Goal: Task Accomplishment & Management: Manage account settings

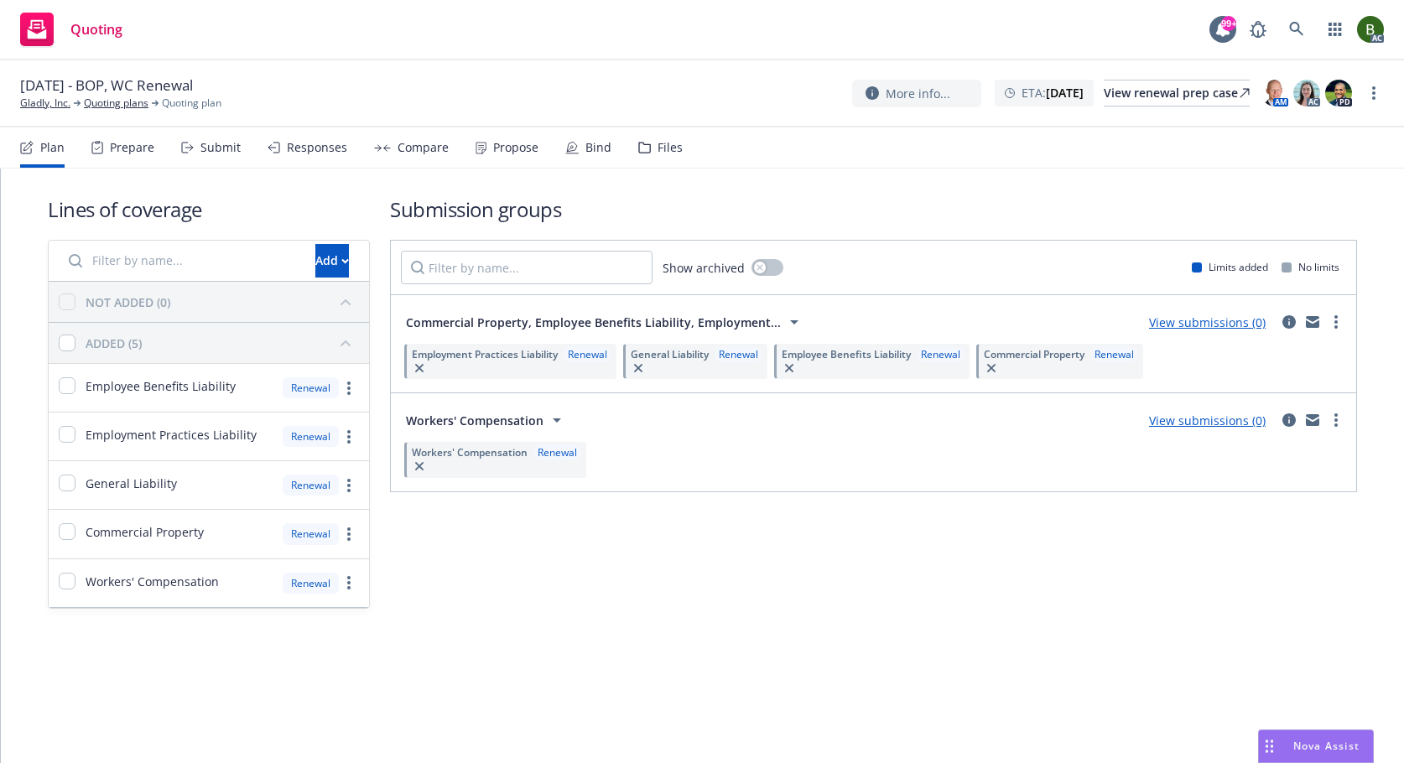
drag, startPoint x: 646, startPoint y: 148, endPoint x: 644, endPoint y: 174, distance: 25.2
click at [646, 148] on div "Files" at bounding box center [660, 148] width 44 height 40
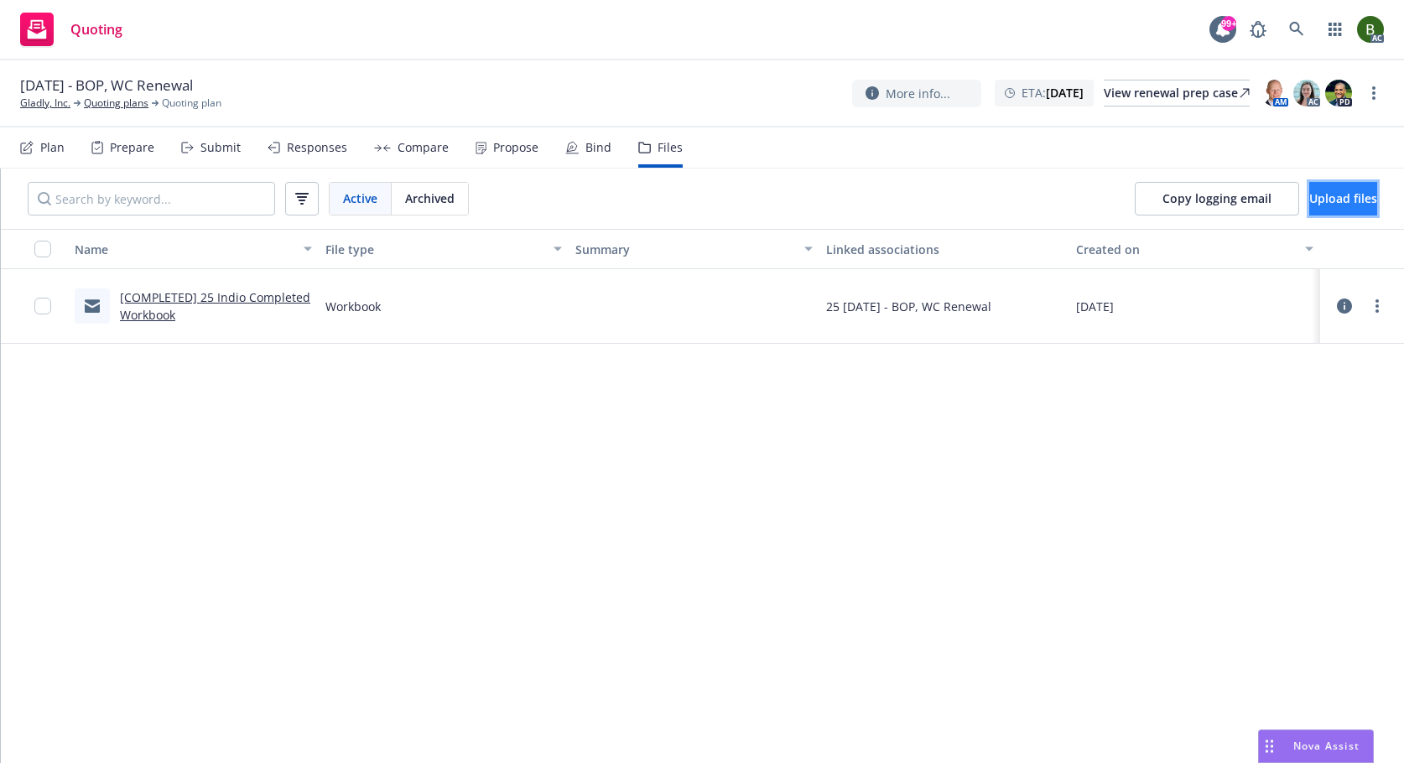
click at [1310, 190] on button "Upload files" at bounding box center [1344, 199] width 68 height 34
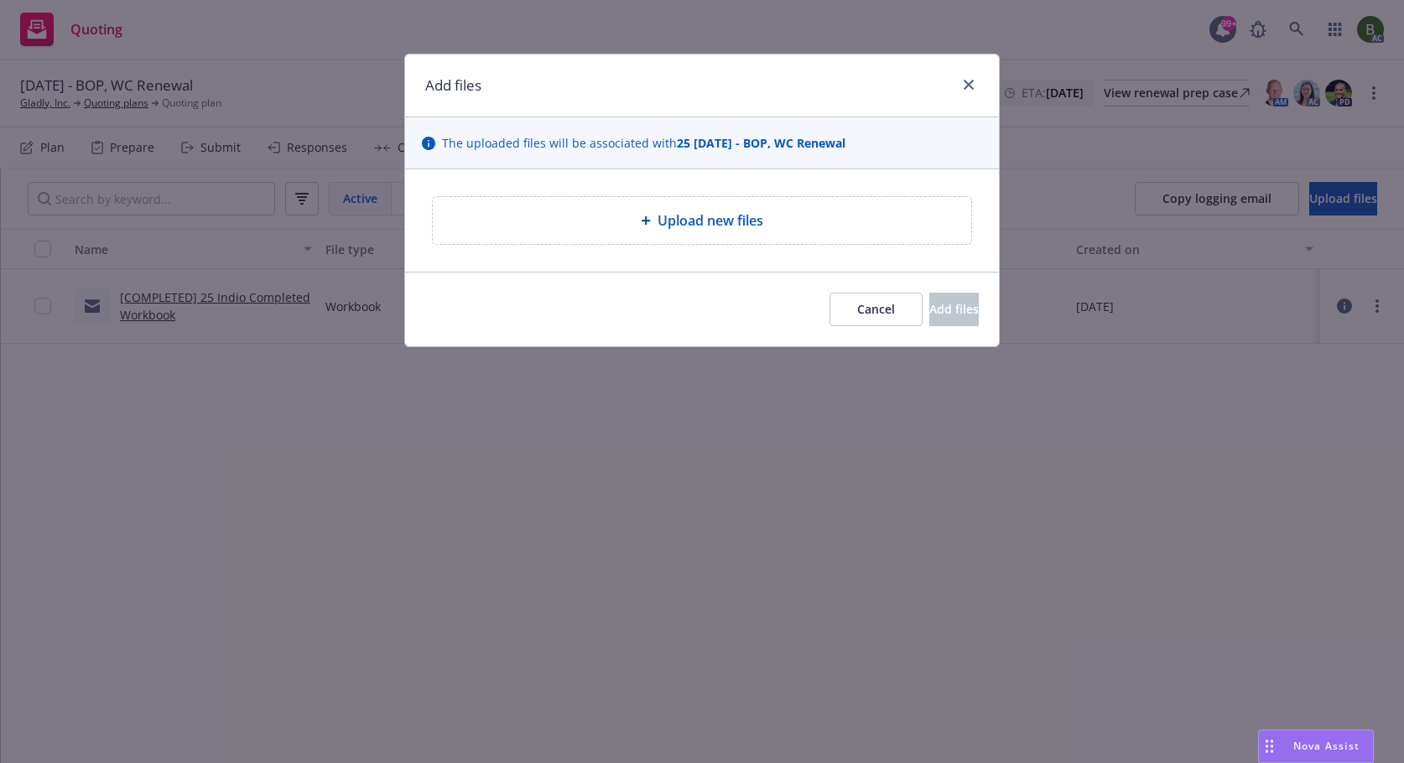
click at [732, 238] on div "Upload new files" at bounding box center [702, 220] width 539 height 47
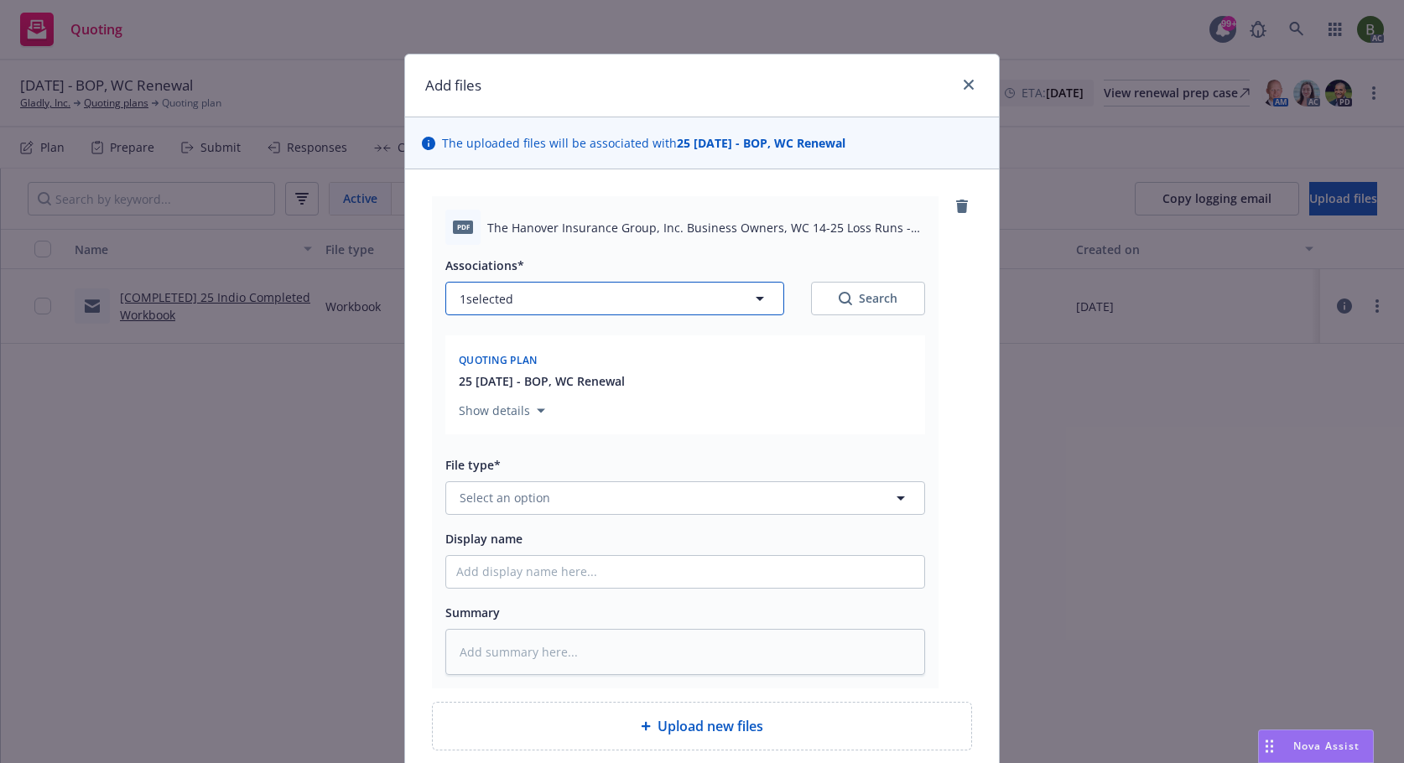
click at [577, 287] on button "1 selected" at bounding box center [614, 299] width 339 height 34
type textarea "x"
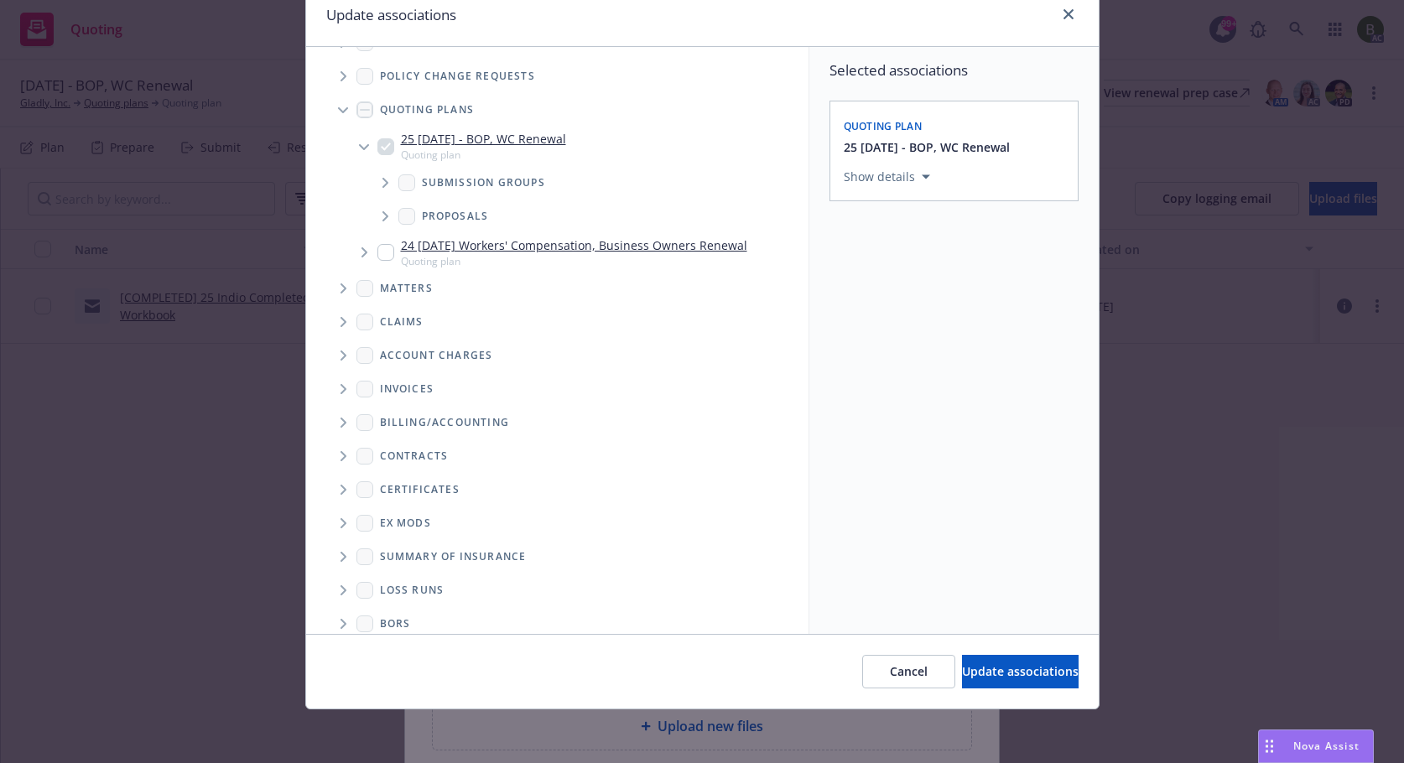
scroll to position [47, 0]
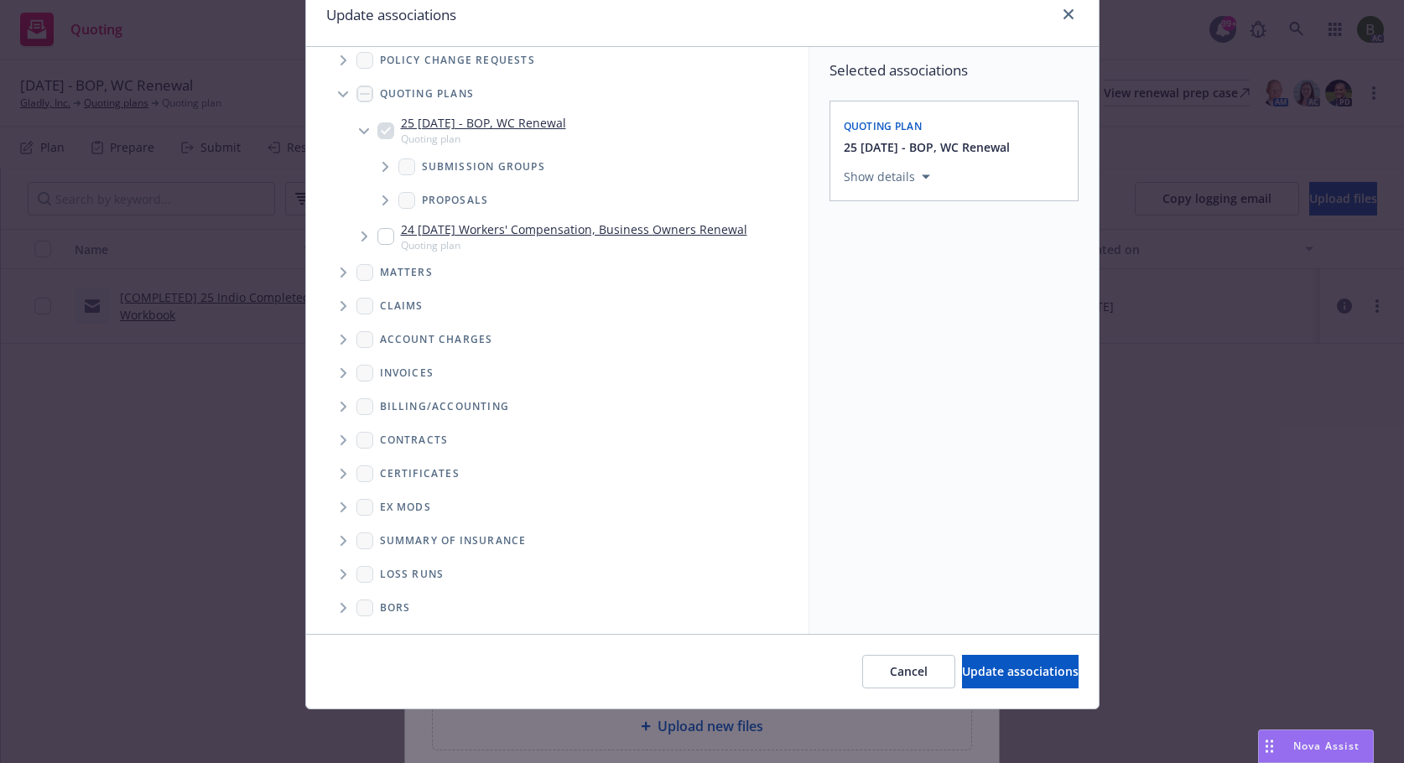
click at [341, 575] on icon "Folder Tree Example" at bounding box center [344, 575] width 7 height 10
click at [425, 602] on link "New Loss Runs folder" at bounding box center [468, 604] width 122 height 18
checkbox input "true"
click at [993, 285] on div "Select an option" at bounding box center [947, 292] width 179 height 17
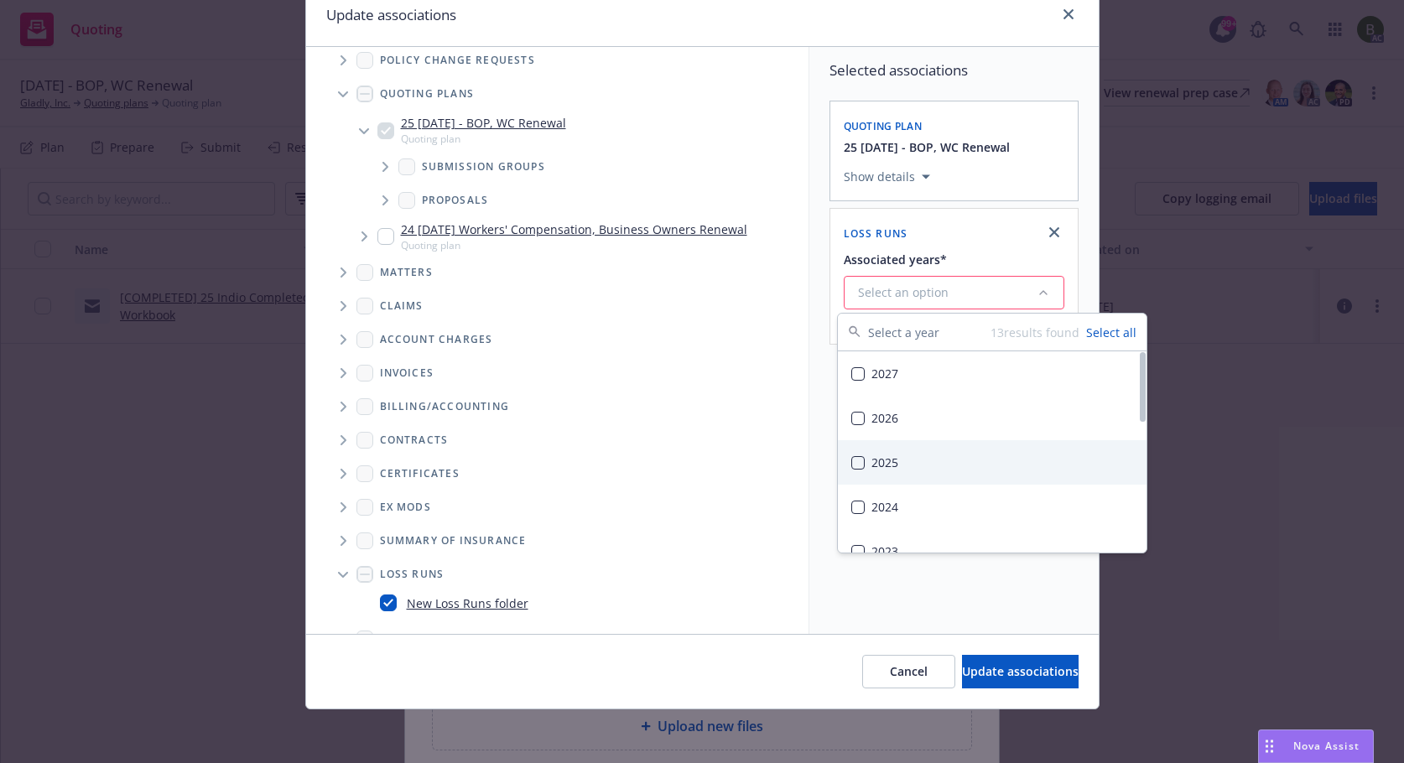
click at [880, 457] on div "2025" at bounding box center [992, 462] width 309 height 44
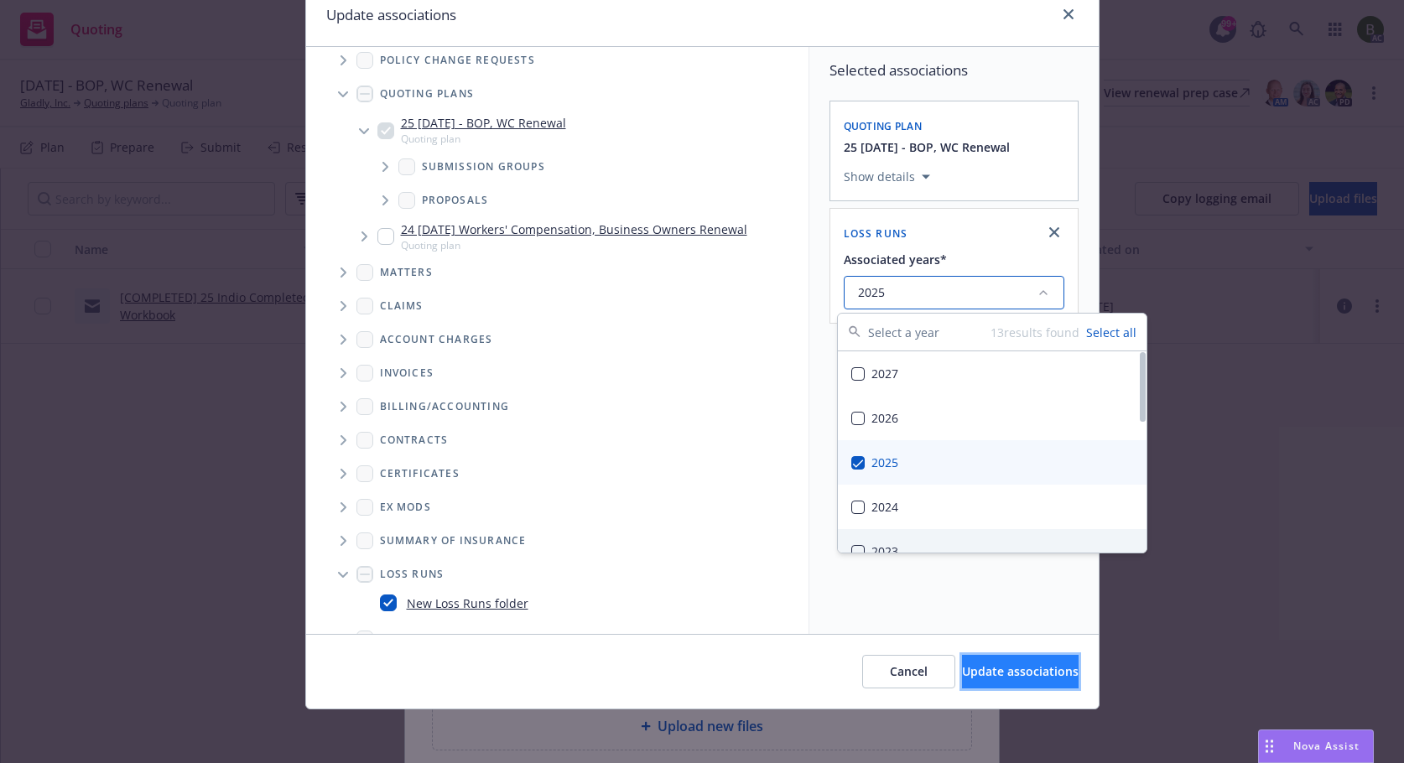
click at [994, 675] on span "Update associations" at bounding box center [1020, 672] width 117 height 16
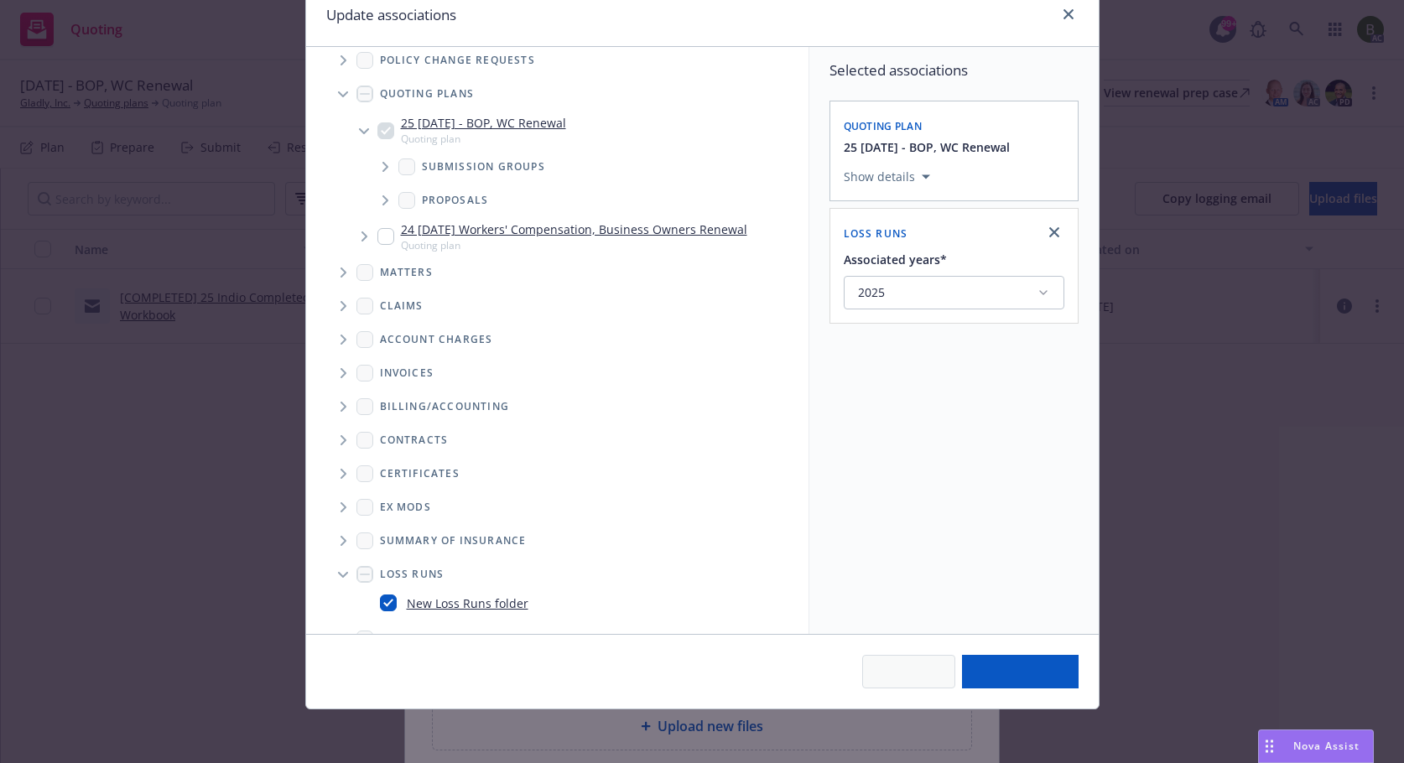
type textarea "x"
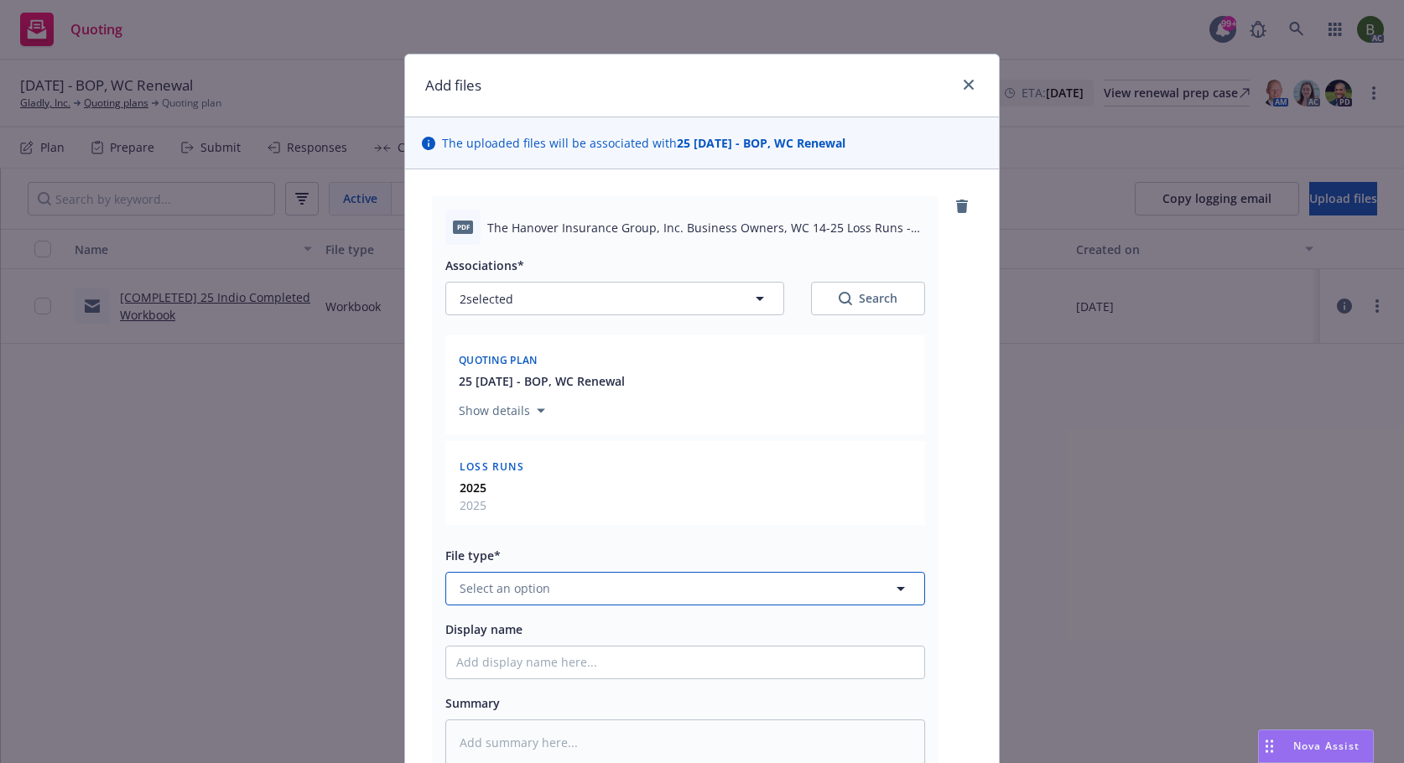
click at [599, 587] on button "Select an option" at bounding box center [685, 589] width 480 height 34
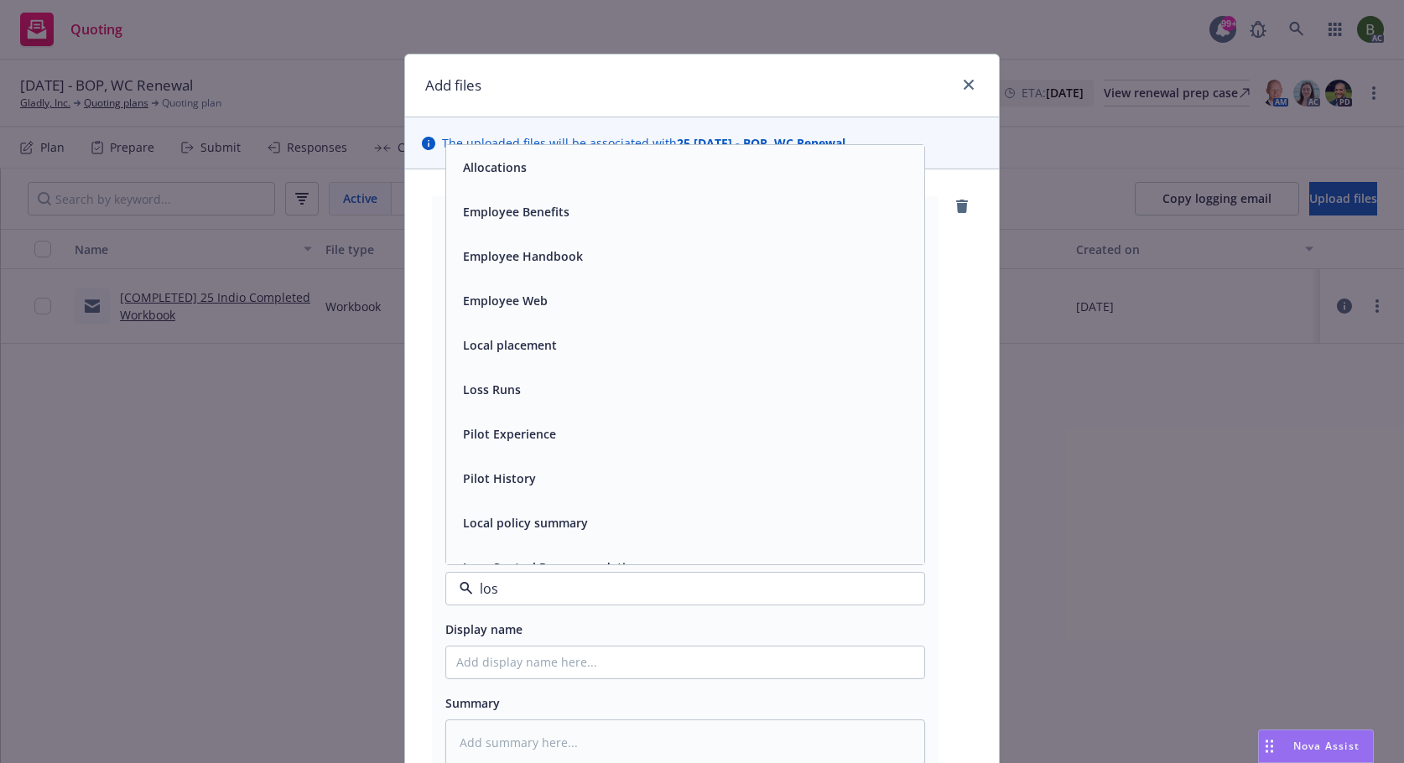
type input "loss"
click at [511, 167] on span "Loss Runs" at bounding box center [492, 168] width 58 height 18
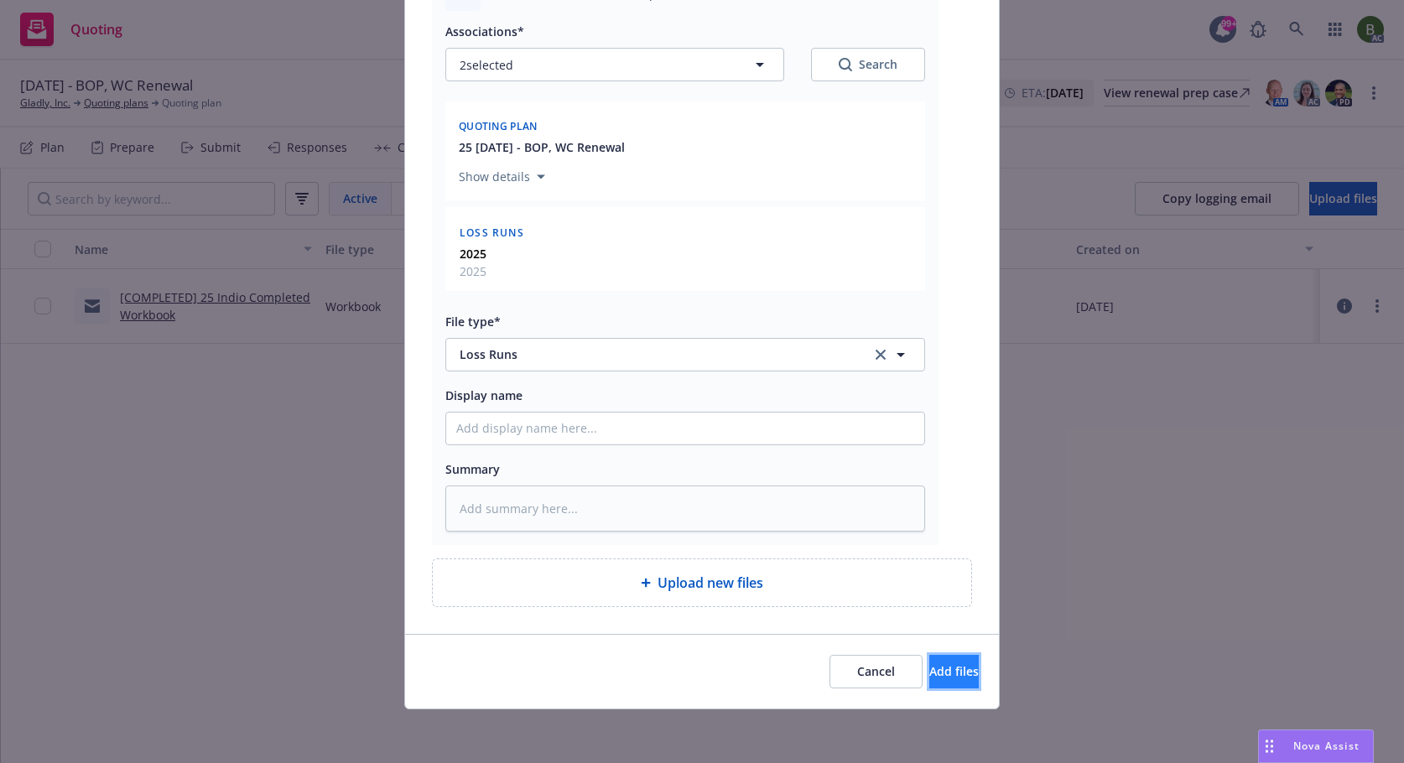
click at [930, 665] on span "Add files" at bounding box center [954, 672] width 49 height 16
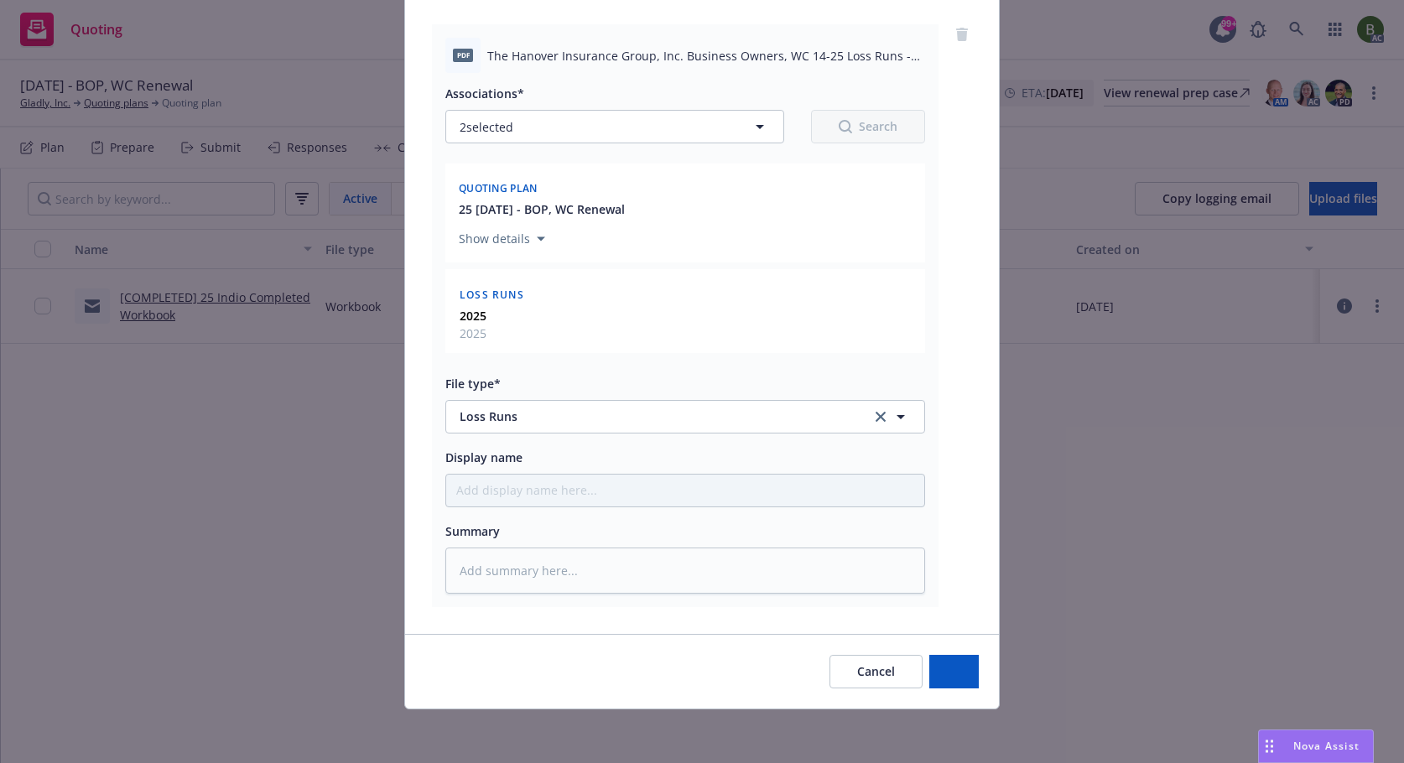
type textarea "x"
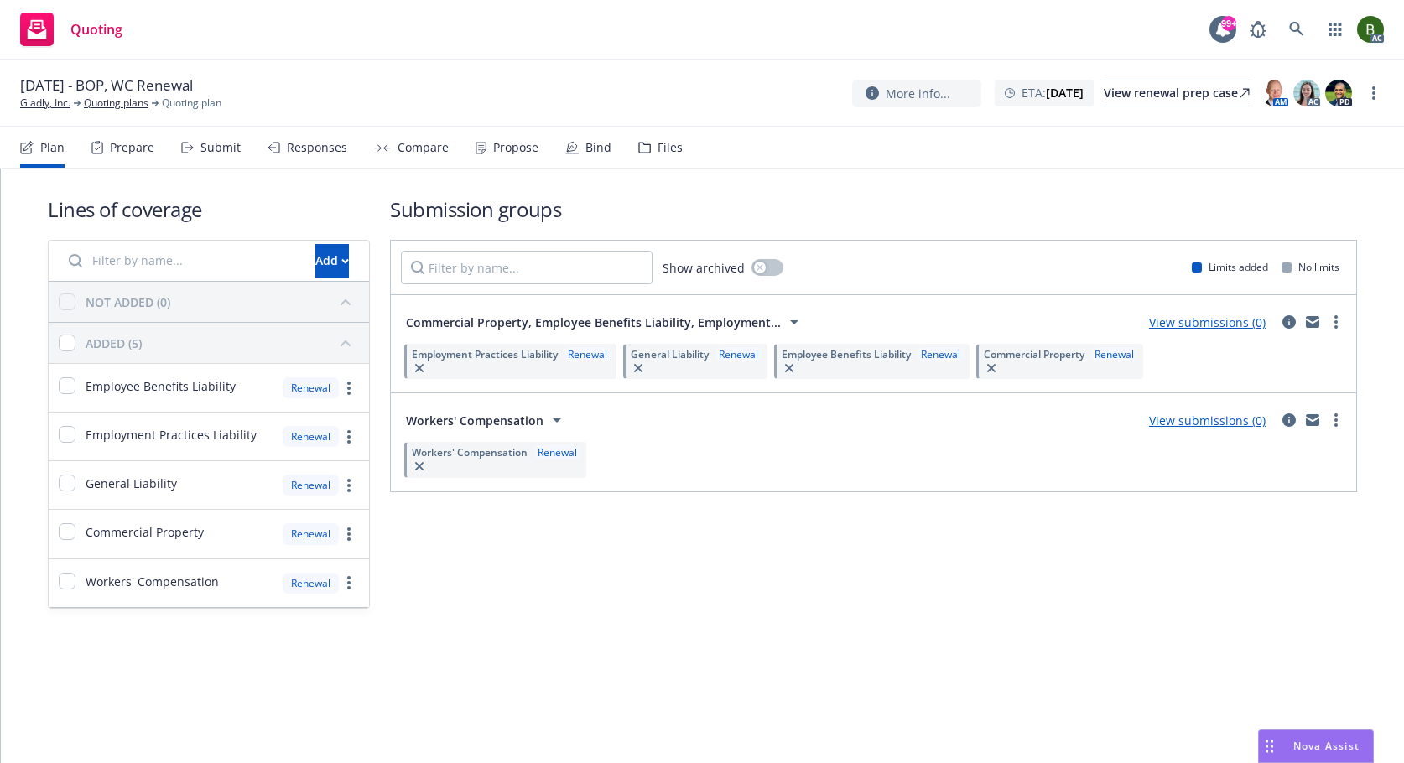
drag, startPoint x: 664, startPoint y: 152, endPoint x: 692, endPoint y: 176, distance: 36.9
click at [664, 151] on div "Files" at bounding box center [670, 147] width 25 height 13
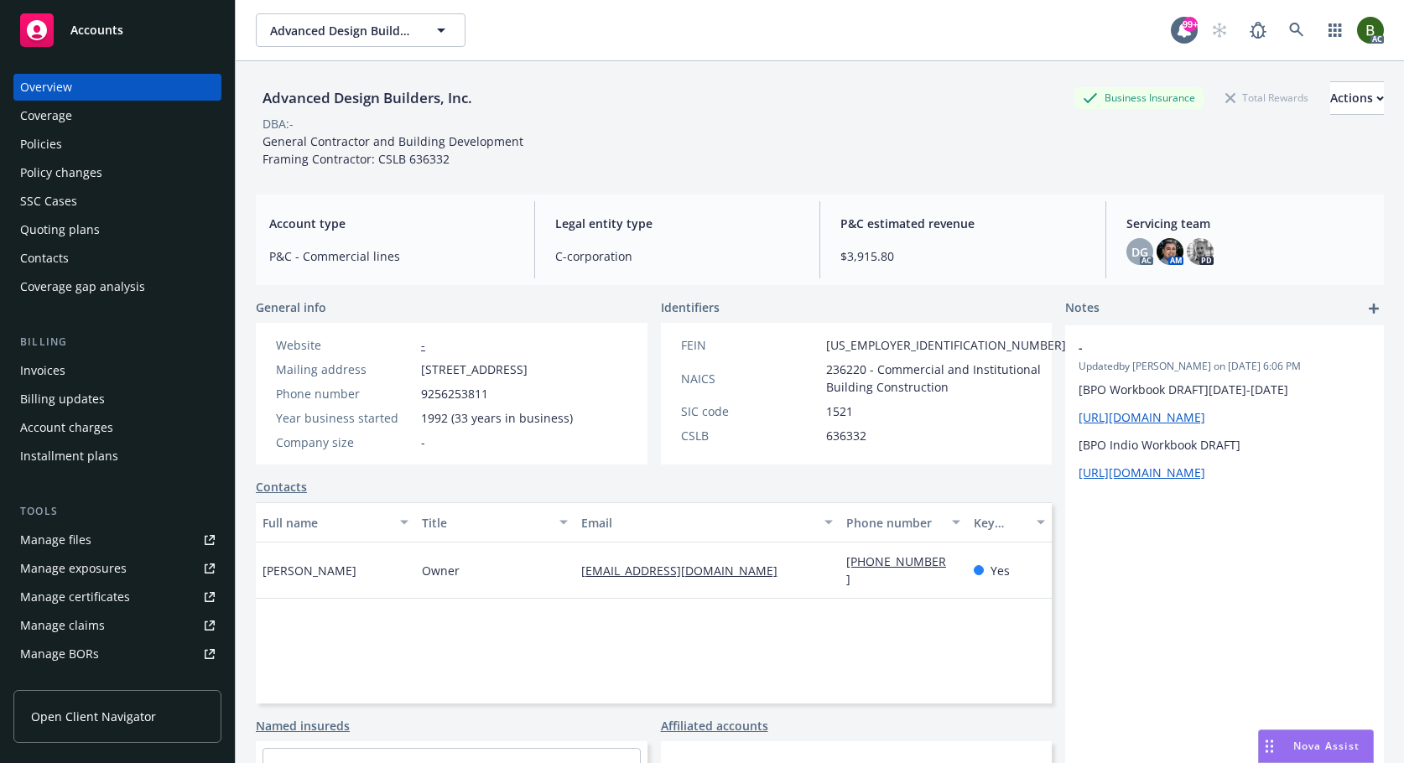
click at [36, 538] on div "Manage files" at bounding box center [55, 540] width 71 height 27
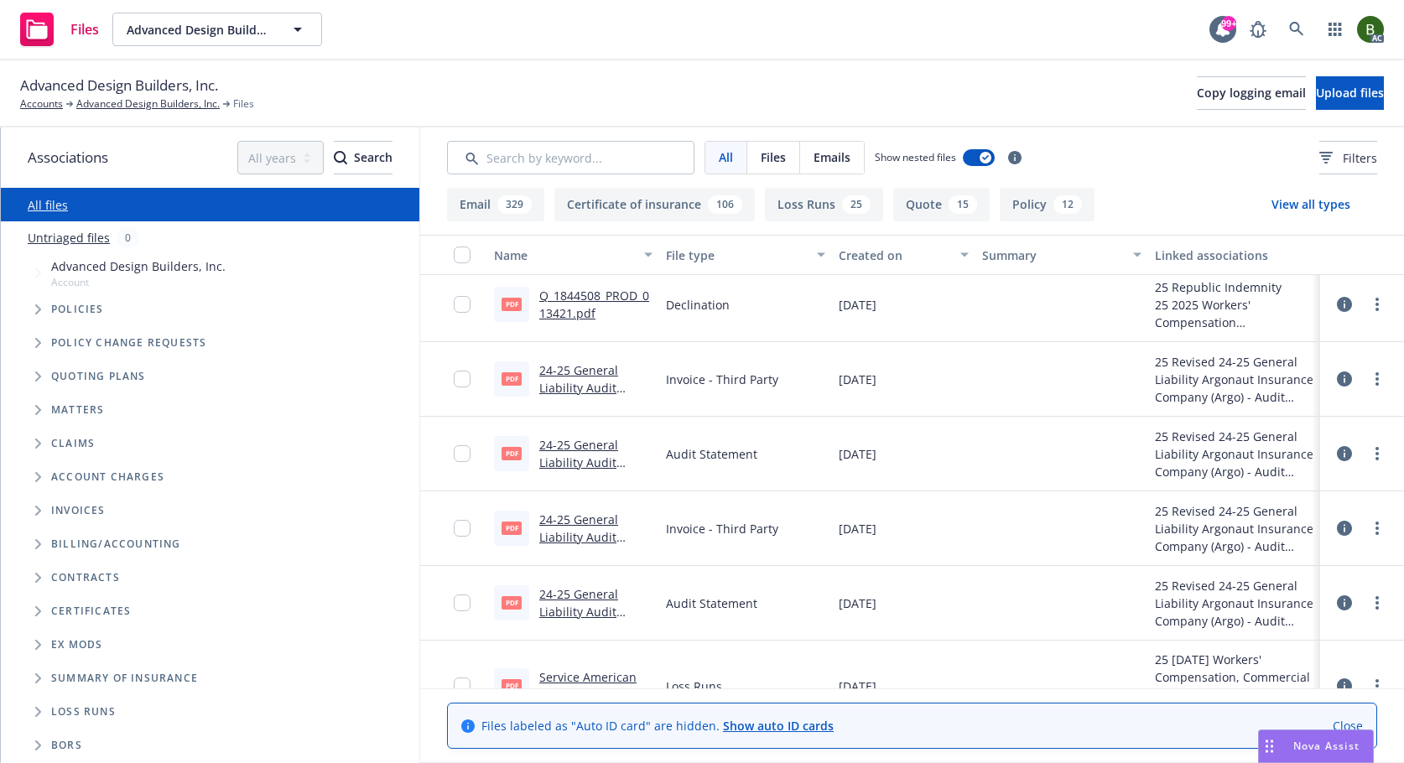
scroll to position [336, 0]
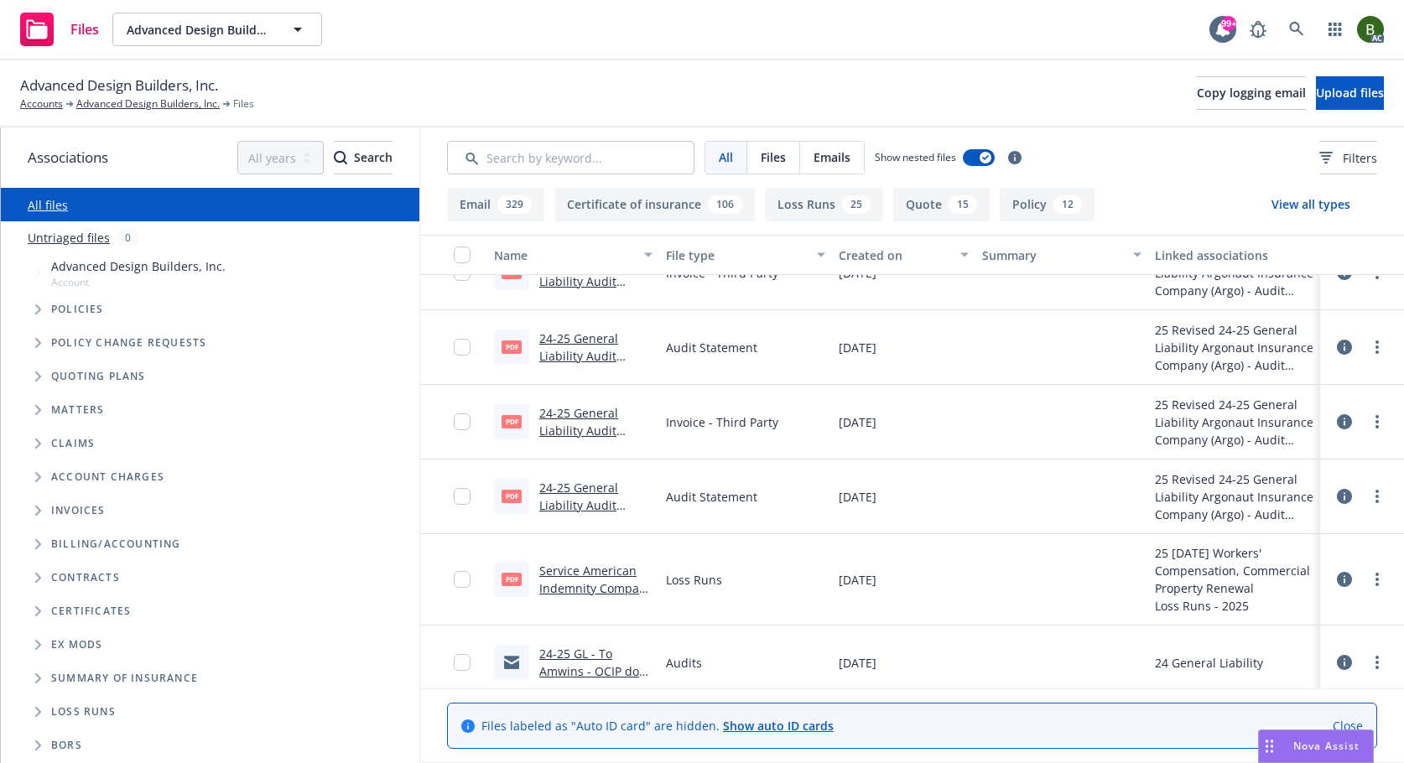
click at [1337, 581] on icon at bounding box center [1344, 579] width 15 height 15
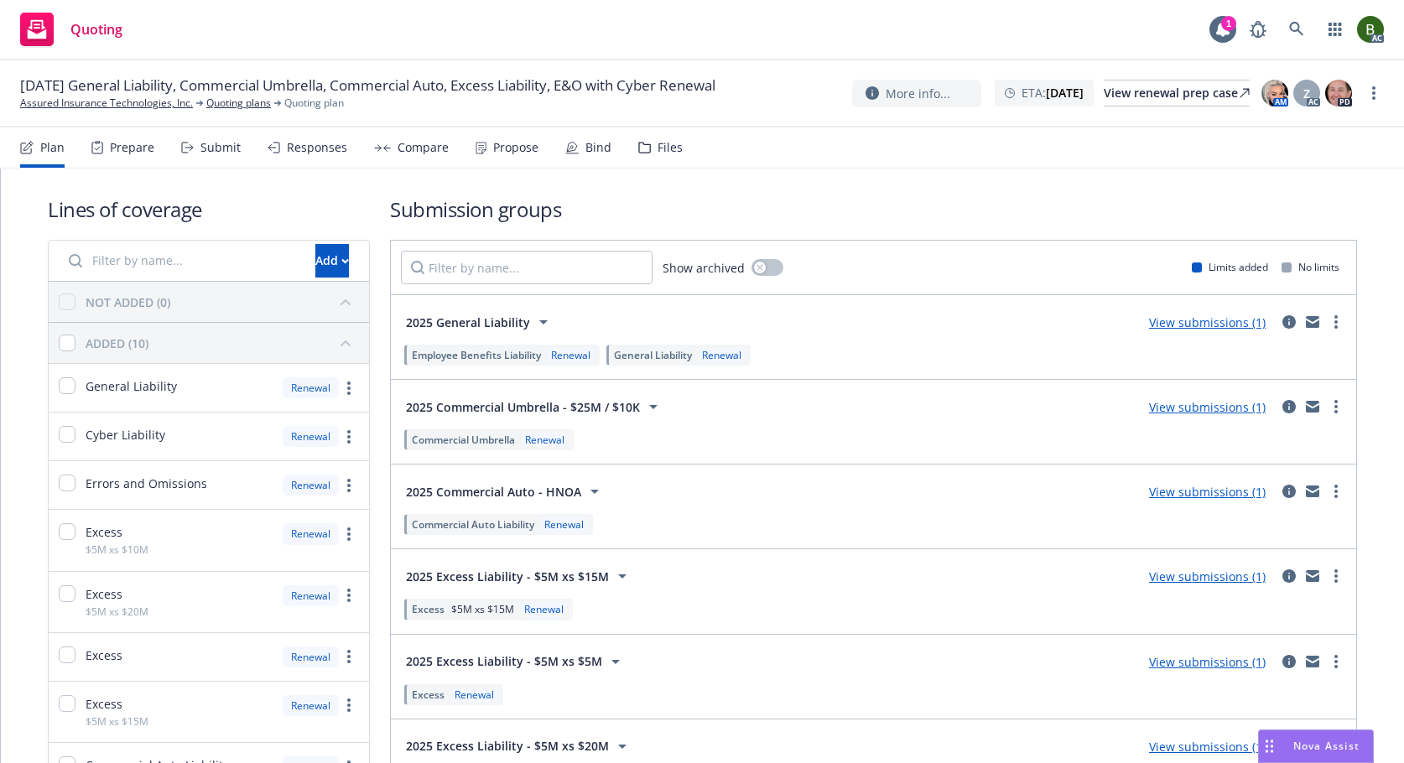
click at [646, 161] on div "Files" at bounding box center [660, 148] width 44 height 40
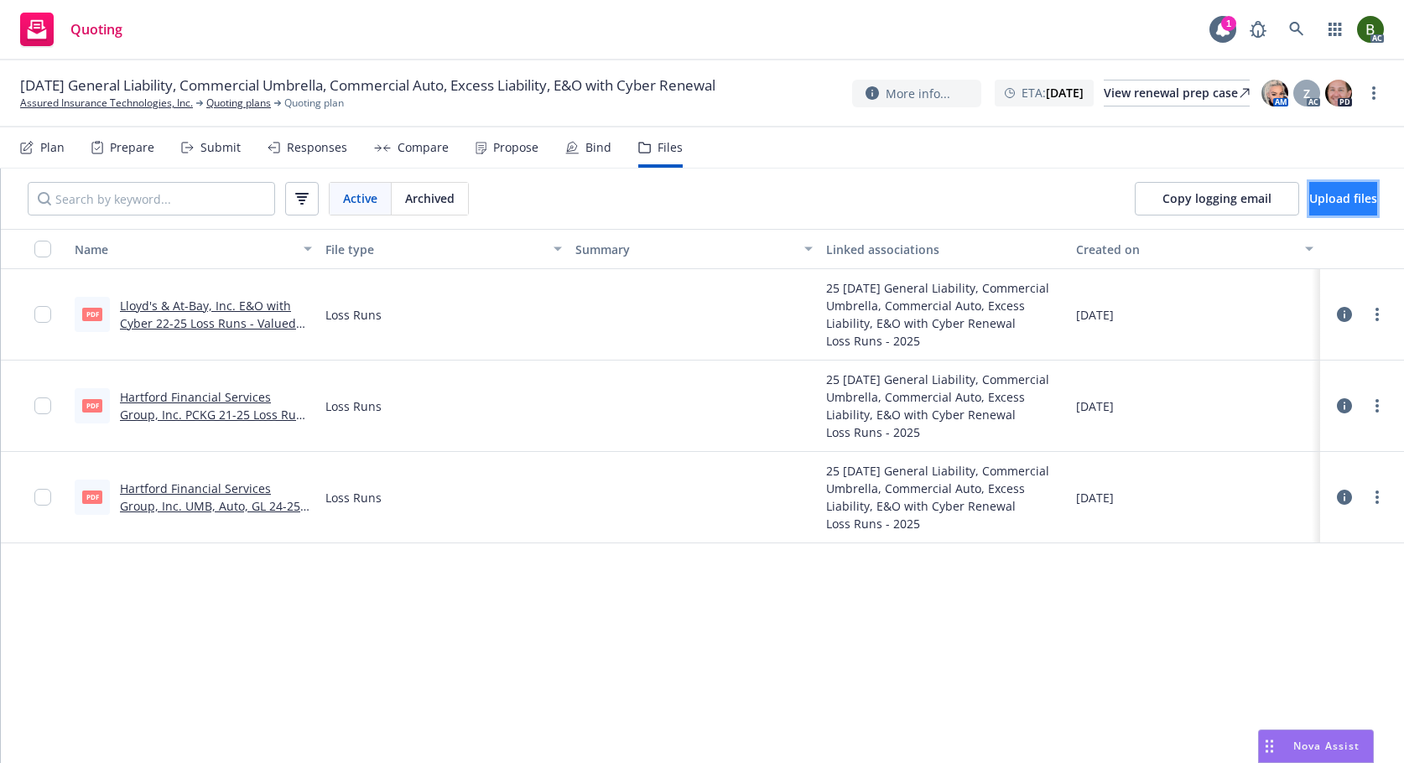
click at [1310, 206] on button "Upload files" at bounding box center [1344, 199] width 68 height 34
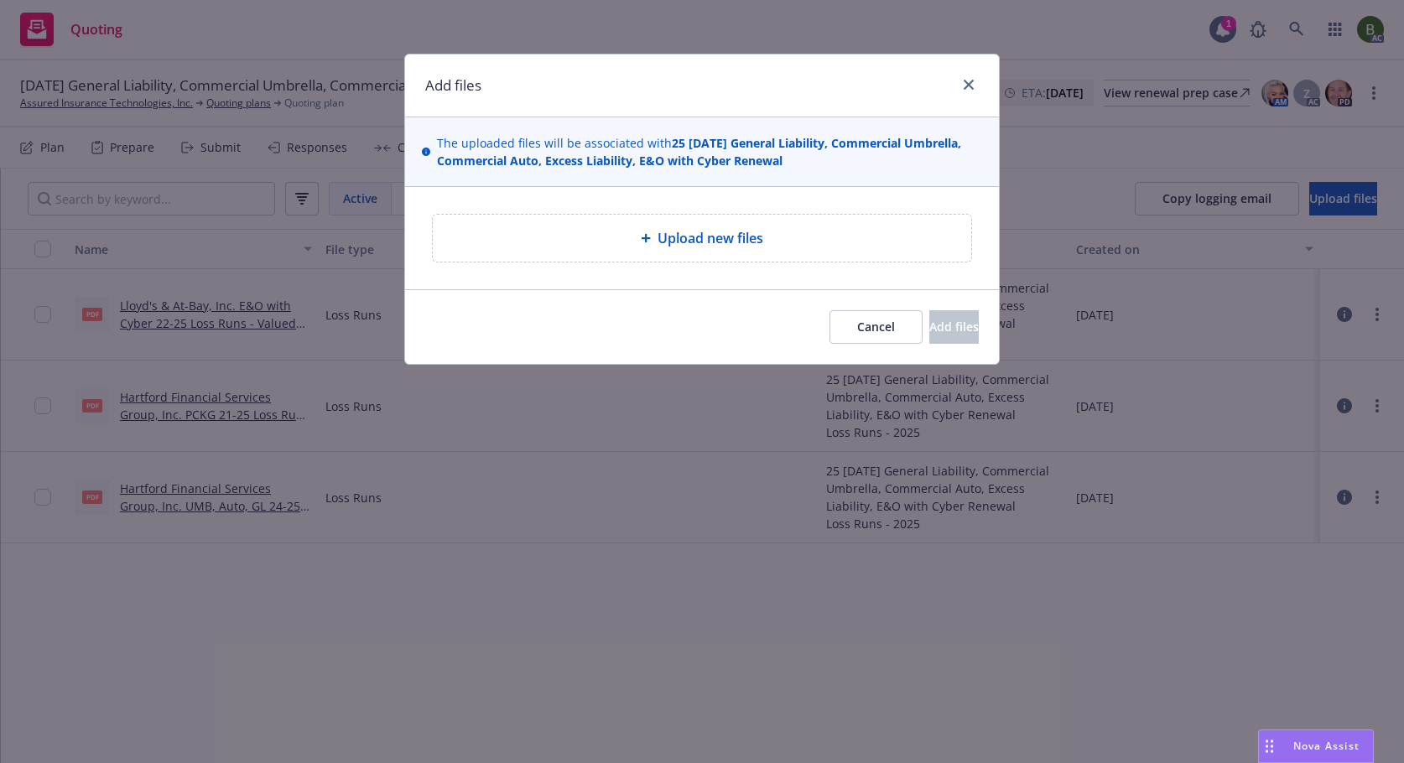
click at [690, 238] on span "Upload new files" at bounding box center [711, 238] width 106 height 20
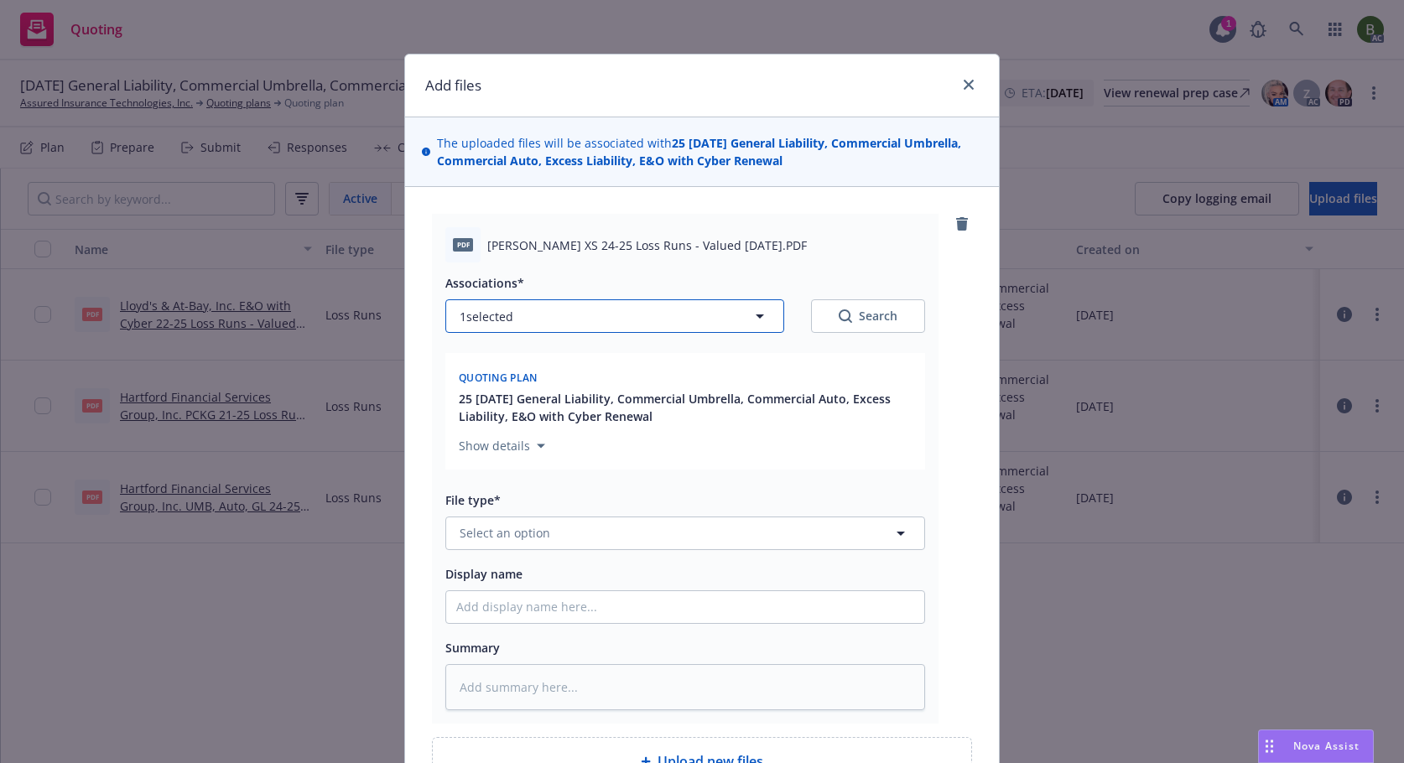
click at [567, 312] on button "1 selected" at bounding box center [614, 317] width 339 height 34
type textarea "x"
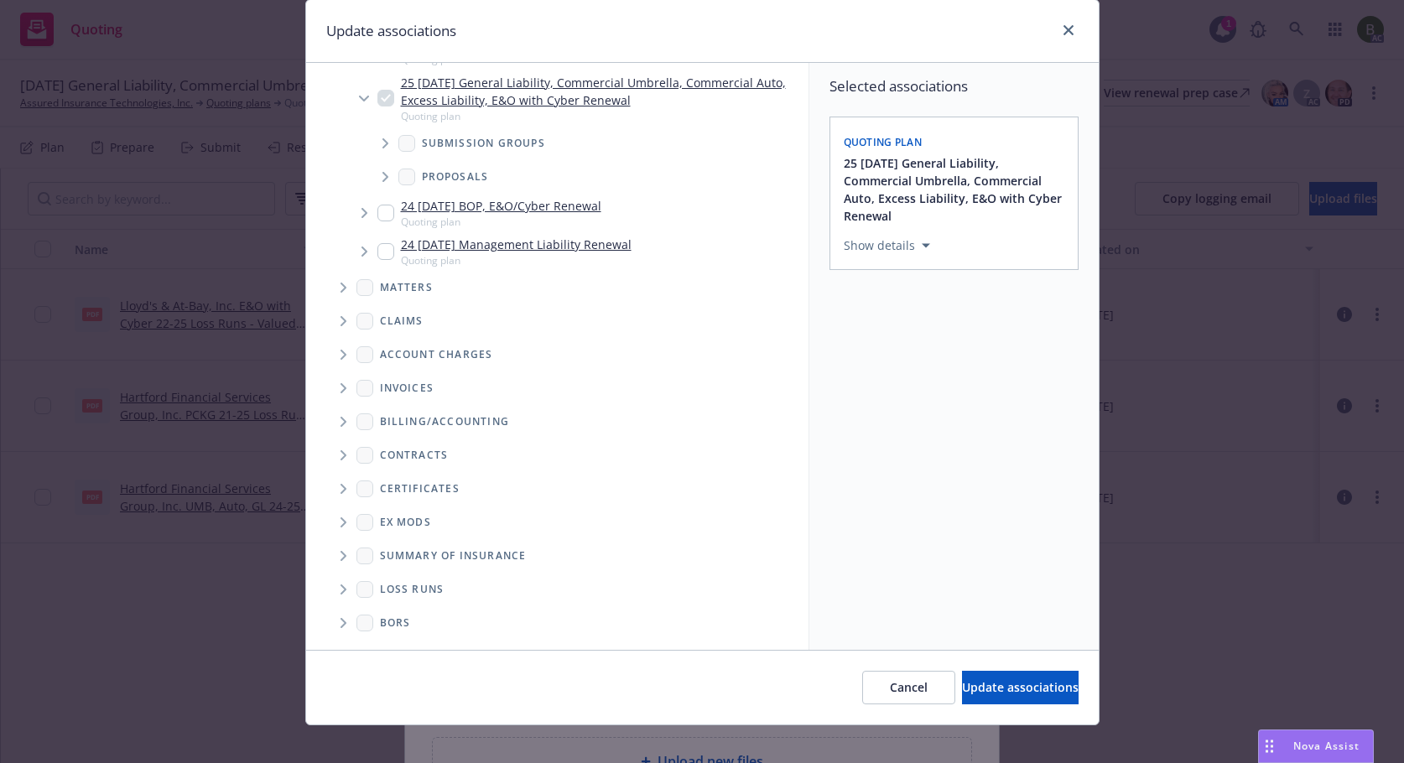
scroll to position [70, 0]
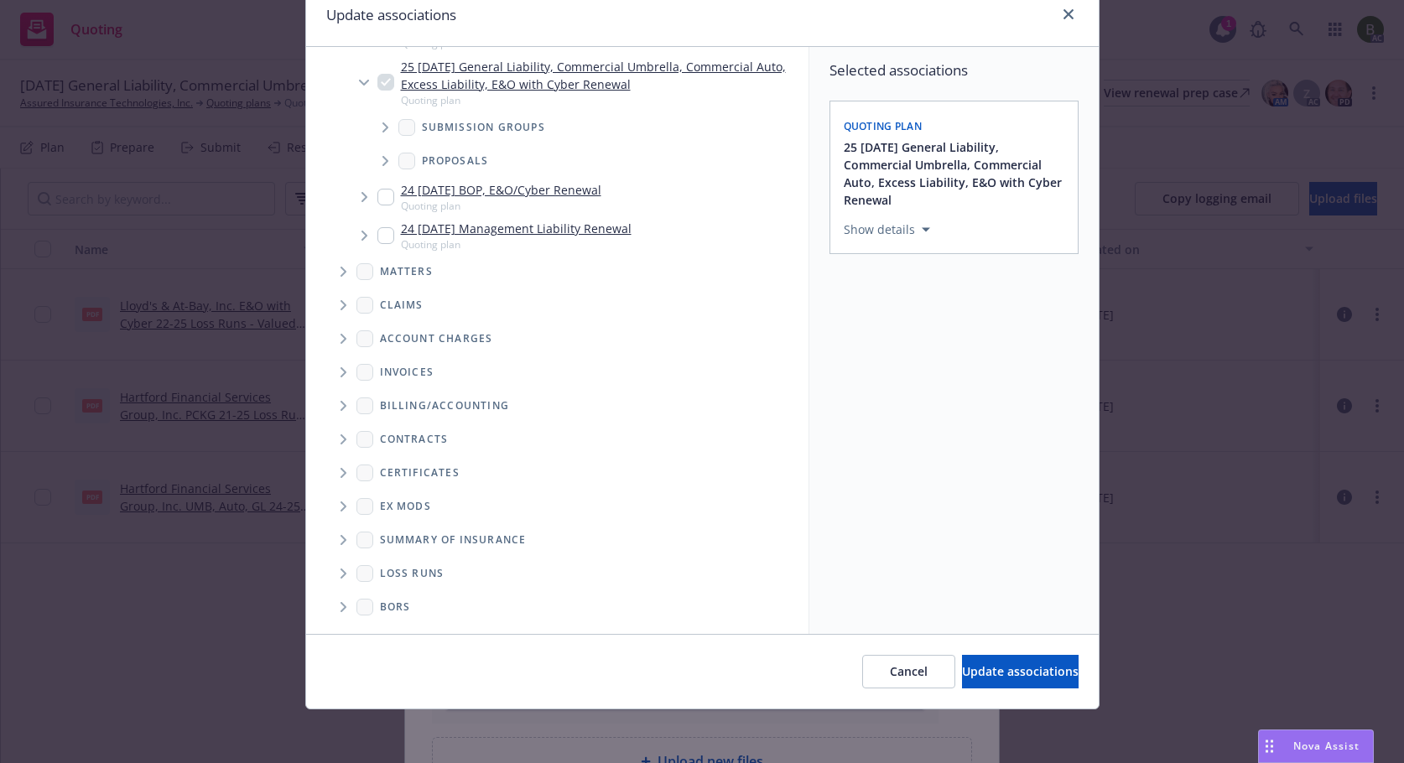
drag, startPoint x: 333, startPoint y: 573, endPoint x: 367, endPoint y: 587, distance: 37.2
click at [333, 573] on span "Folder Tree Example" at bounding box center [343, 573] width 27 height 27
click at [382, 633] on div "2025" at bounding box center [407, 634] width 54 height 24
checkbox input "true"
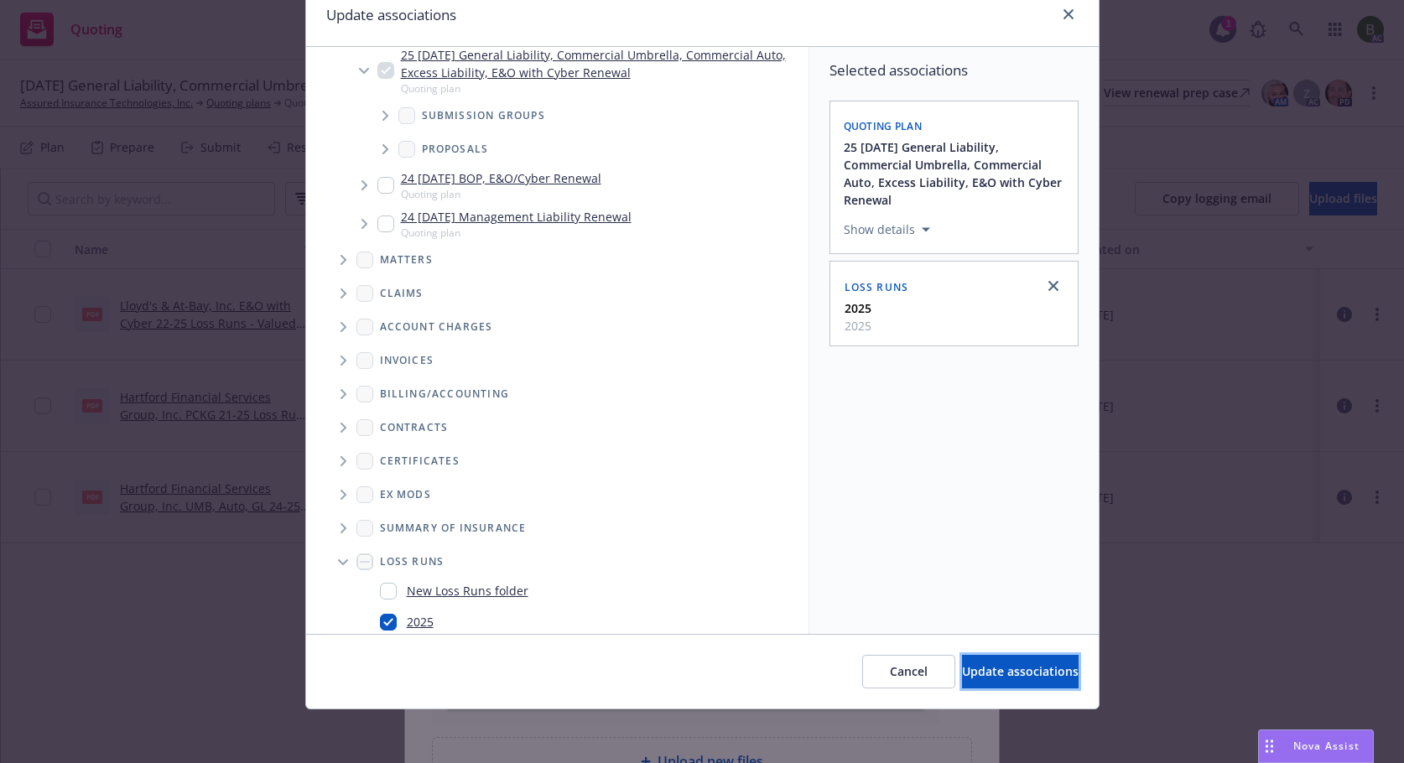
click at [962, 668] on span "Update associations" at bounding box center [1020, 672] width 117 height 16
type textarea "x"
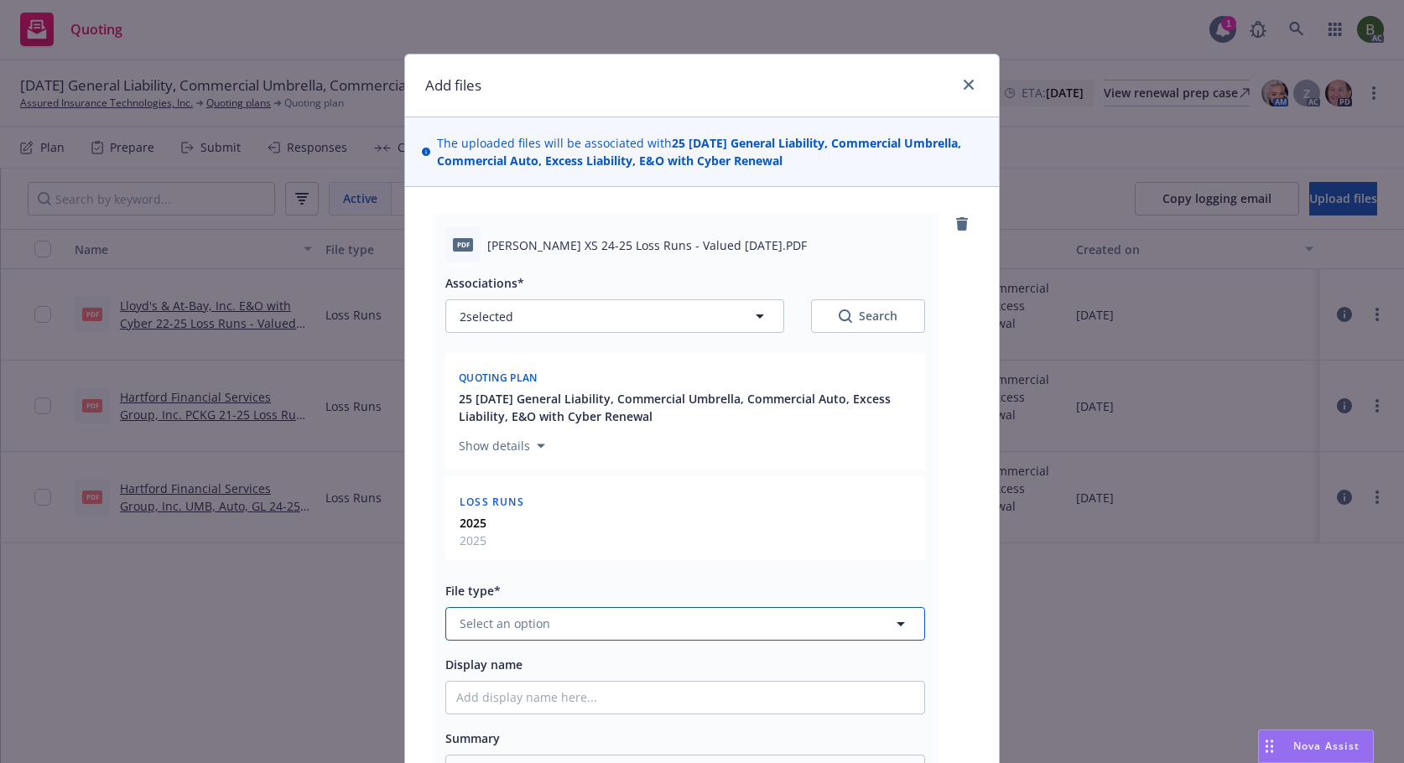
click at [565, 629] on button "Select an option" at bounding box center [685, 624] width 480 height 34
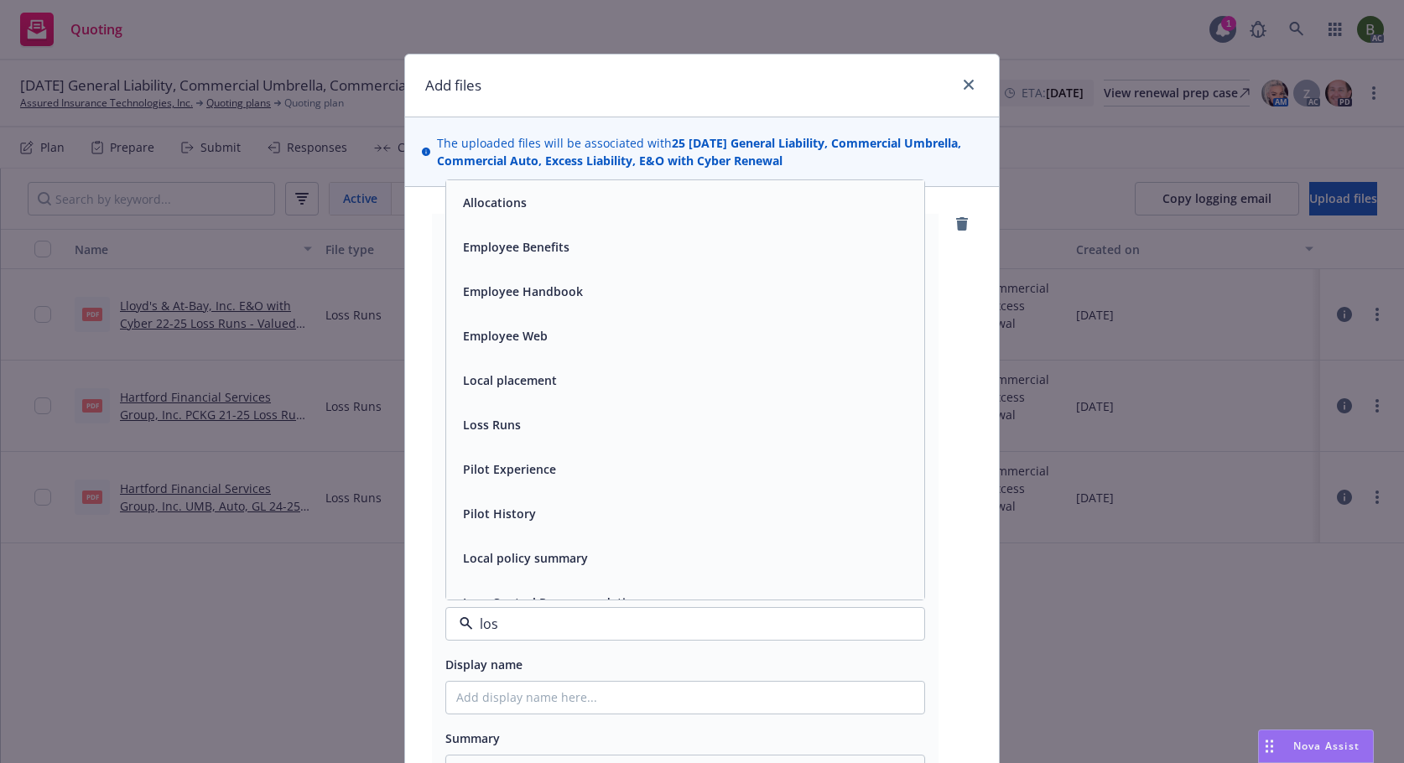
type input "loss"
click at [509, 212] on div "Loss Runs" at bounding box center [490, 202] width 68 height 24
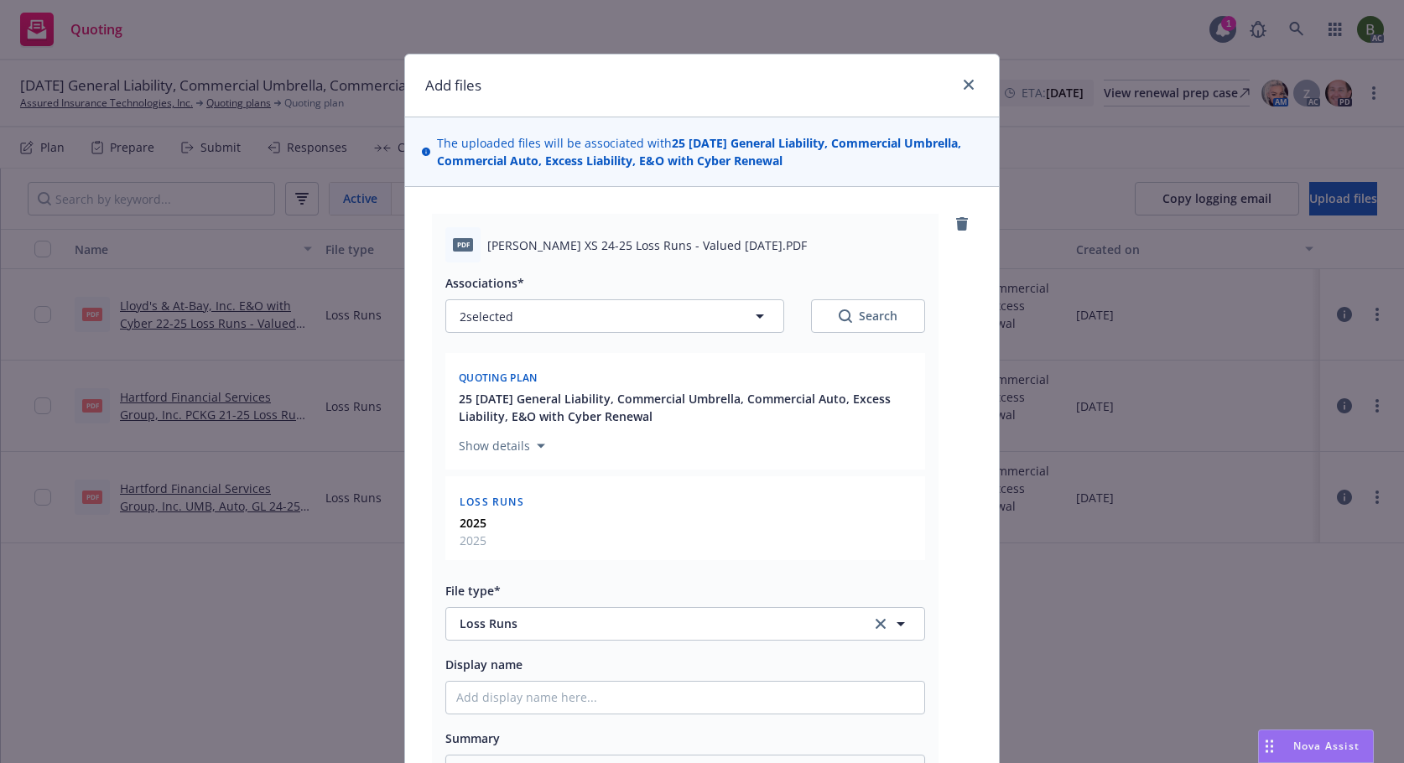
scroll to position [269, 0]
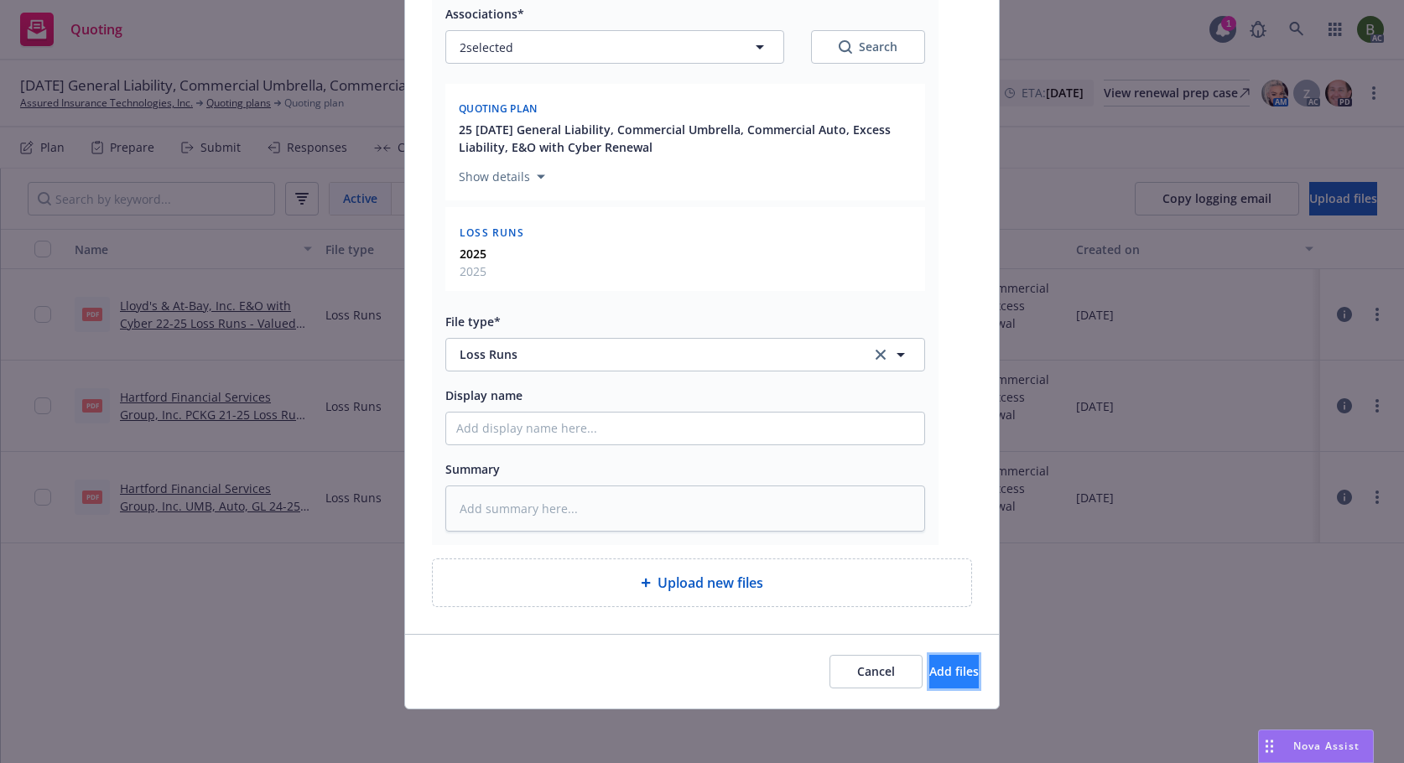
click at [930, 672] on span "Add files" at bounding box center [954, 672] width 49 height 16
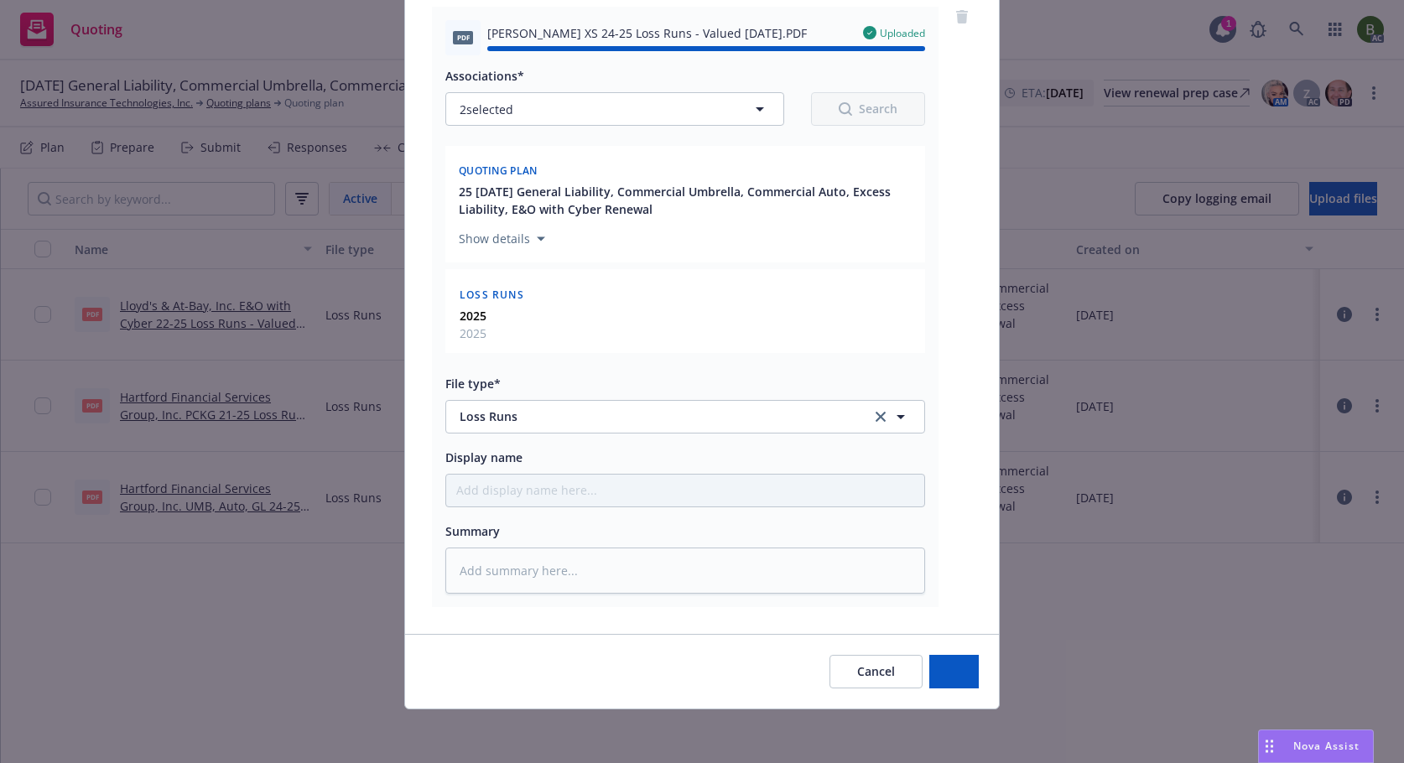
type textarea "x"
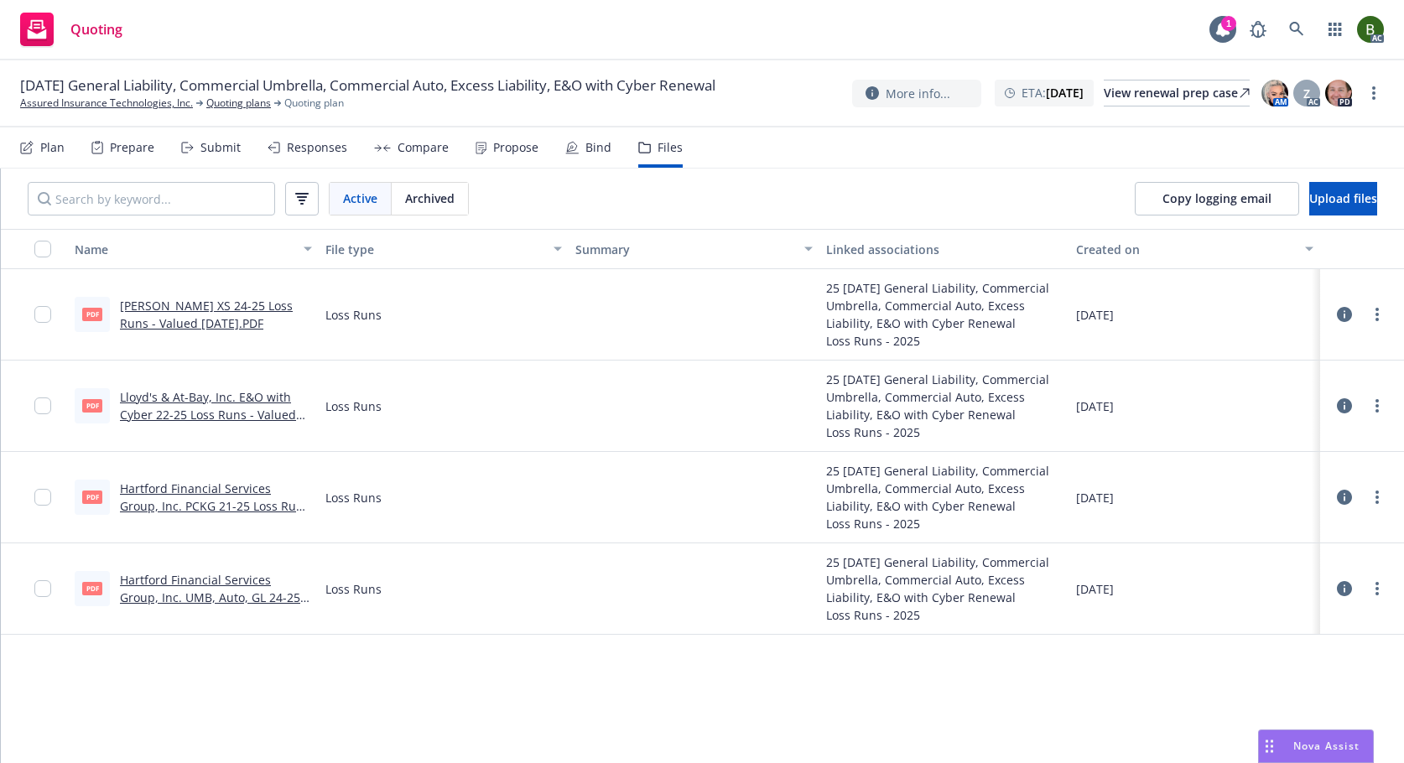
click at [1344, 591] on icon at bounding box center [1344, 588] width 15 height 15
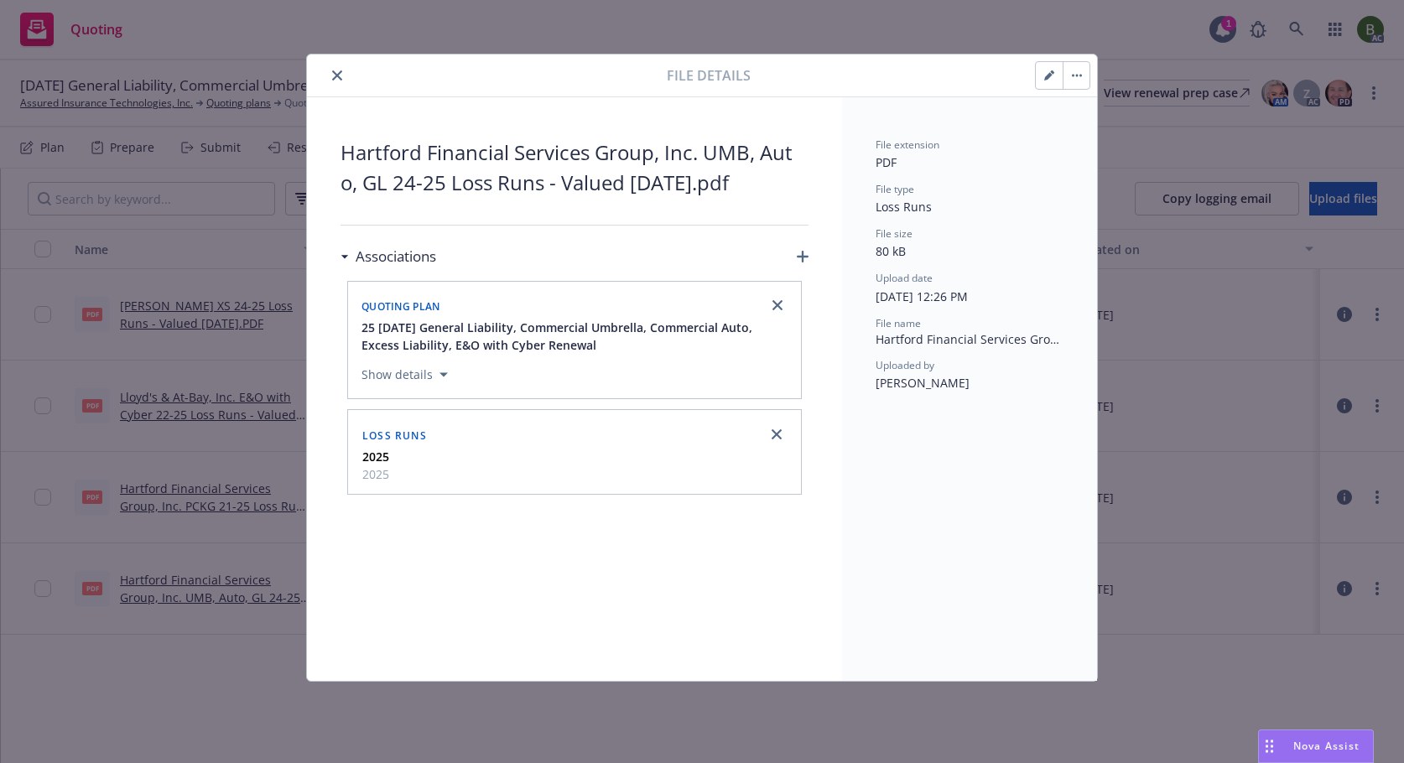
click at [336, 81] on button "close" at bounding box center [337, 75] width 20 height 20
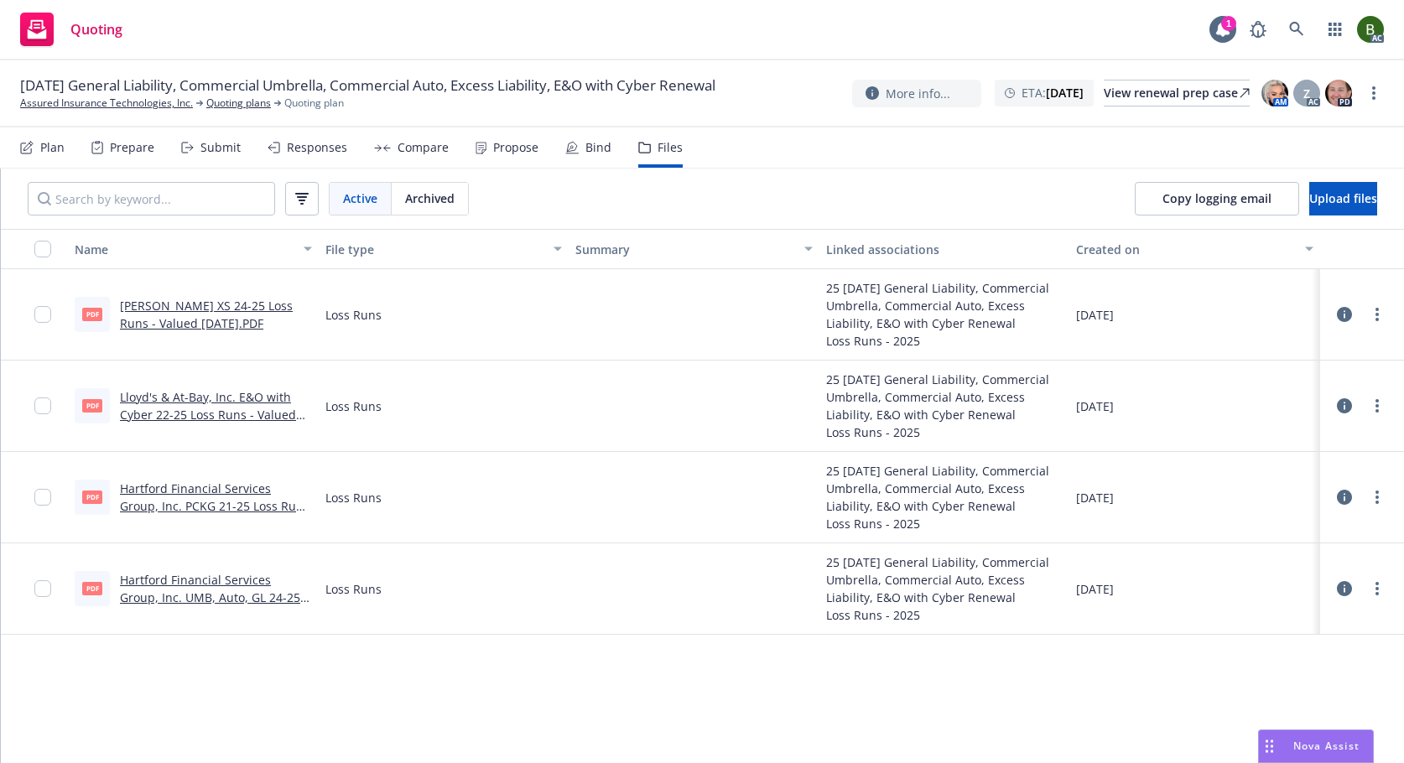
click at [1343, 489] on button at bounding box center [1344, 498] width 15 height 34
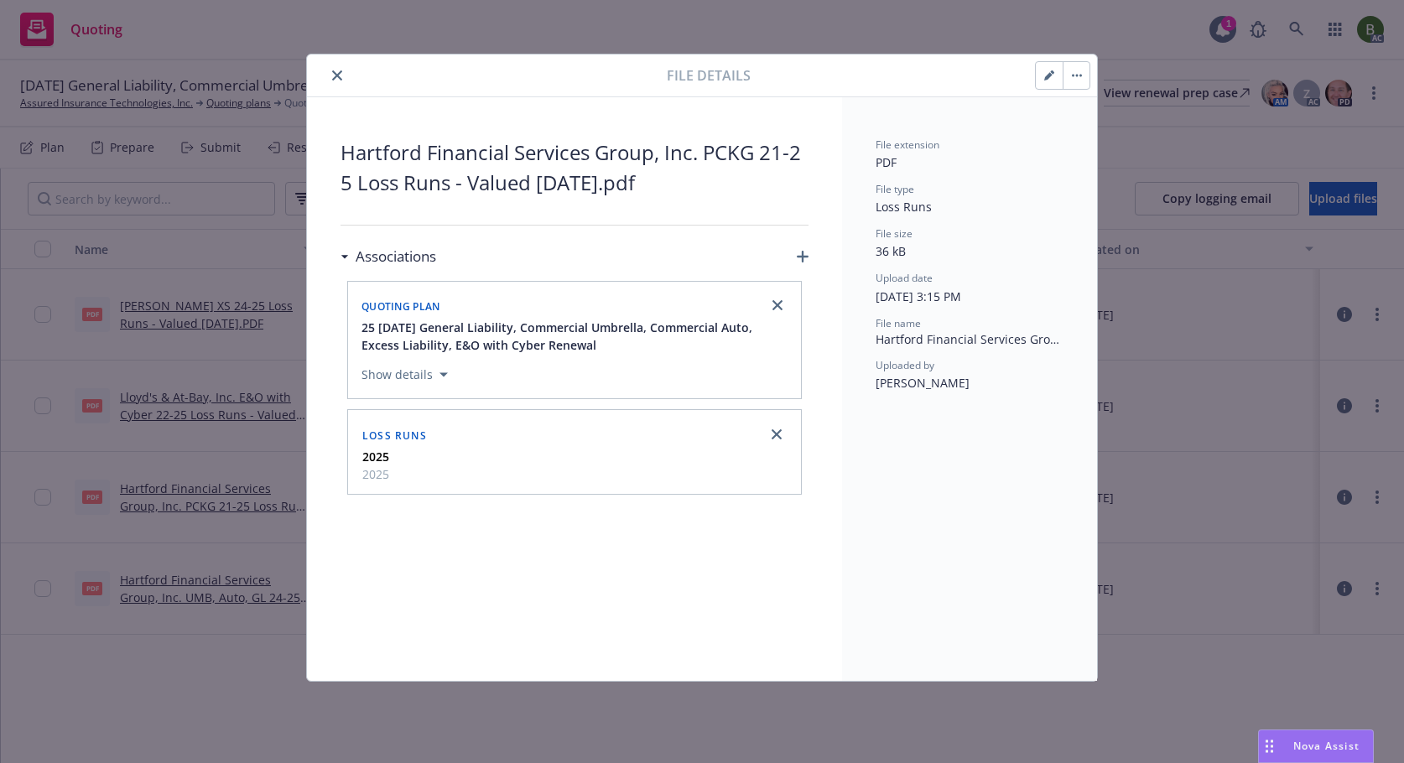
click at [338, 77] on icon "close" at bounding box center [337, 75] width 10 height 10
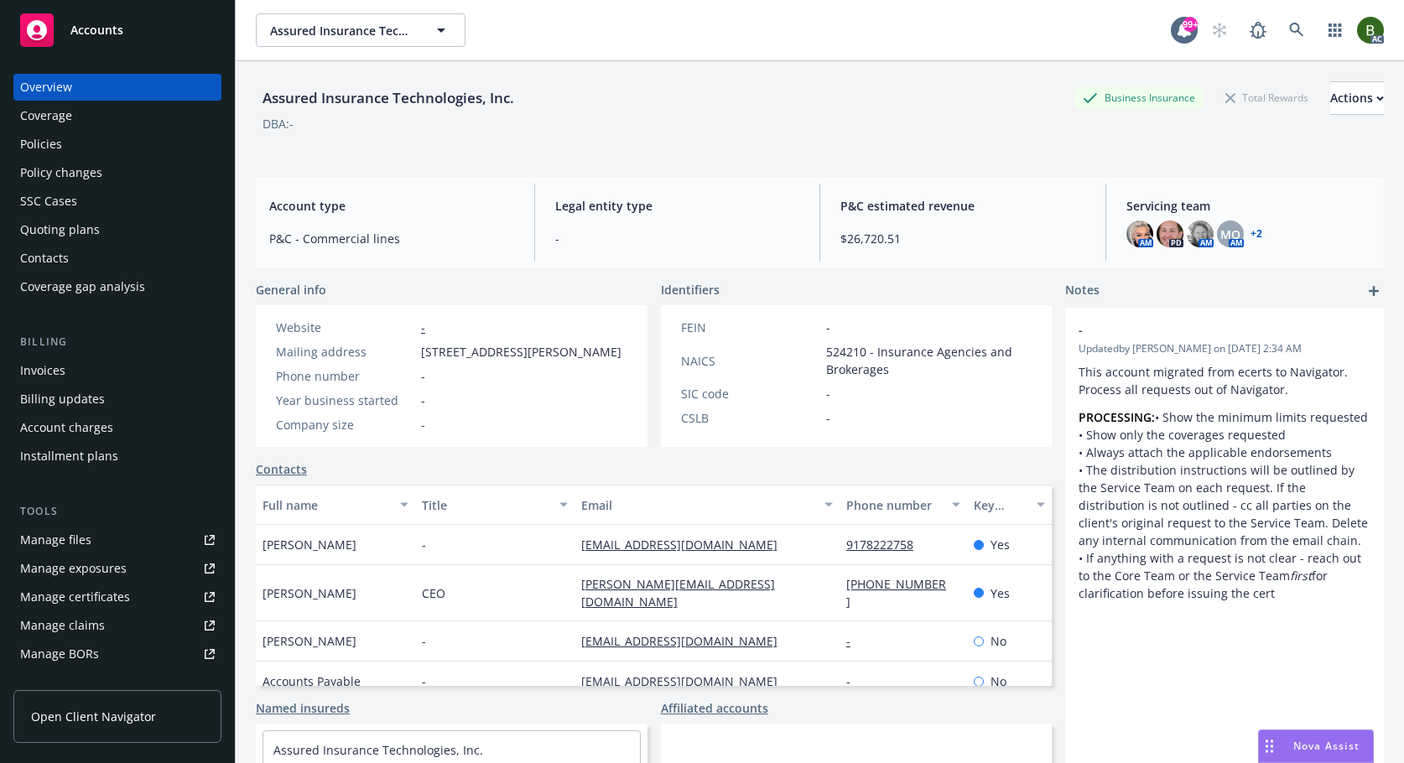
drag, startPoint x: 51, startPoint y: 150, endPoint x: 174, endPoint y: 101, distance: 132.1
click at [51, 150] on div "Policies" at bounding box center [41, 144] width 42 height 27
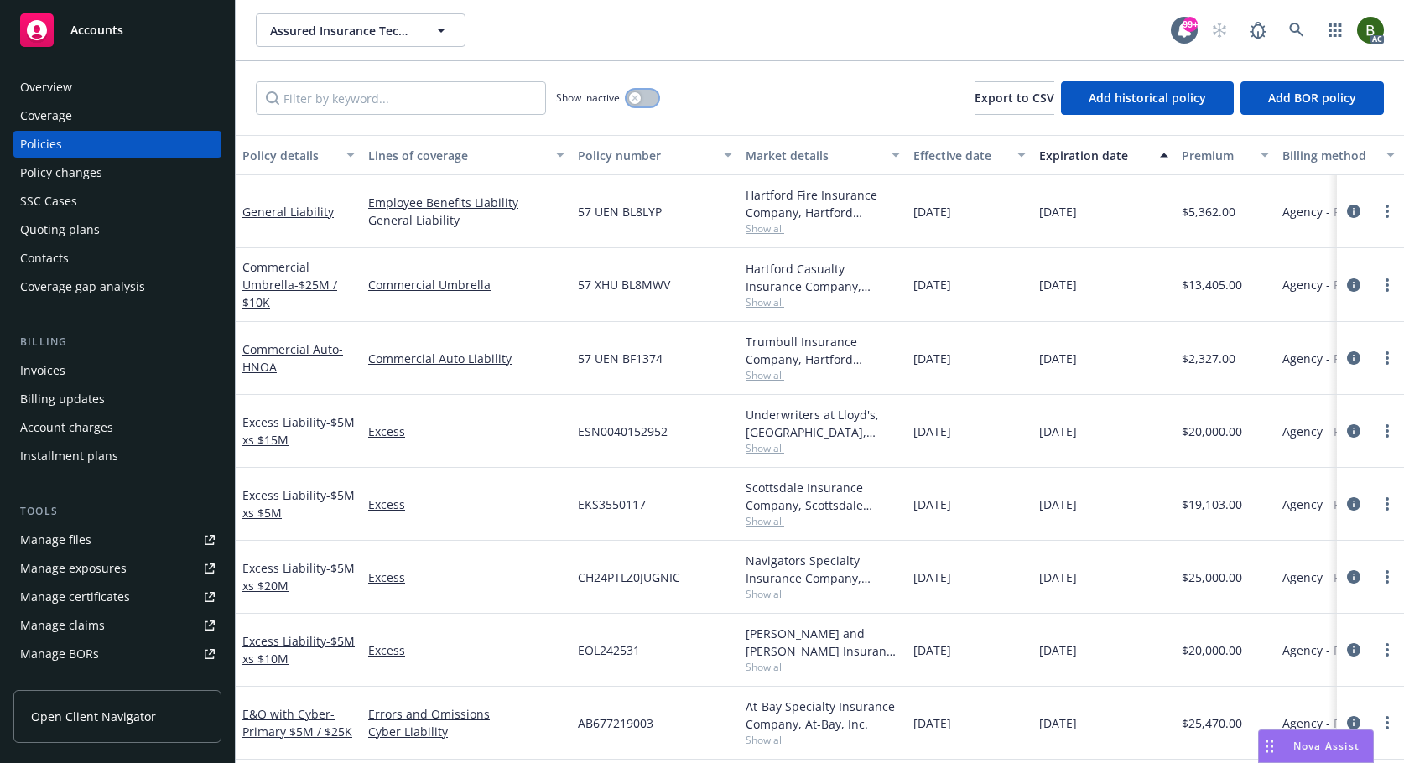
click at [633, 94] on div "button" at bounding box center [635, 98] width 12 height 12
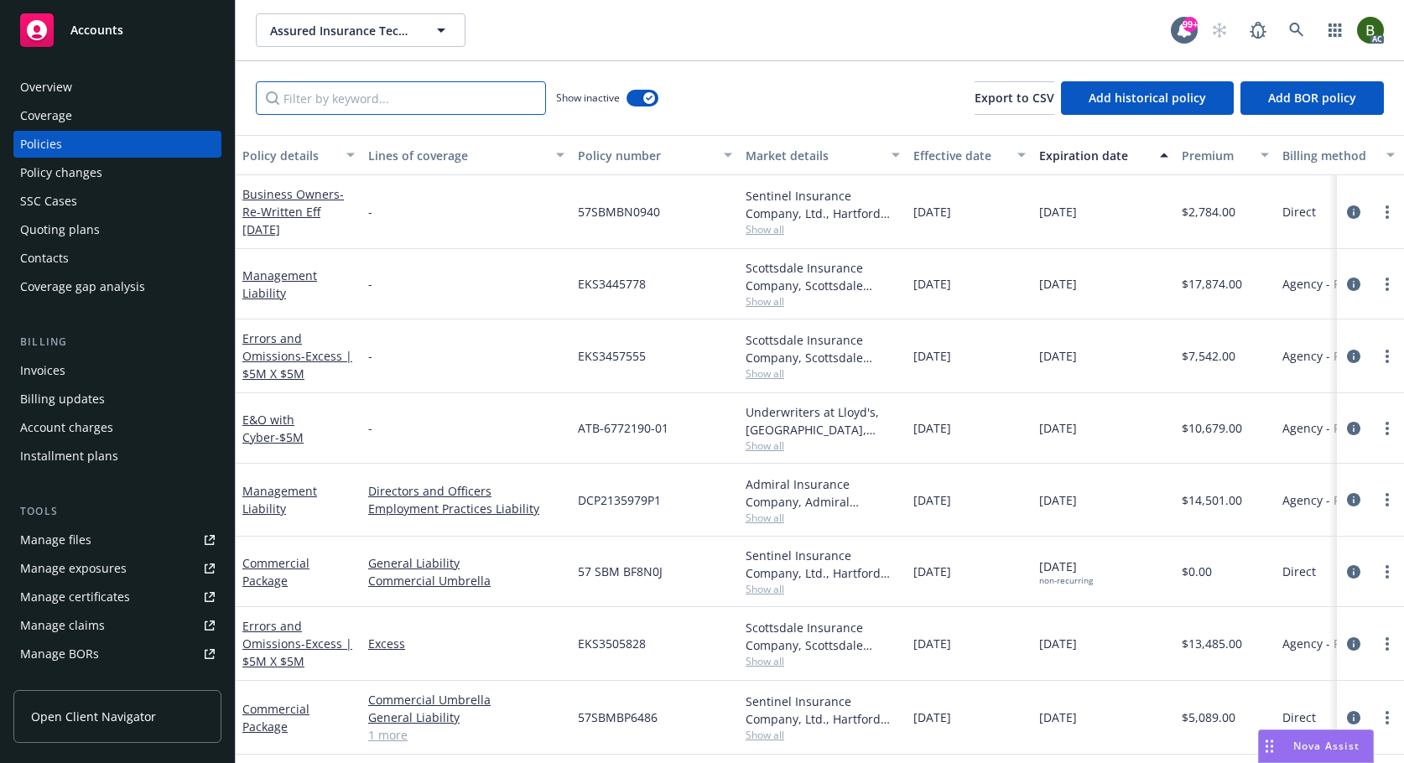
click at [358, 104] on input "Filter by keyword..." at bounding box center [401, 98] width 290 height 34
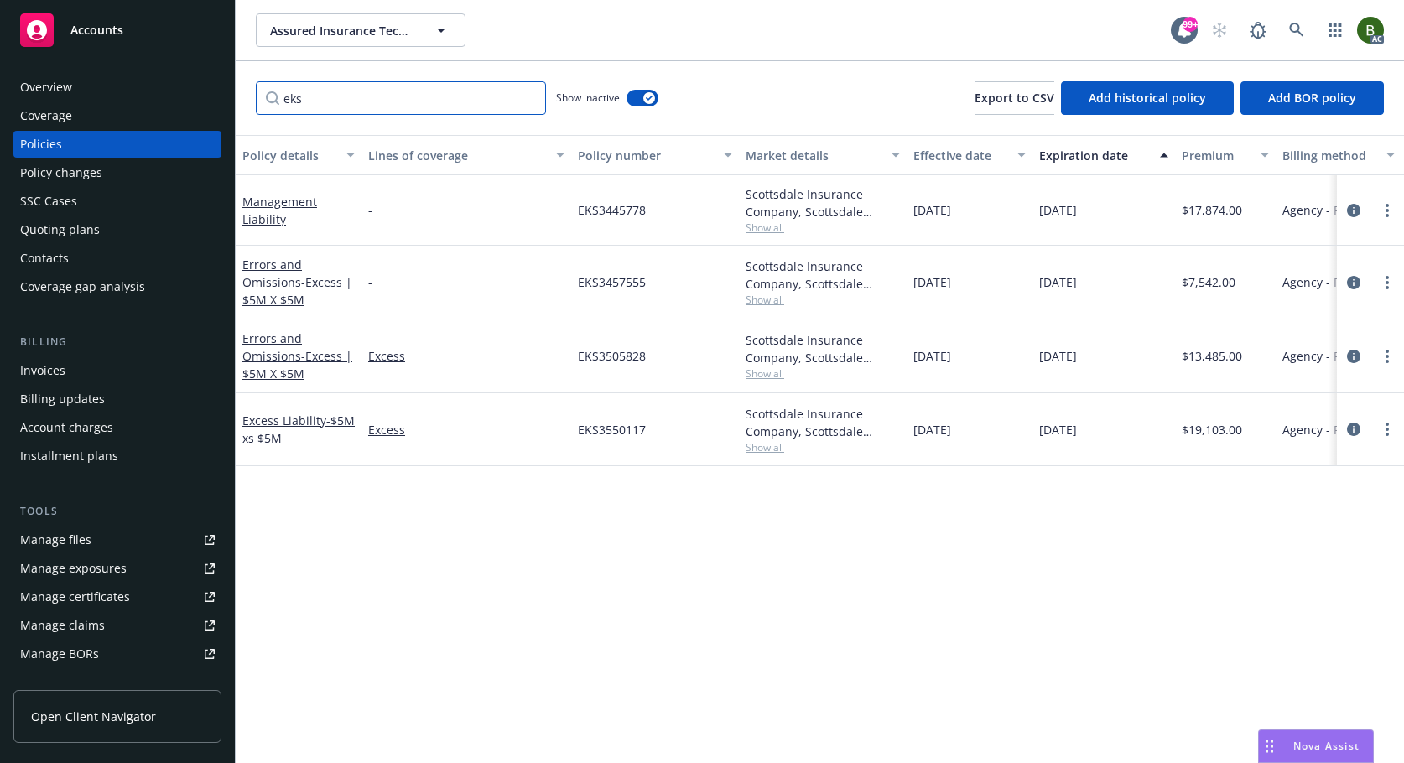
type input "eks"
click at [1353, 428] on icon "circleInformation" at bounding box center [1353, 429] width 13 height 13
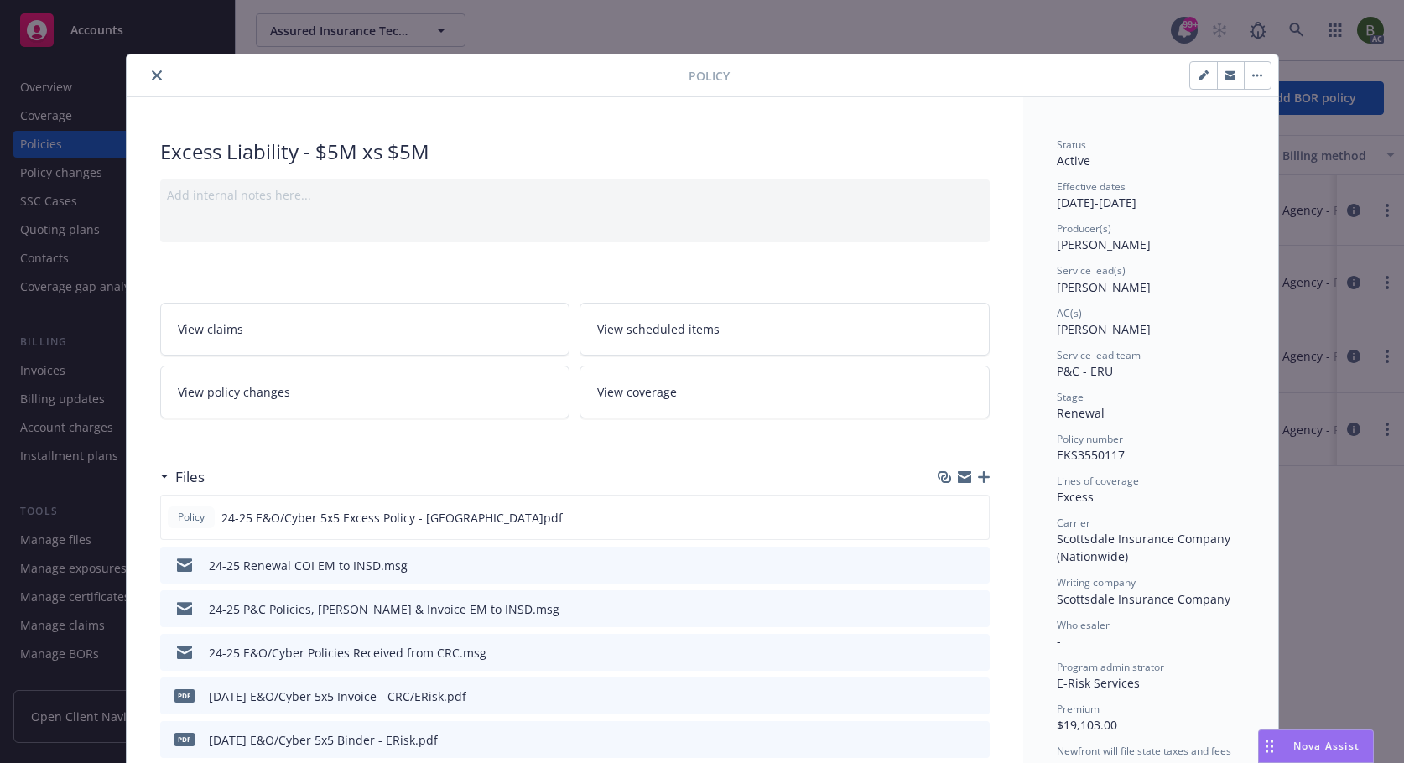
scroll to position [84, 0]
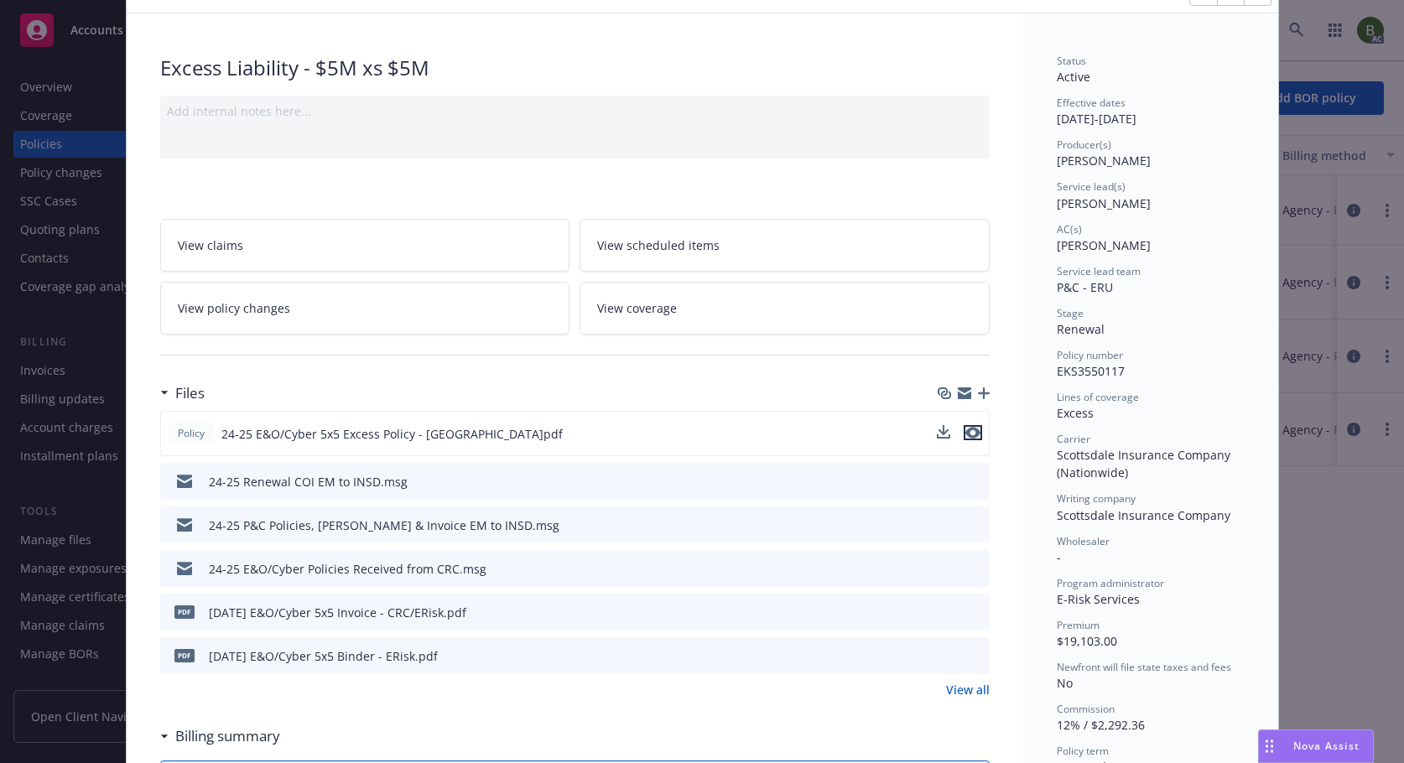
click at [975, 435] on button "preview file" at bounding box center [973, 432] width 18 height 15
click at [966, 477] on icon "preview file" at bounding box center [973, 481] width 15 height 12
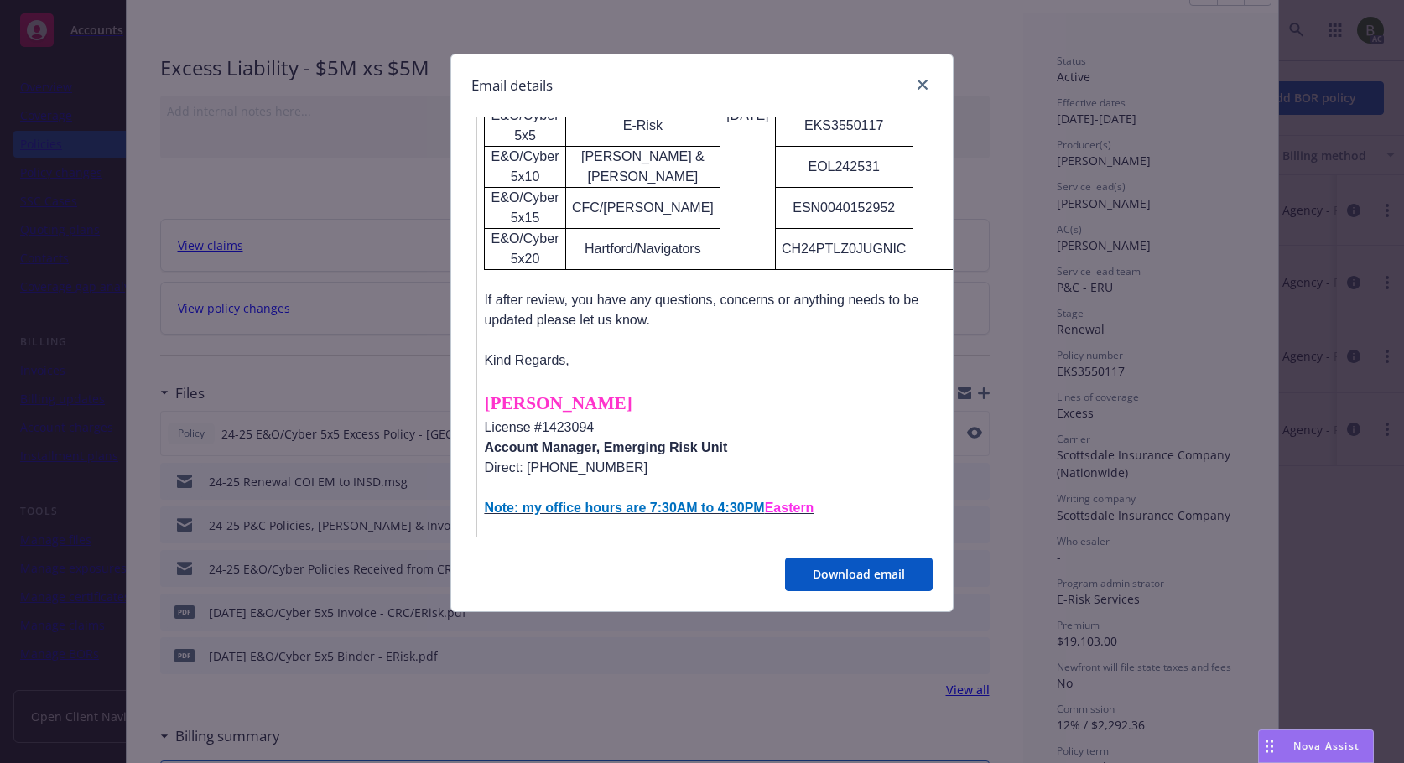
scroll to position [2634, 0]
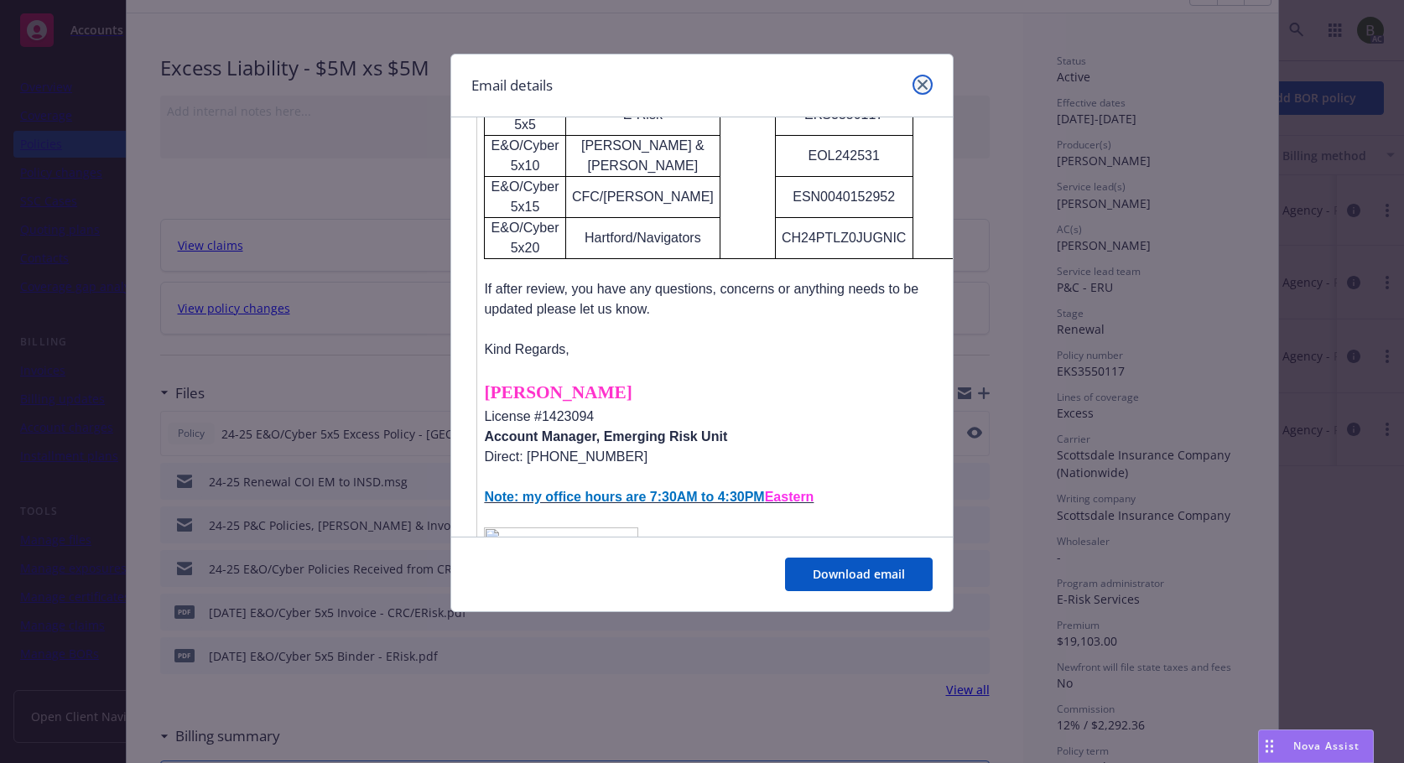
click at [923, 85] on icon "close" at bounding box center [923, 85] width 10 height 10
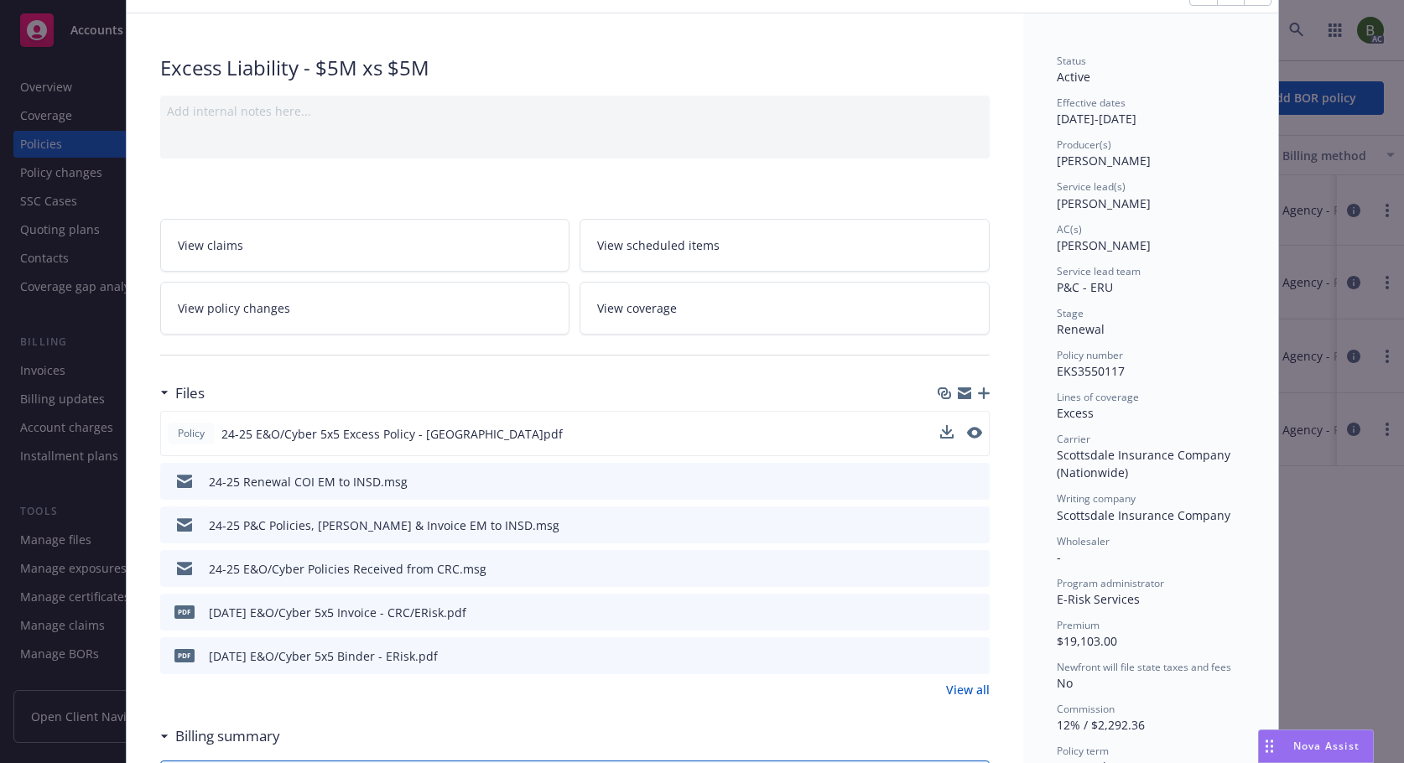
click at [972, 524] on icon "preview file" at bounding box center [973, 524] width 15 height 12
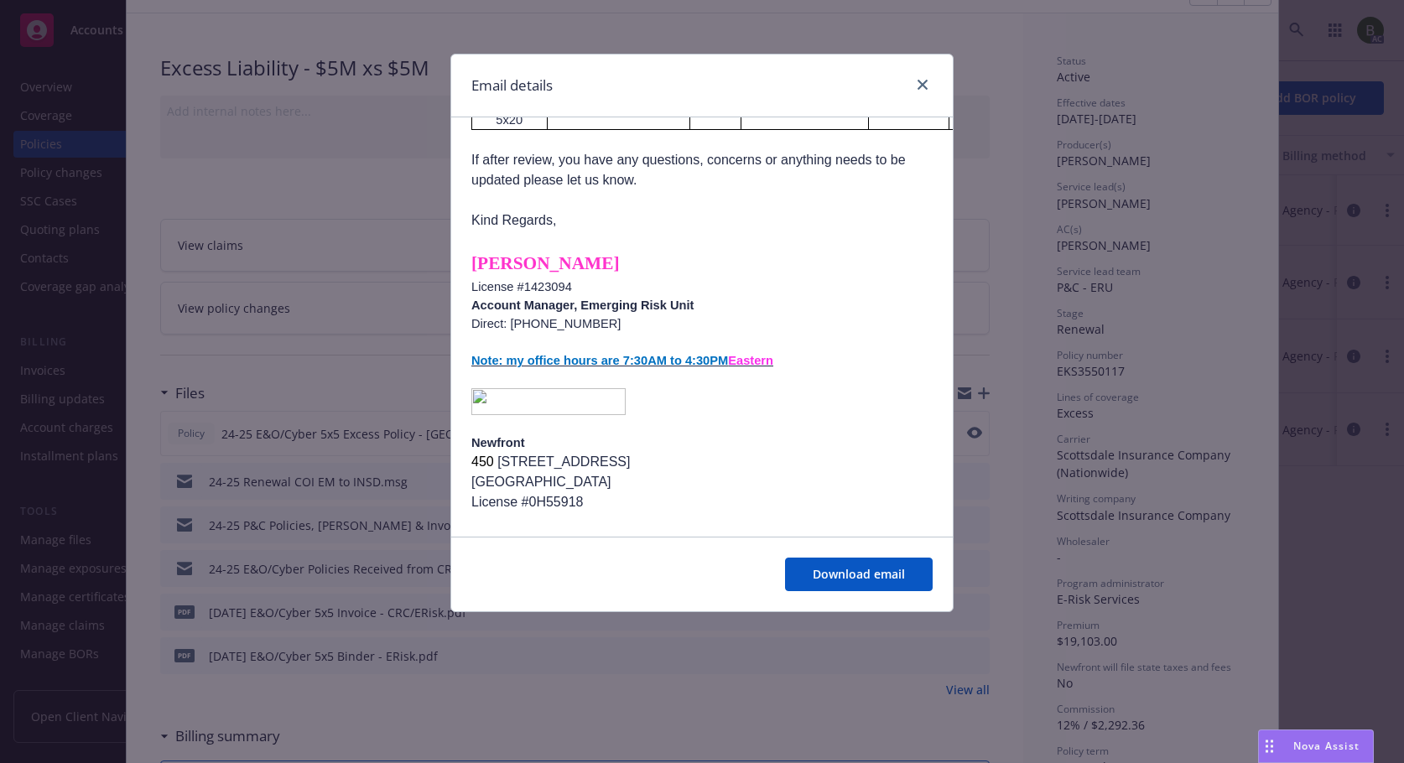
scroll to position [968, 0]
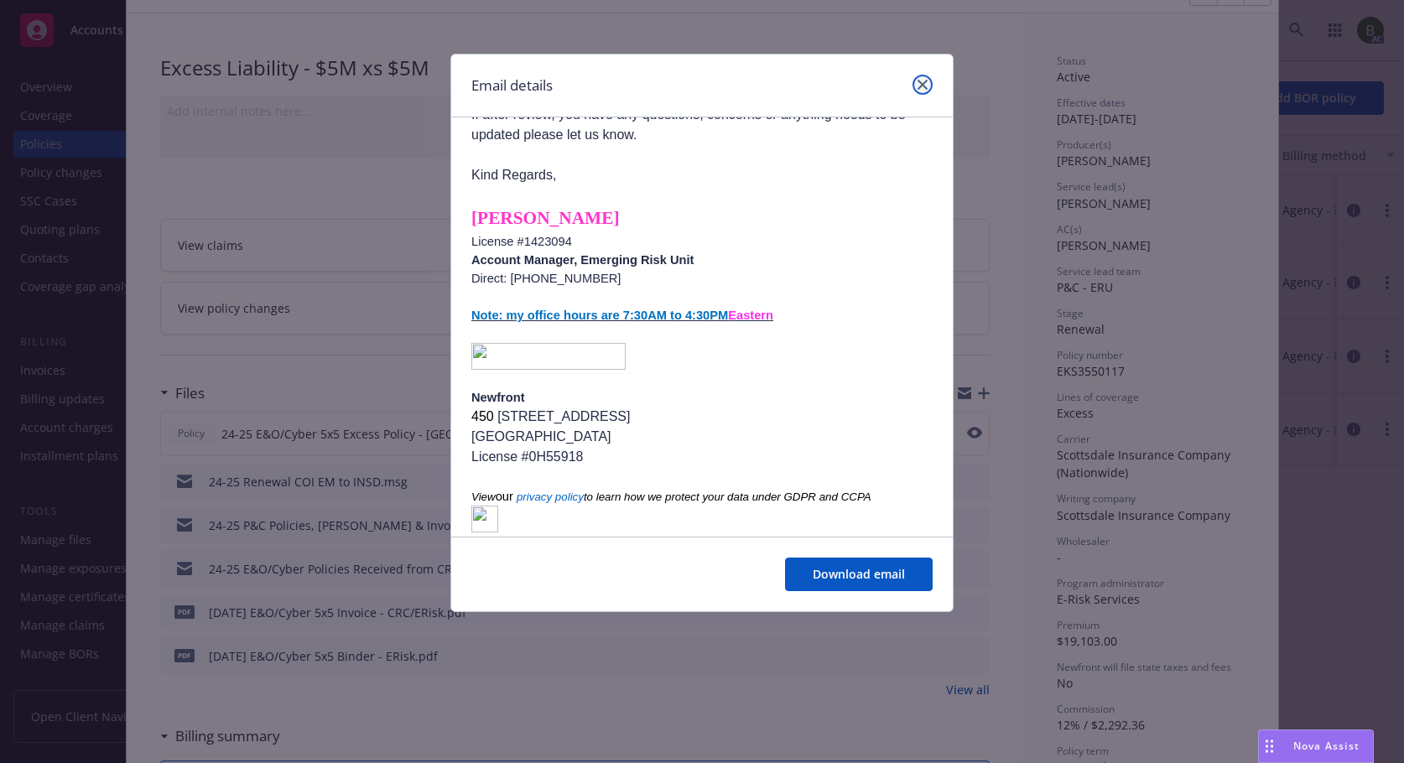
click at [920, 79] on link "close" at bounding box center [923, 85] width 20 height 20
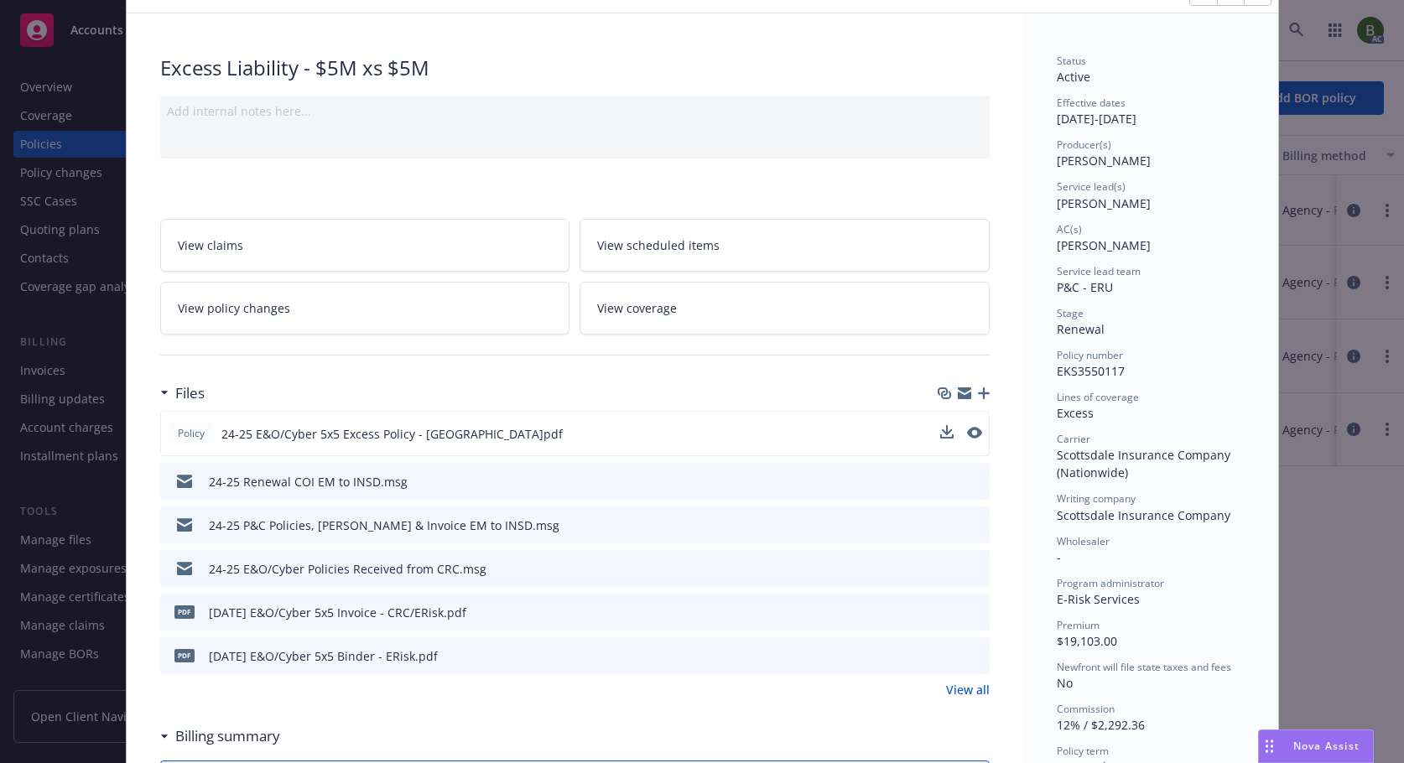
click at [966, 567] on icon "preview file" at bounding box center [973, 568] width 15 height 12
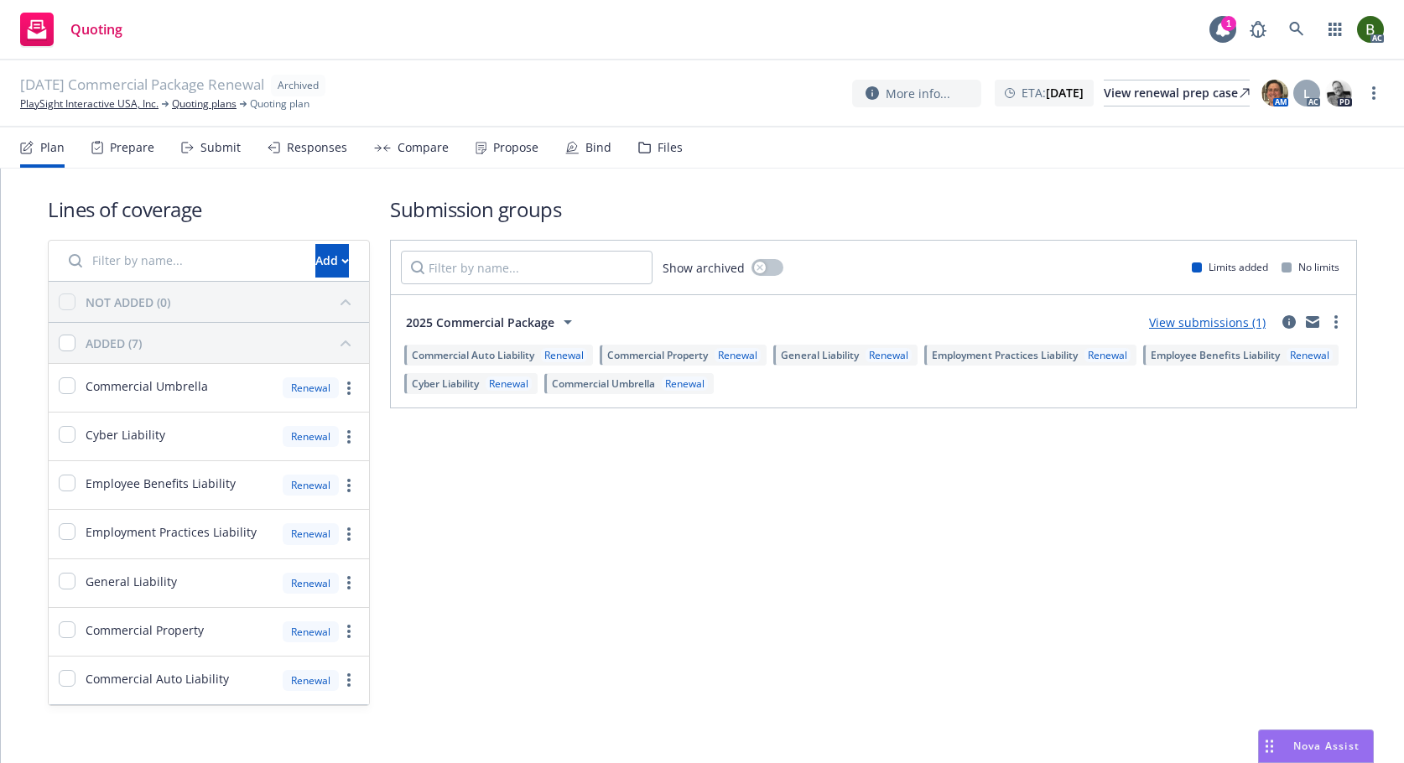
click at [659, 143] on div "Files" at bounding box center [670, 147] width 25 height 13
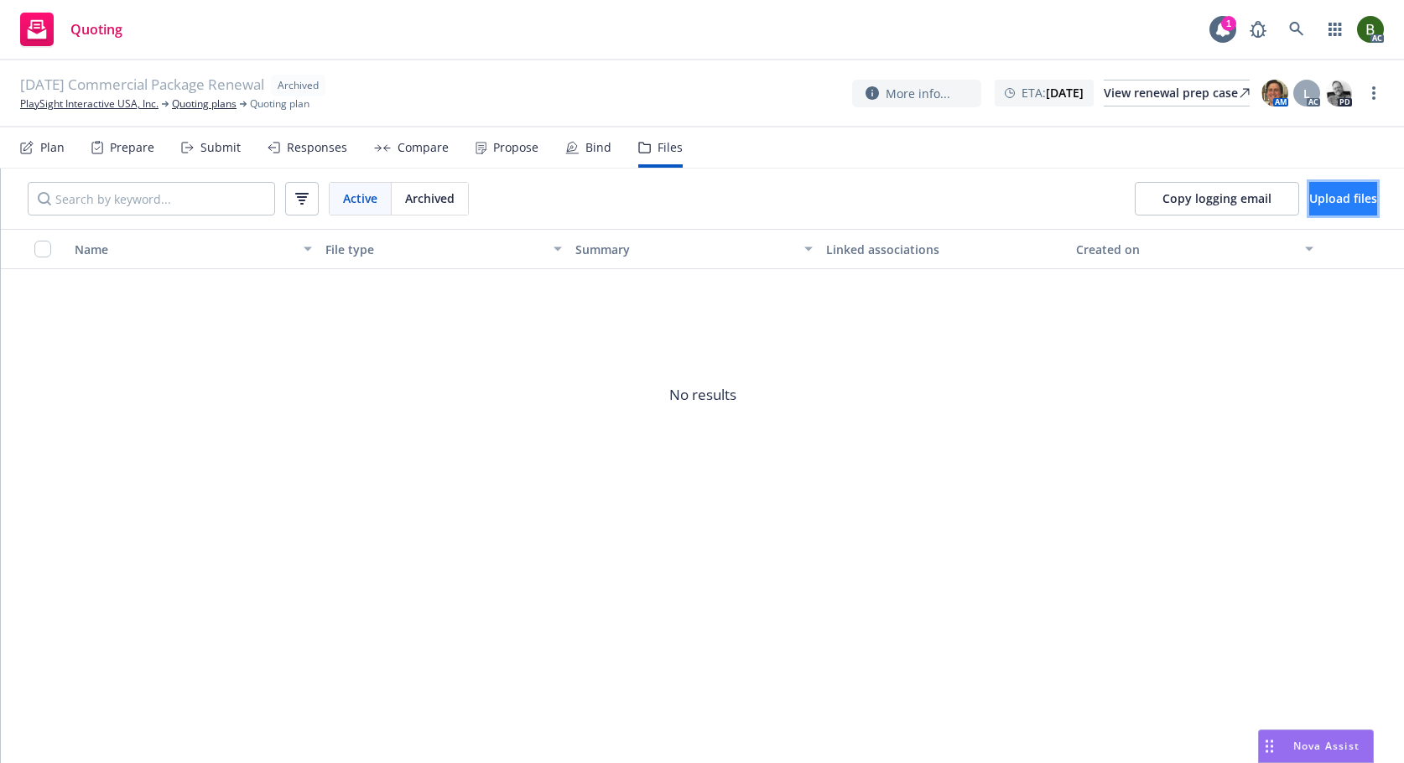
click at [1362, 202] on button "Upload files" at bounding box center [1344, 199] width 68 height 34
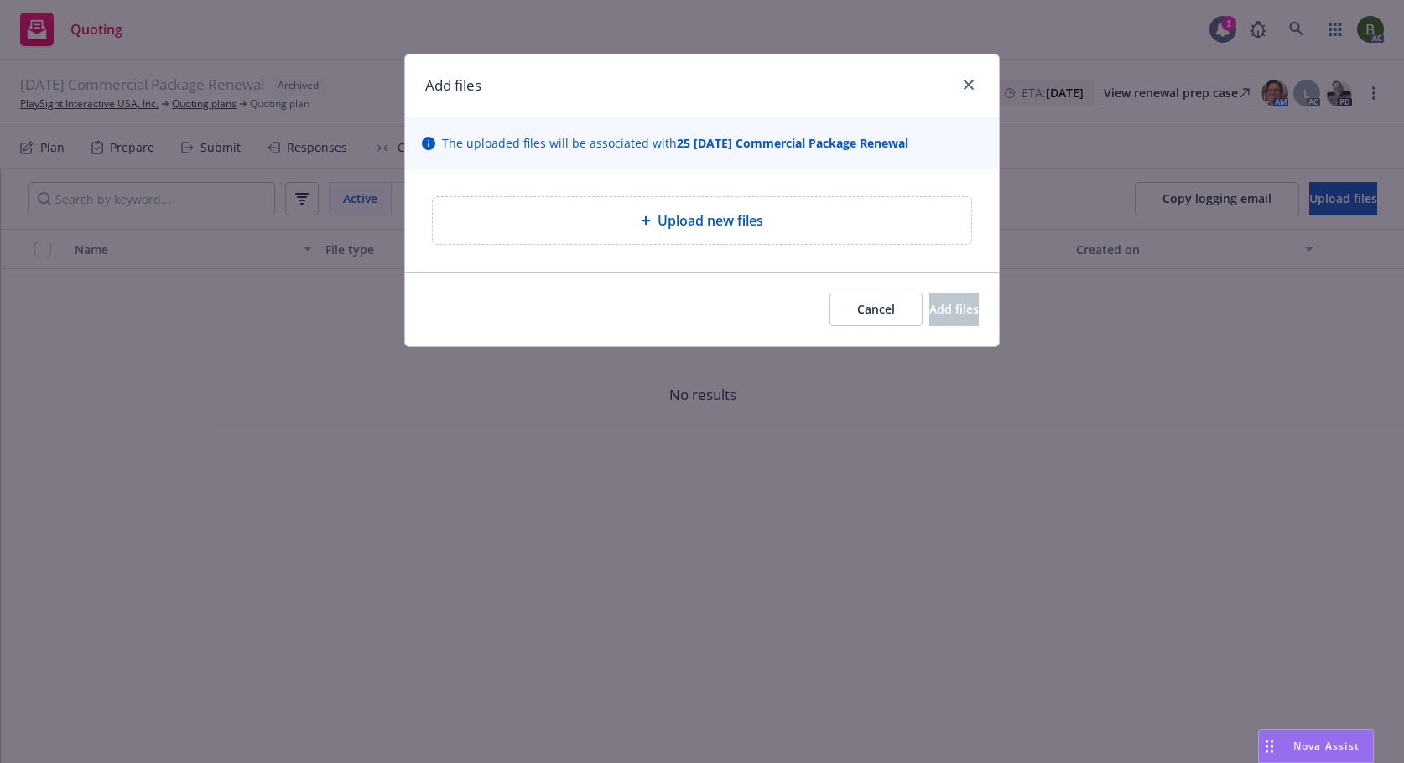
click at [711, 242] on div "Upload new files" at bounding box center [702, 220] width 539 height 47
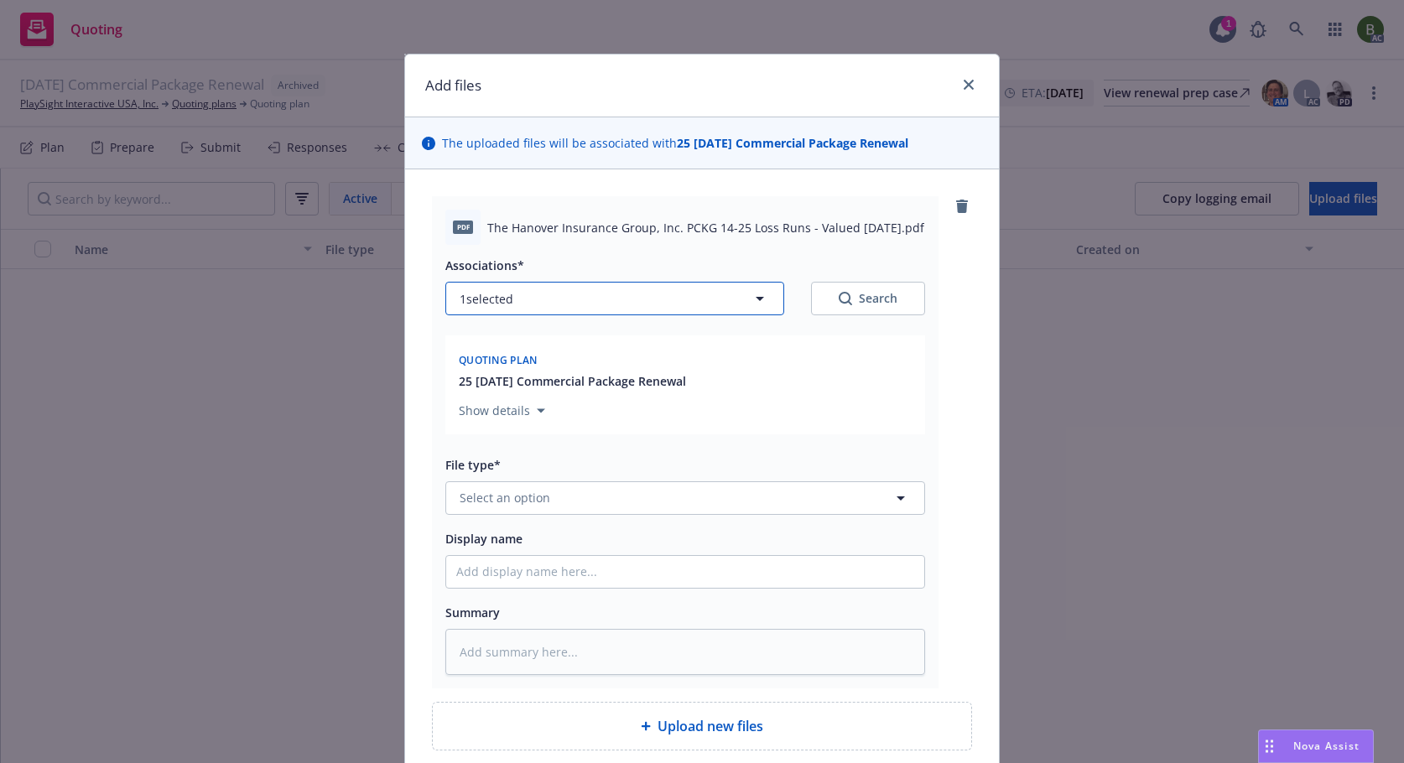
click at [720, 309] on button "1 selected" at bounding box center [614, 299] width 339 height 34
type textarea "x"
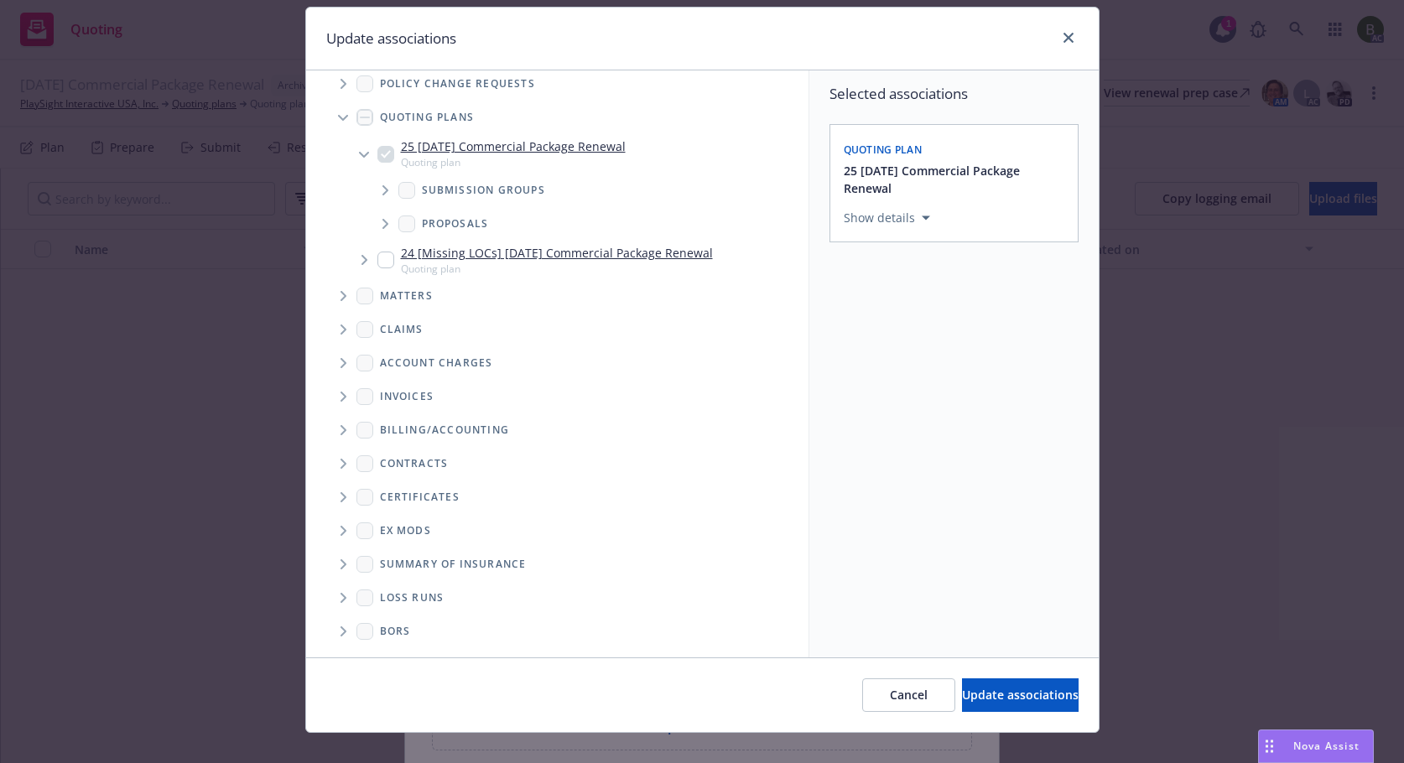
scroll to position [70, 0]
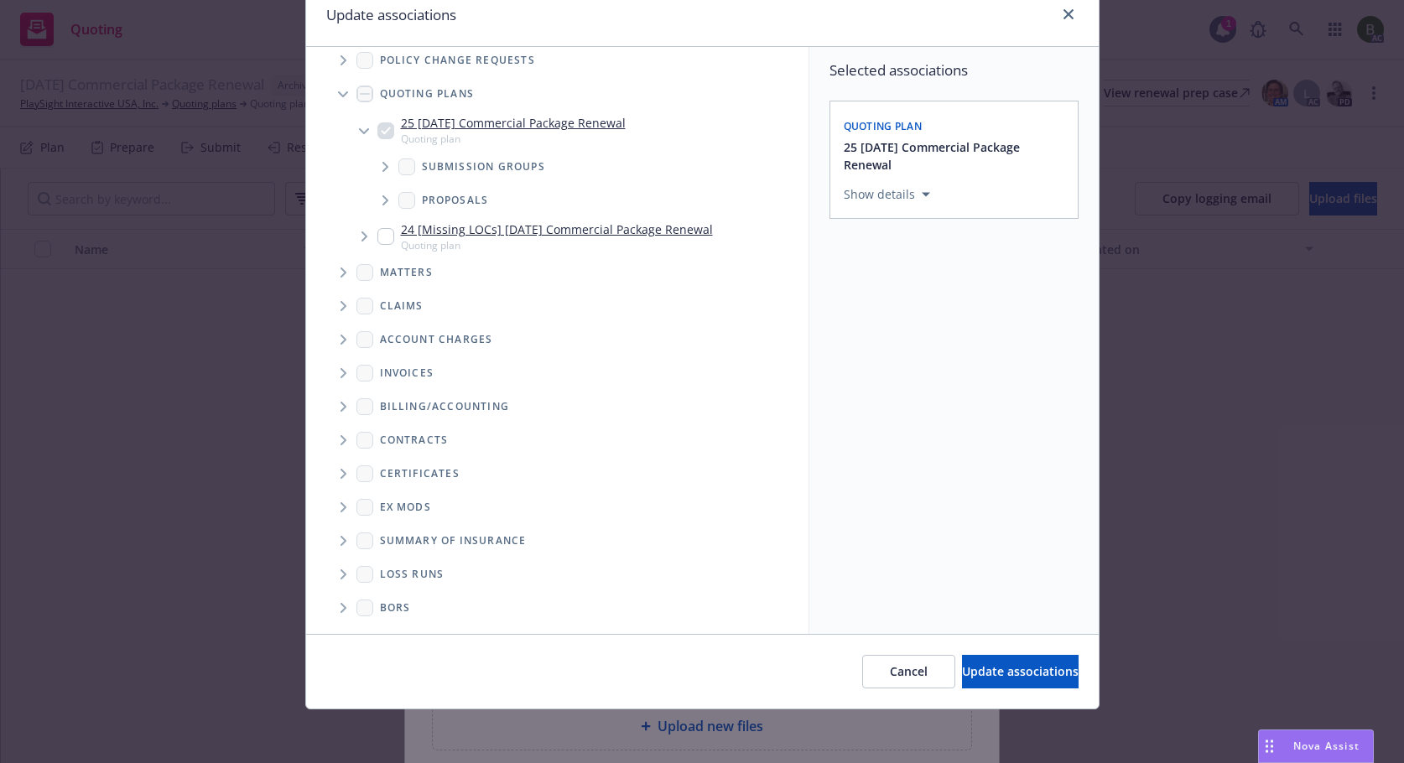
click at [341, 570] on icon "Folder Tree Example" at bounding box center [344, 575] width 7 height 10
click at [419, 602] on link "New Loss Runs folder" at bounding box center [468, 604] width 122 height 18
checkbox input "true"
click at [950, 296] on button "Select an option" at bounding box center [954, 311] width 221 height 34
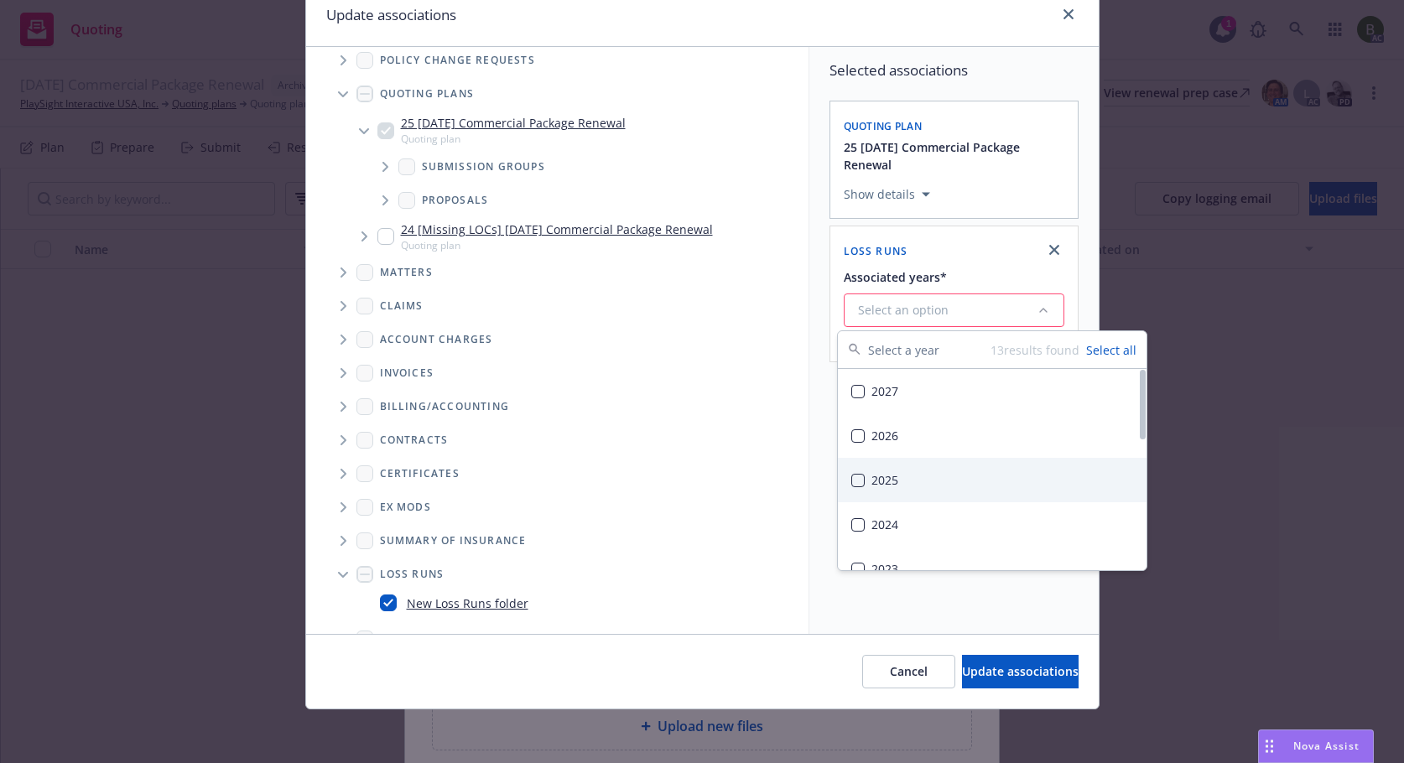
click at [881, 484] on div "2025" at bounding box center [992, 480] width 309 height 44
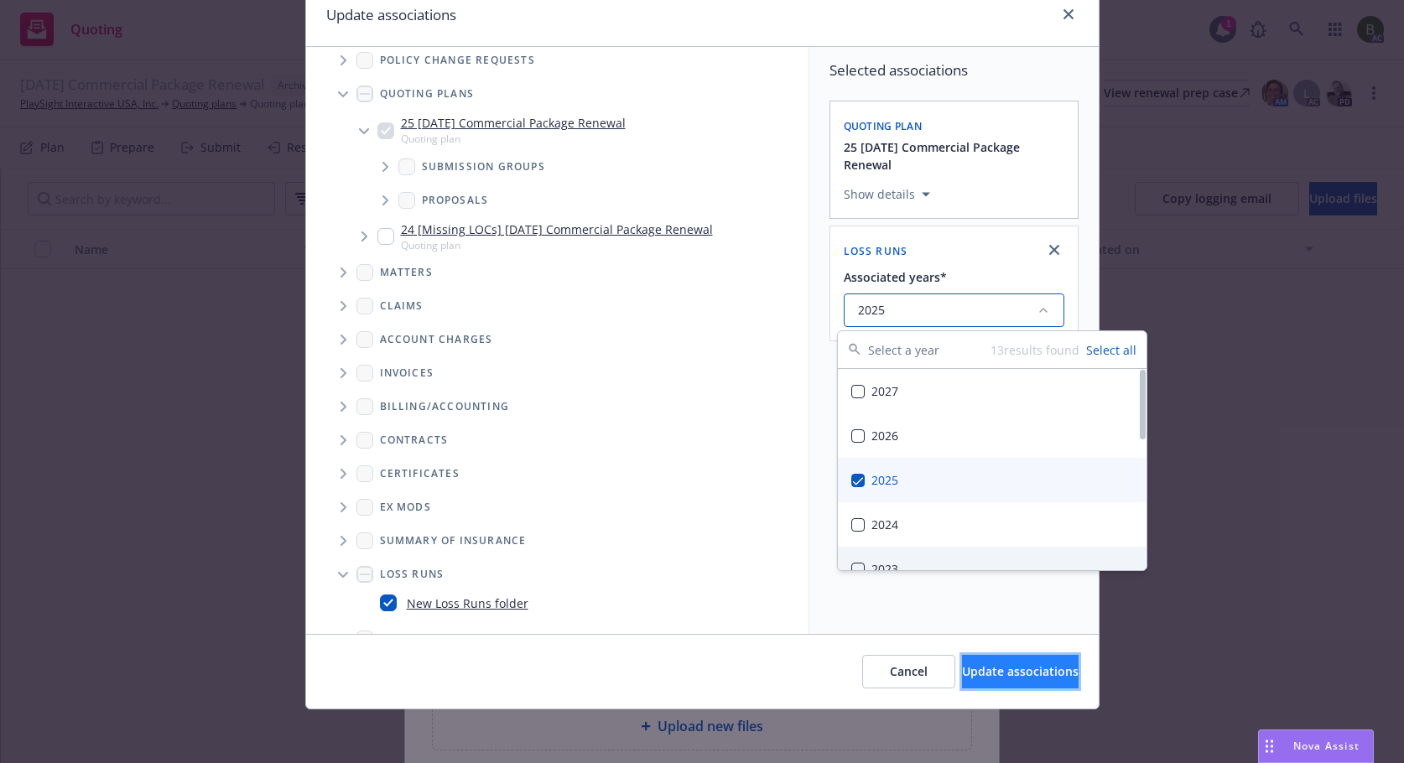
click at [971, 679] on span "Update associations" at bounding box center [1020, 672] width 117 height 16
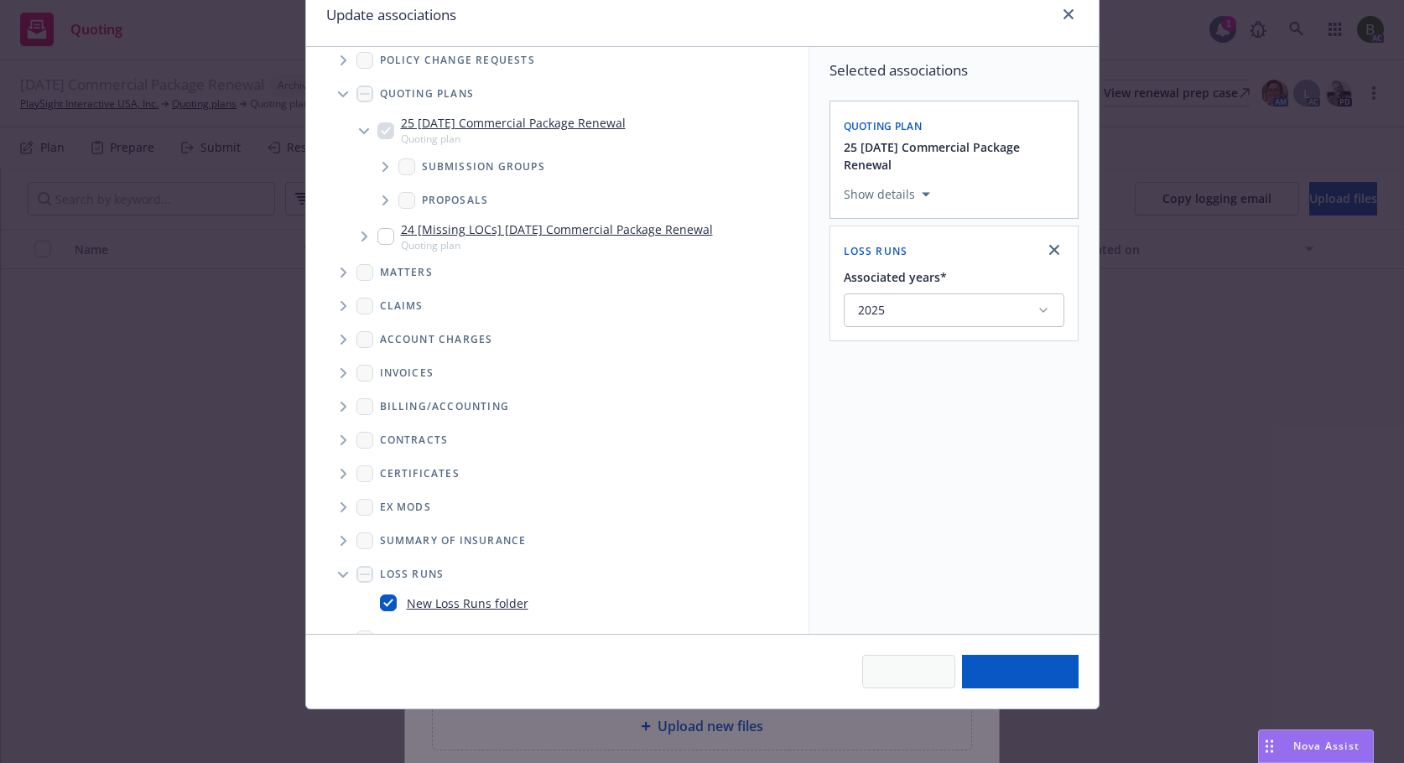
type textarea "x"
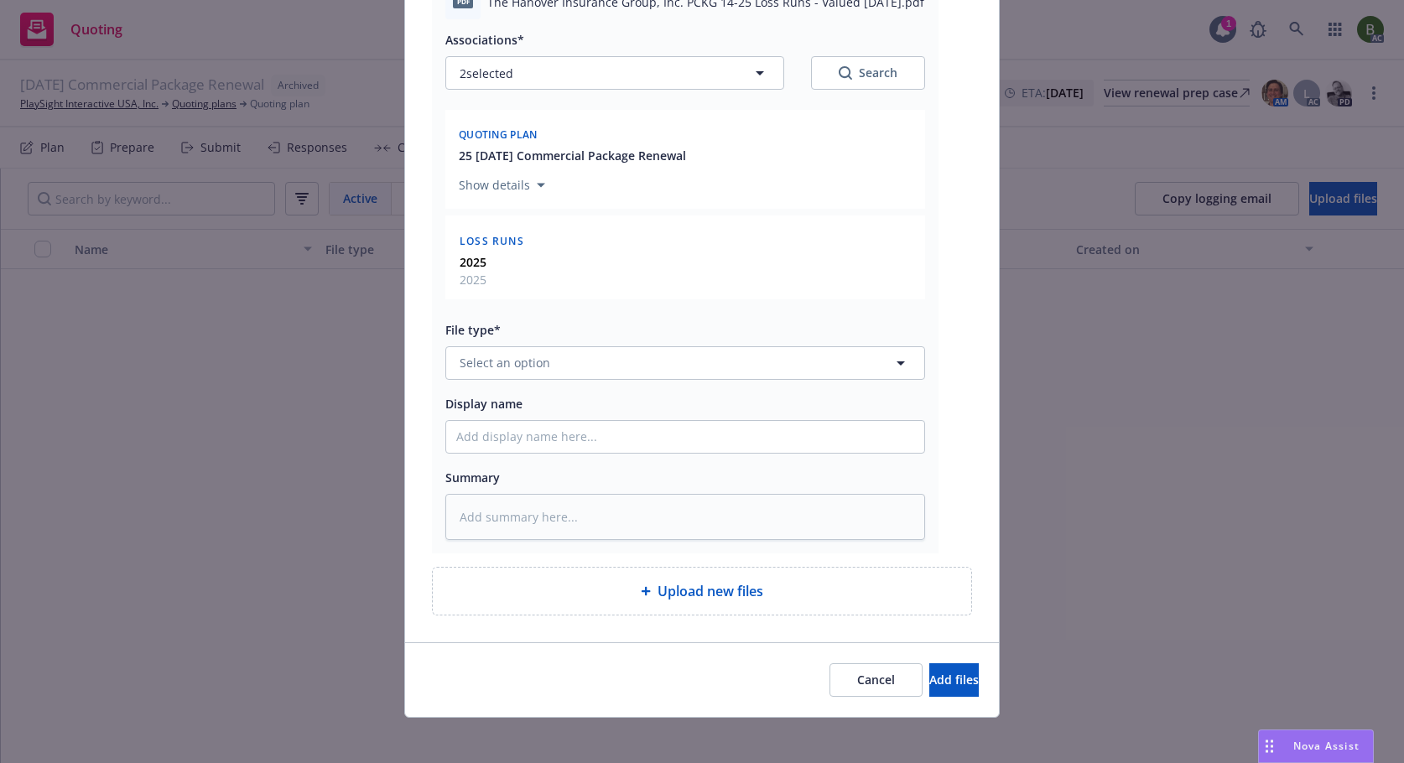
scroll to position [234, 0]
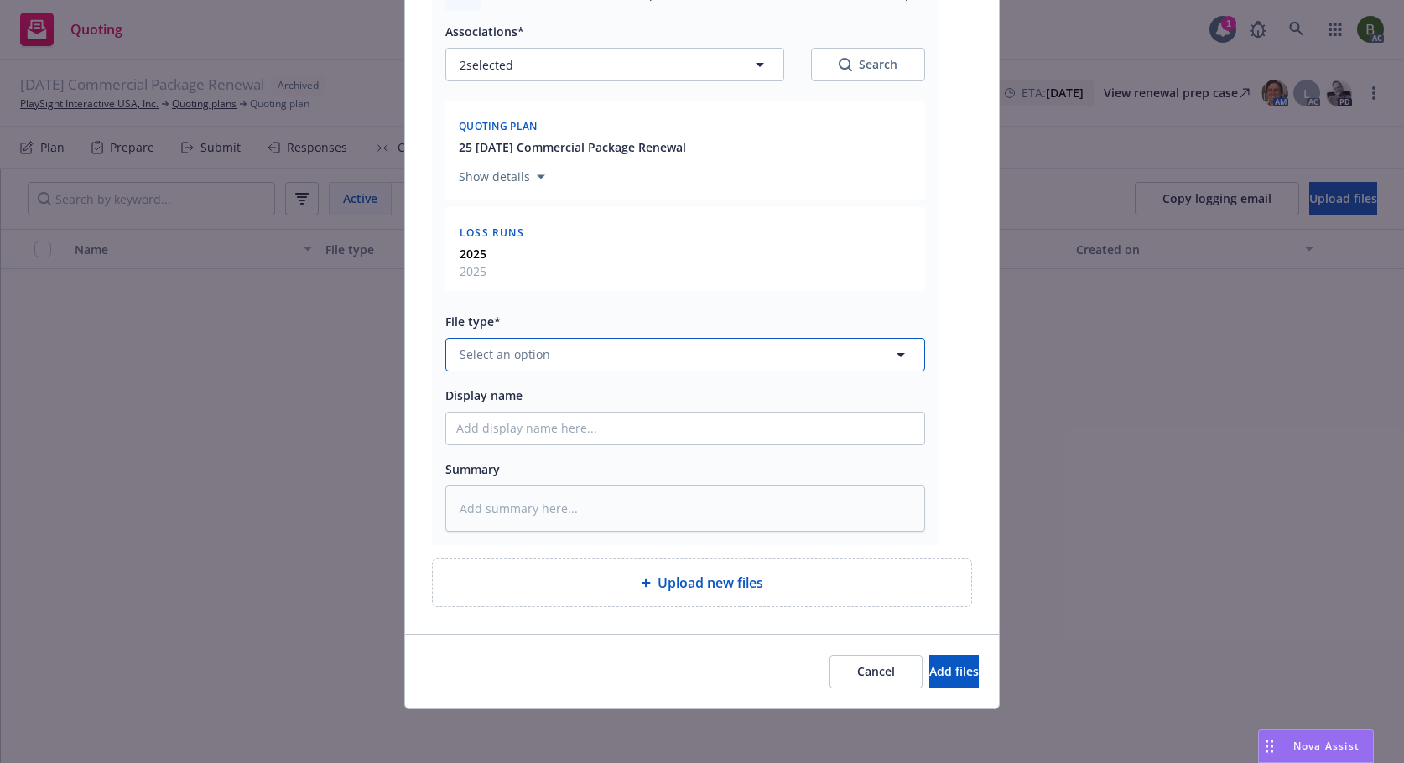
click at [634, 361] on button "Select an option" at bounding box center [685, 355] width 480 height 34
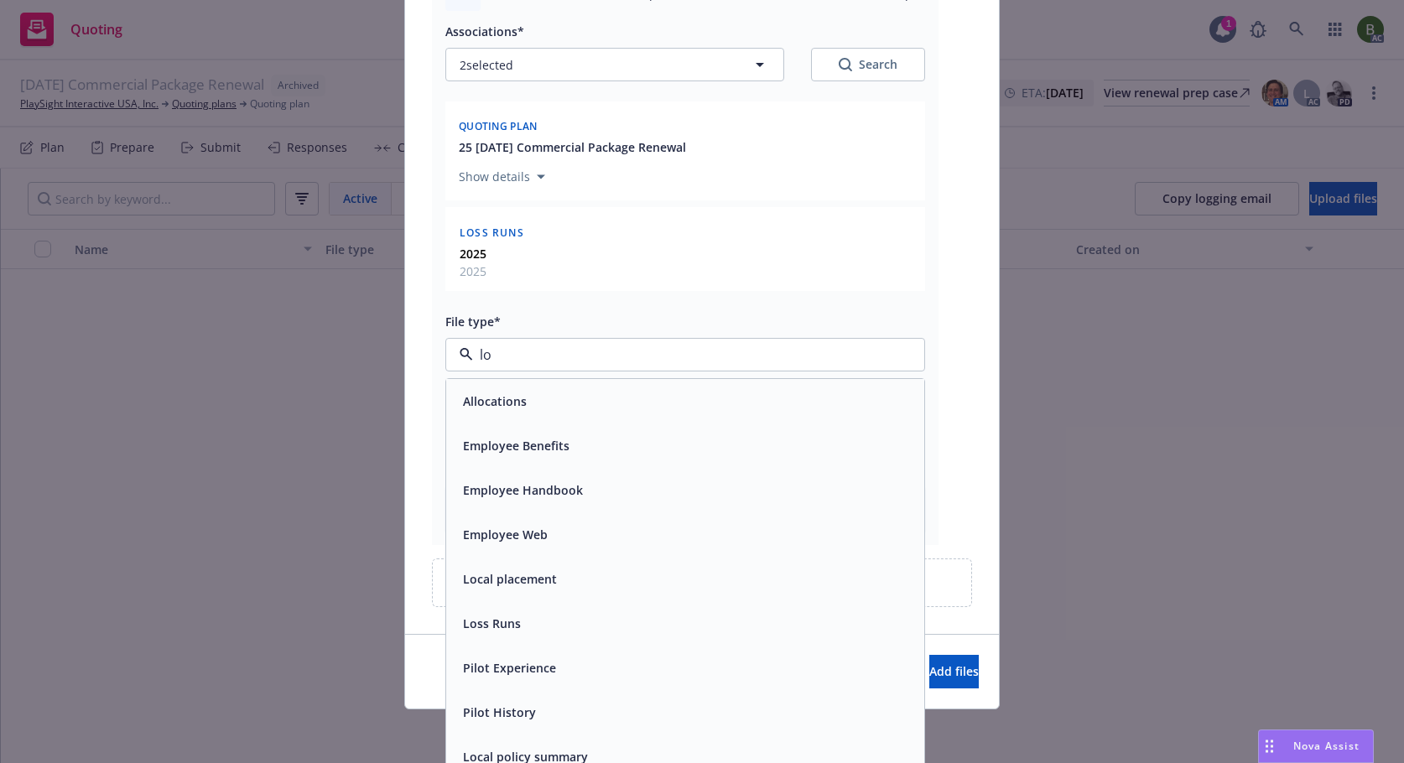
type input "los"
click at [492, 405] on span "Loss Runs" at bounding box center [492, 402] width 58 height 18
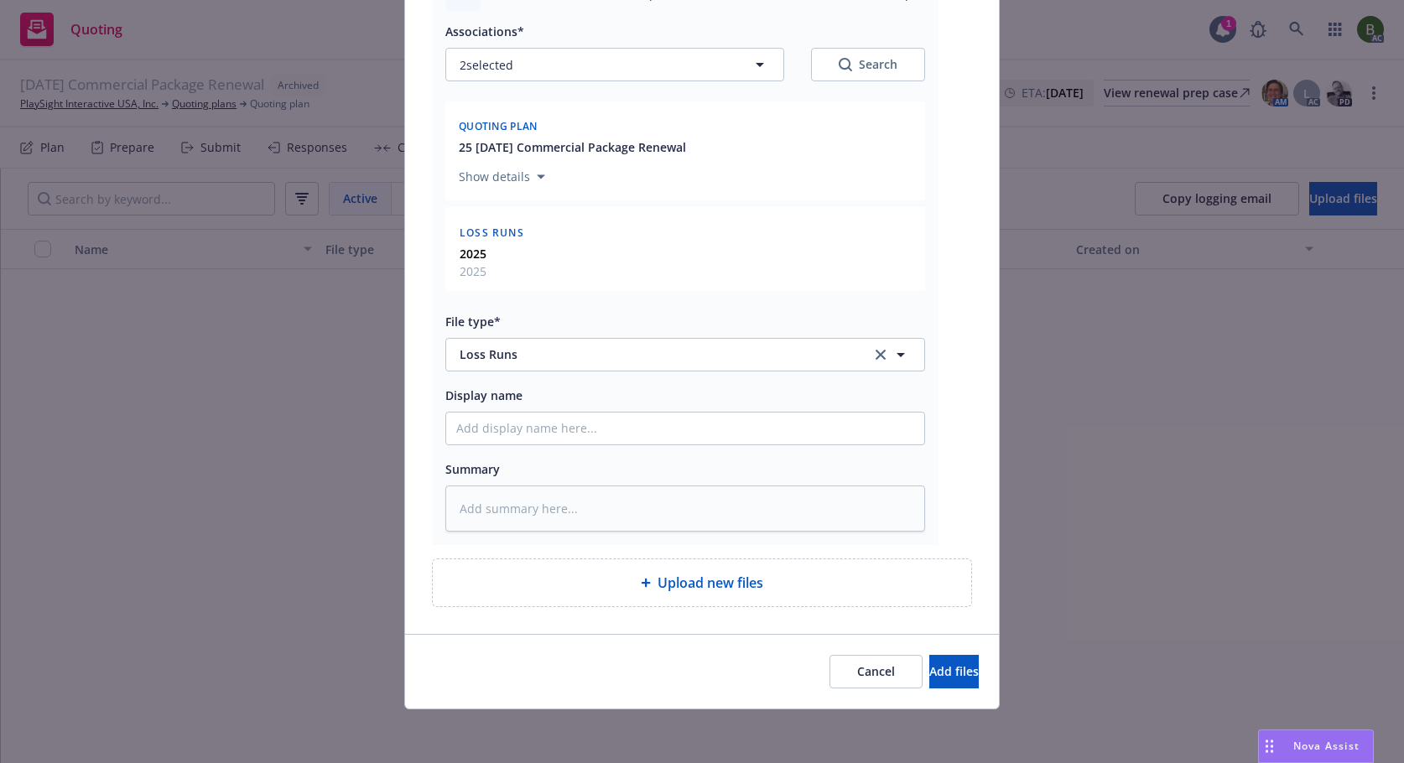
scroll to position [0, 0]
click at [930, 672] on span "Add files" at bounding box center [954, 672] width 49 height 16
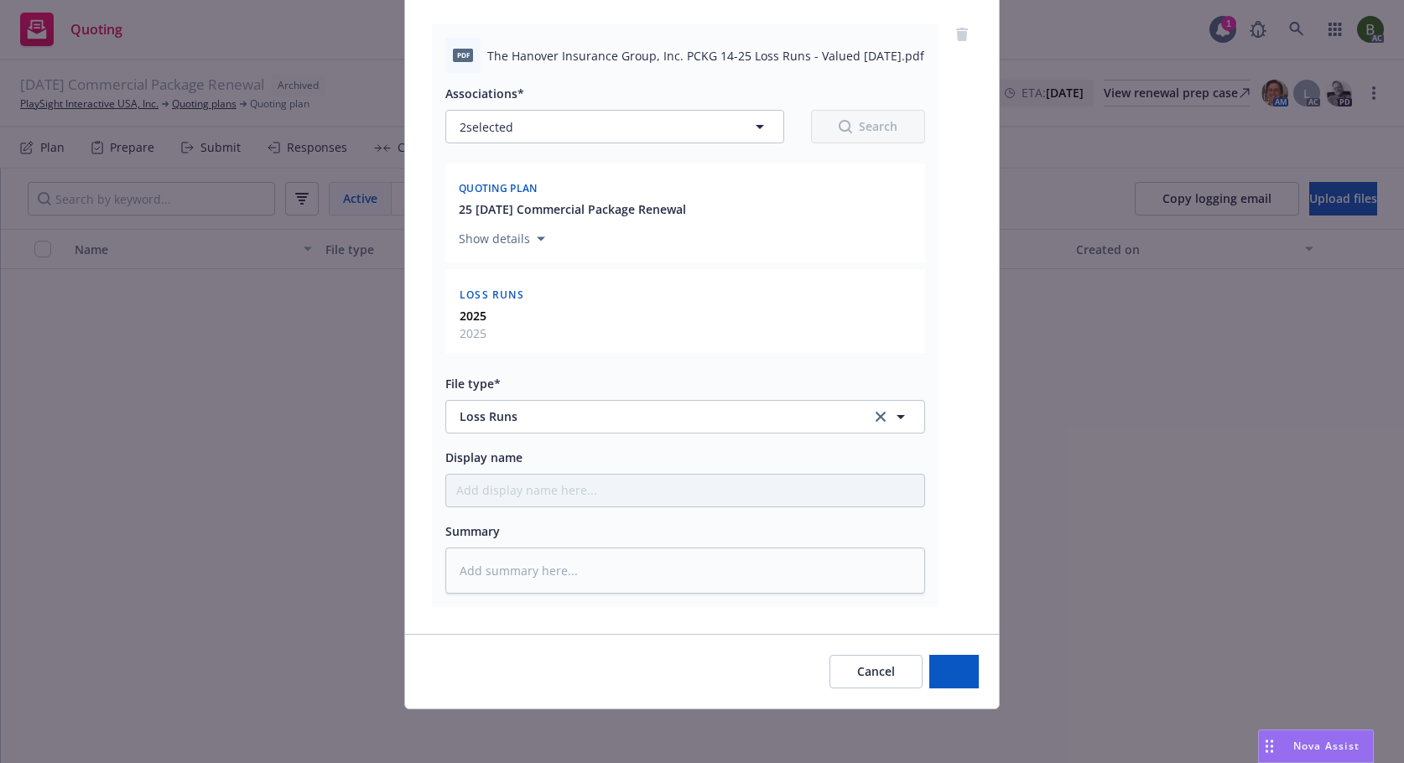
scroll to position [172, 0]
type textarea "x"
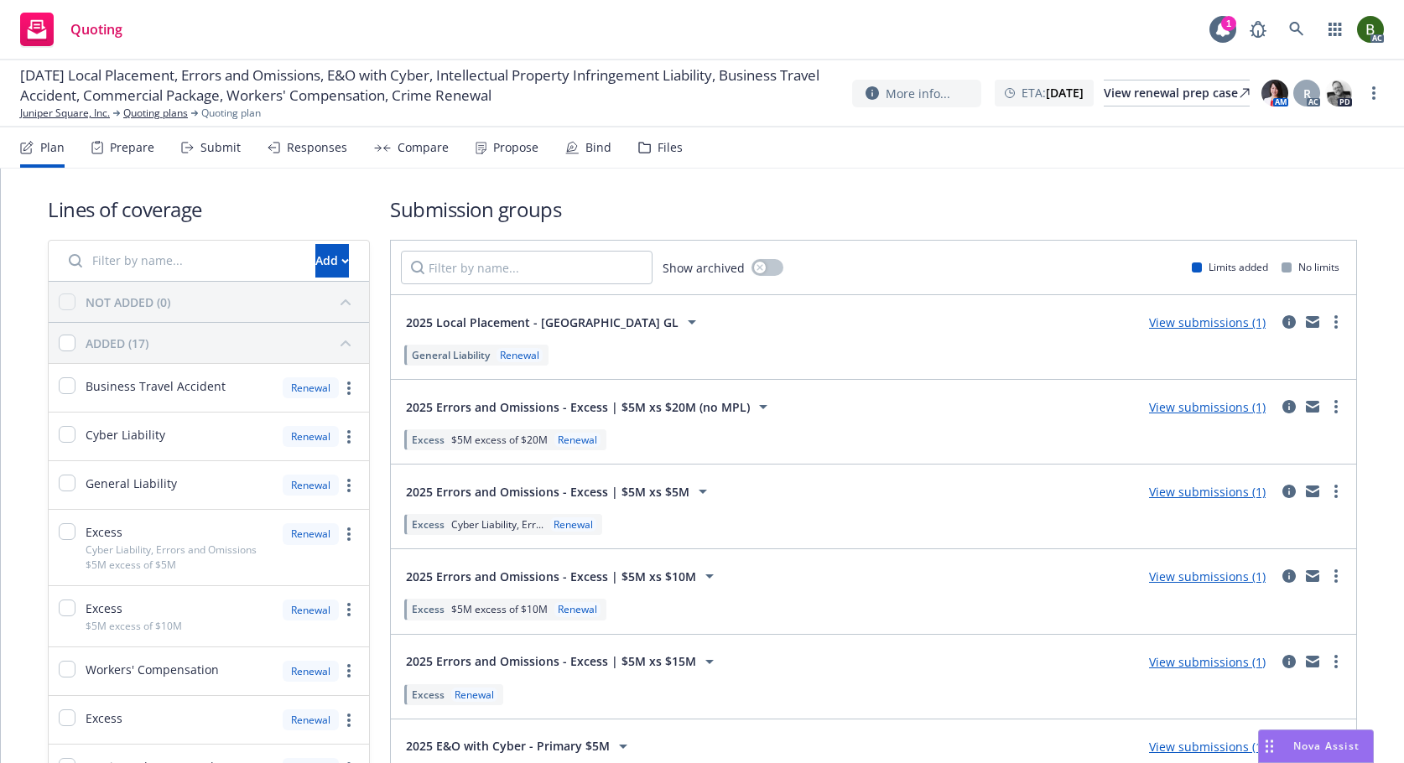
click at [658, 143] on div "Files" at bounding box center [670, 147] width 25 height 13
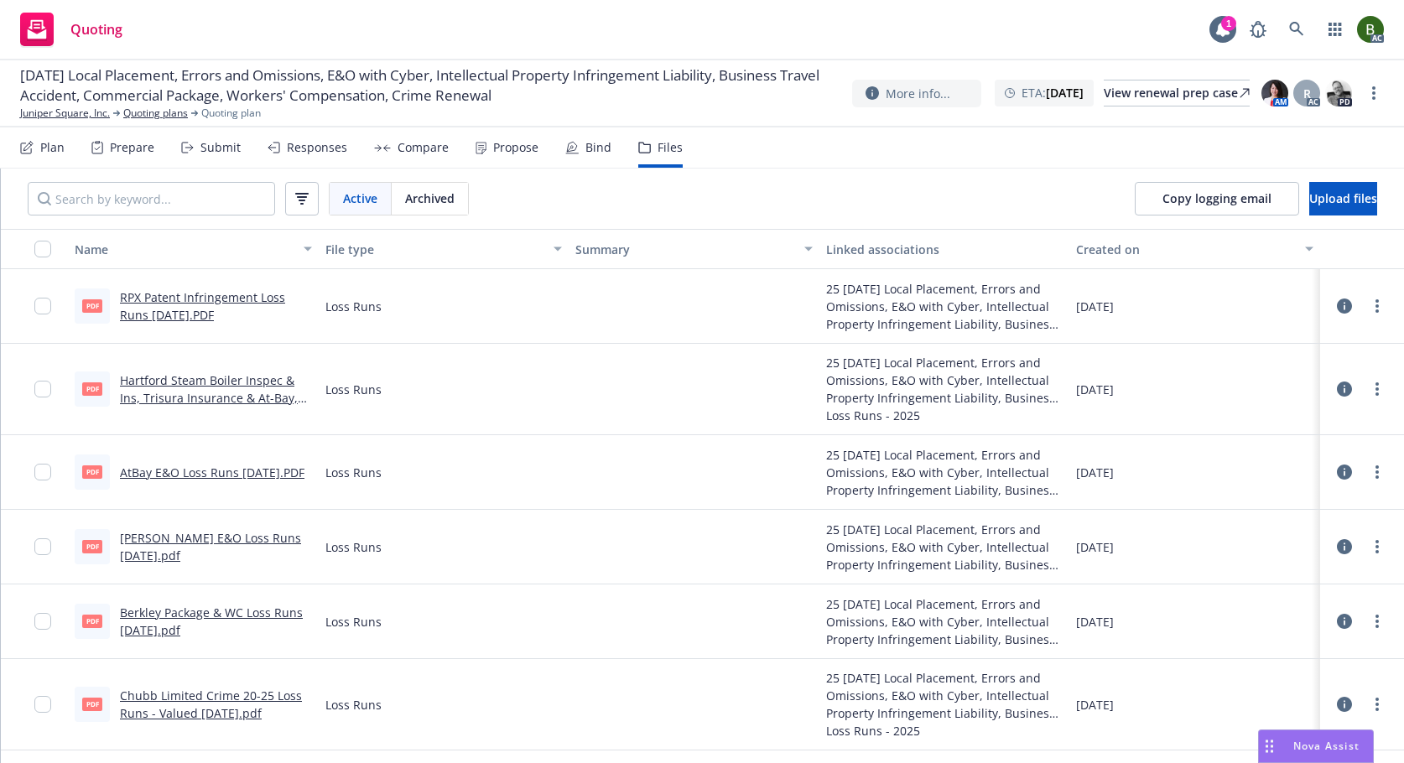
click at [1337, 305] on icon at bounding box center [1344, 306] width 15 height 15
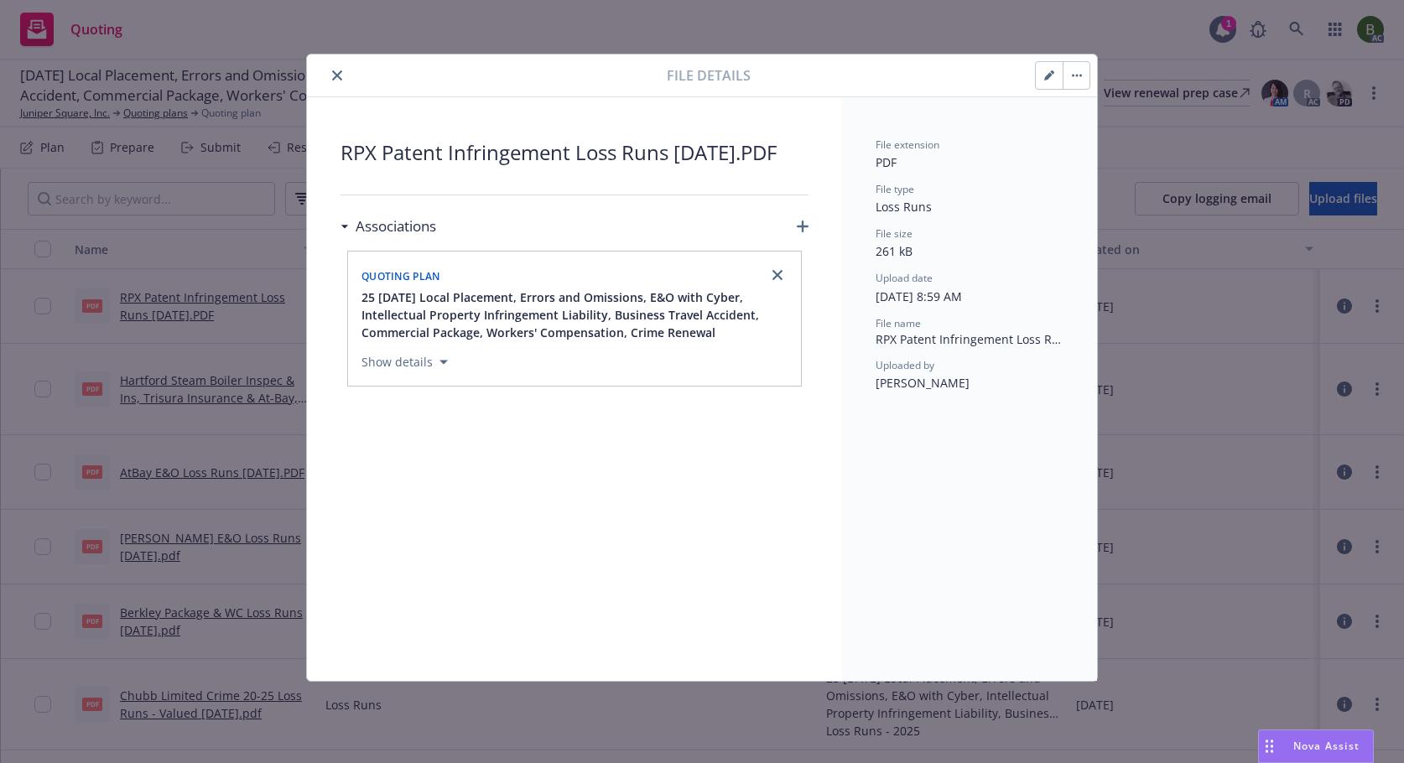
click at [334, 67] on button "close" at bounding box center [337, 75] width 20 height 20
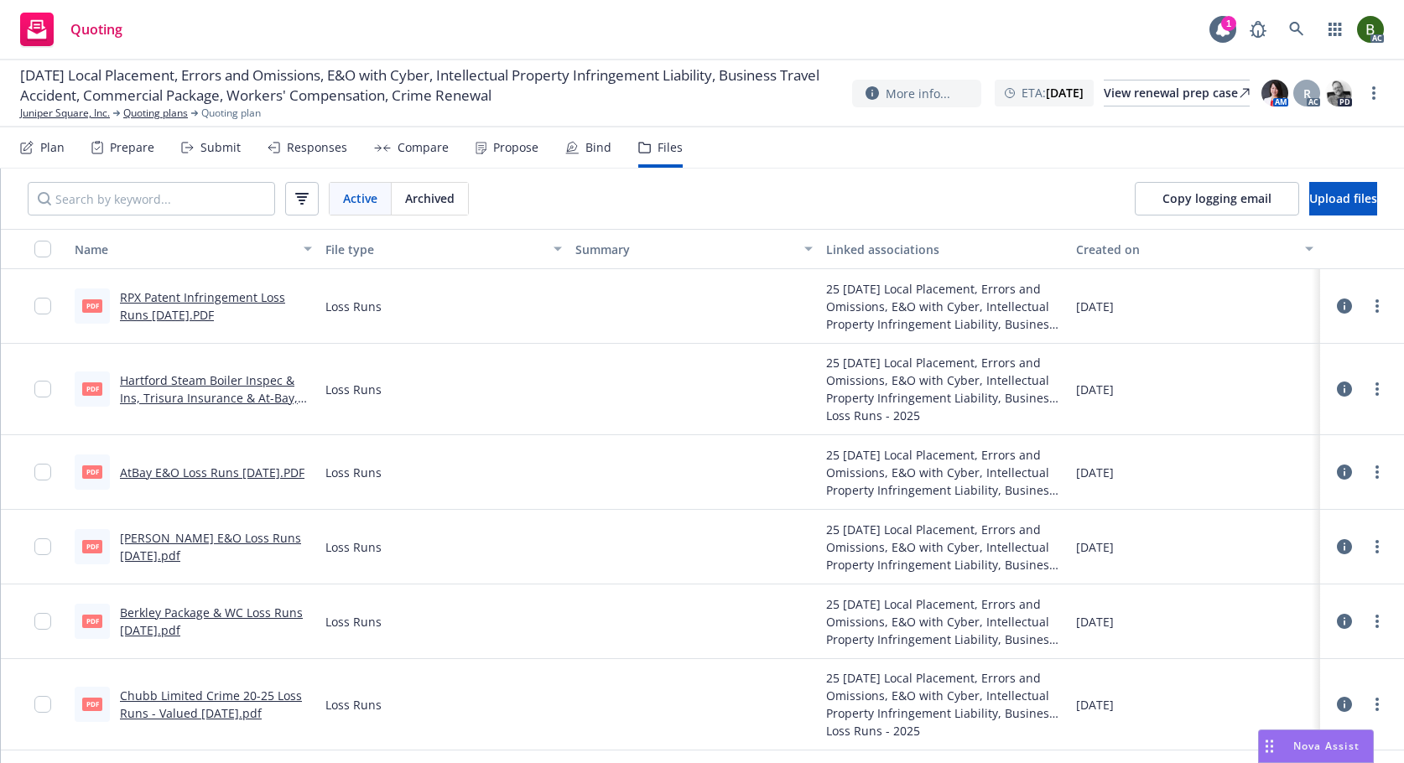
click at [222, 300] on link "RPX Patent Infringement Loss Runs 8/20/2025.PDF" at bounding box center [202, 306] width 165 height 34
click at [1353, 195] on button "Upload files" at bounding box center [1344, 199] width 68 height 34
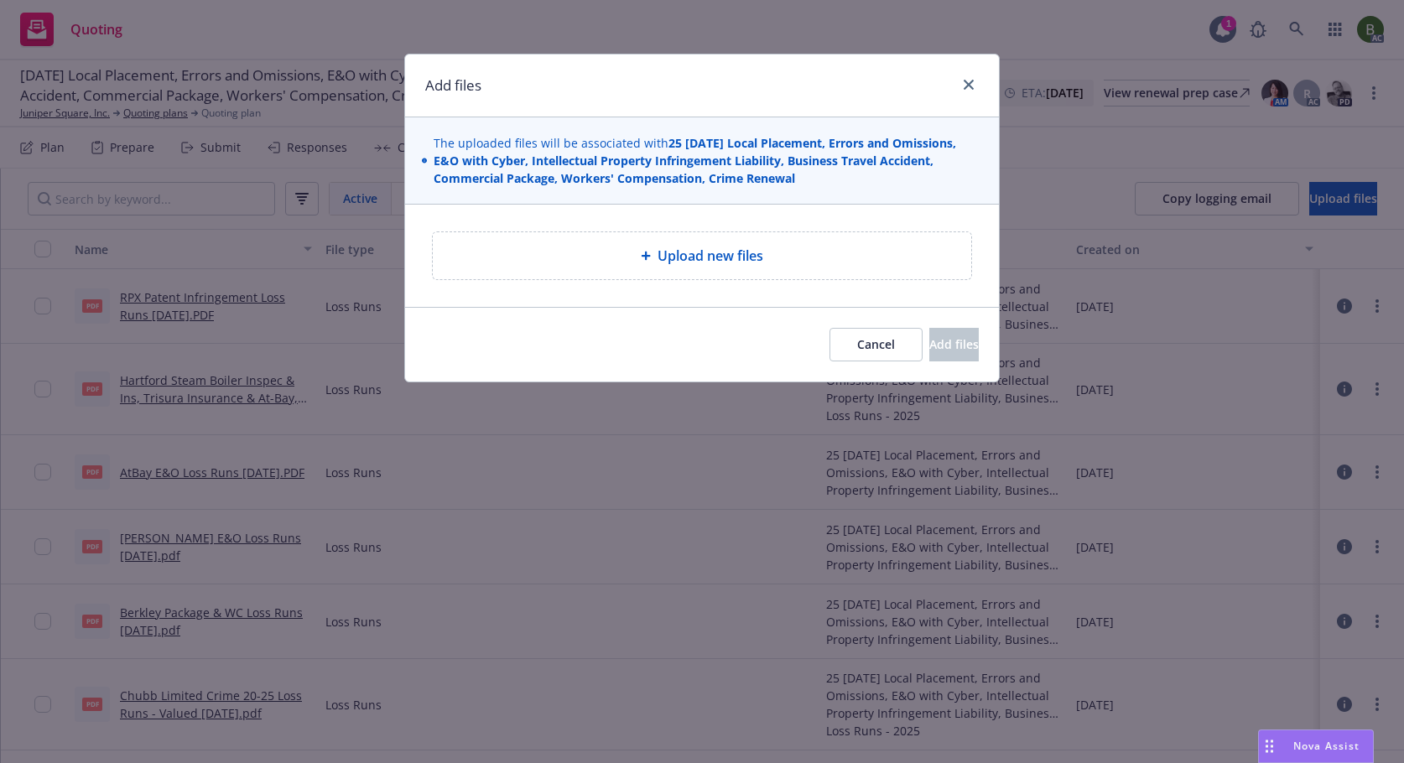
click at [677, 255] on span "Upload new files" at bounding box center [711, 256] width 106 height 20
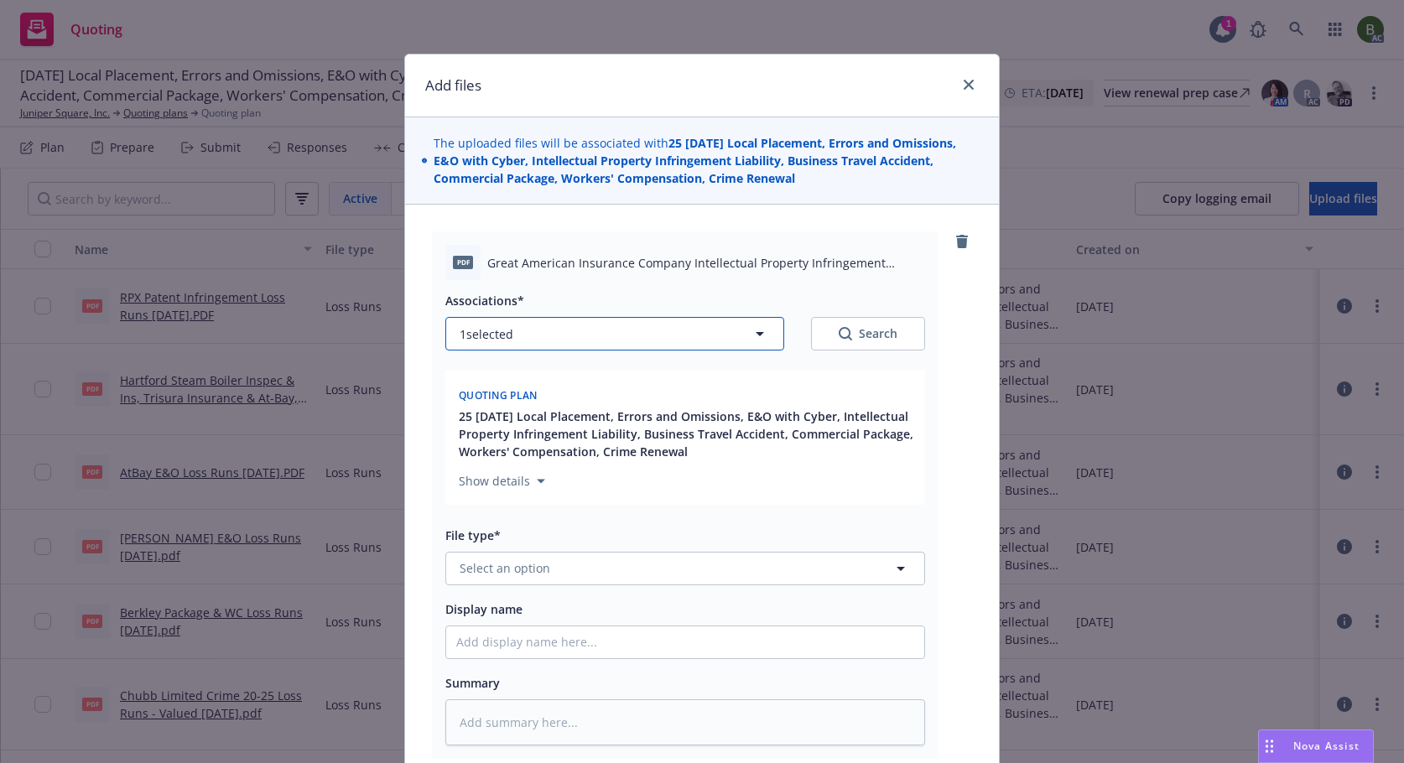
click at [578, 340] on button "1 selected" at bounding box center [614, 334] width 339 height 34
type textarea "x"
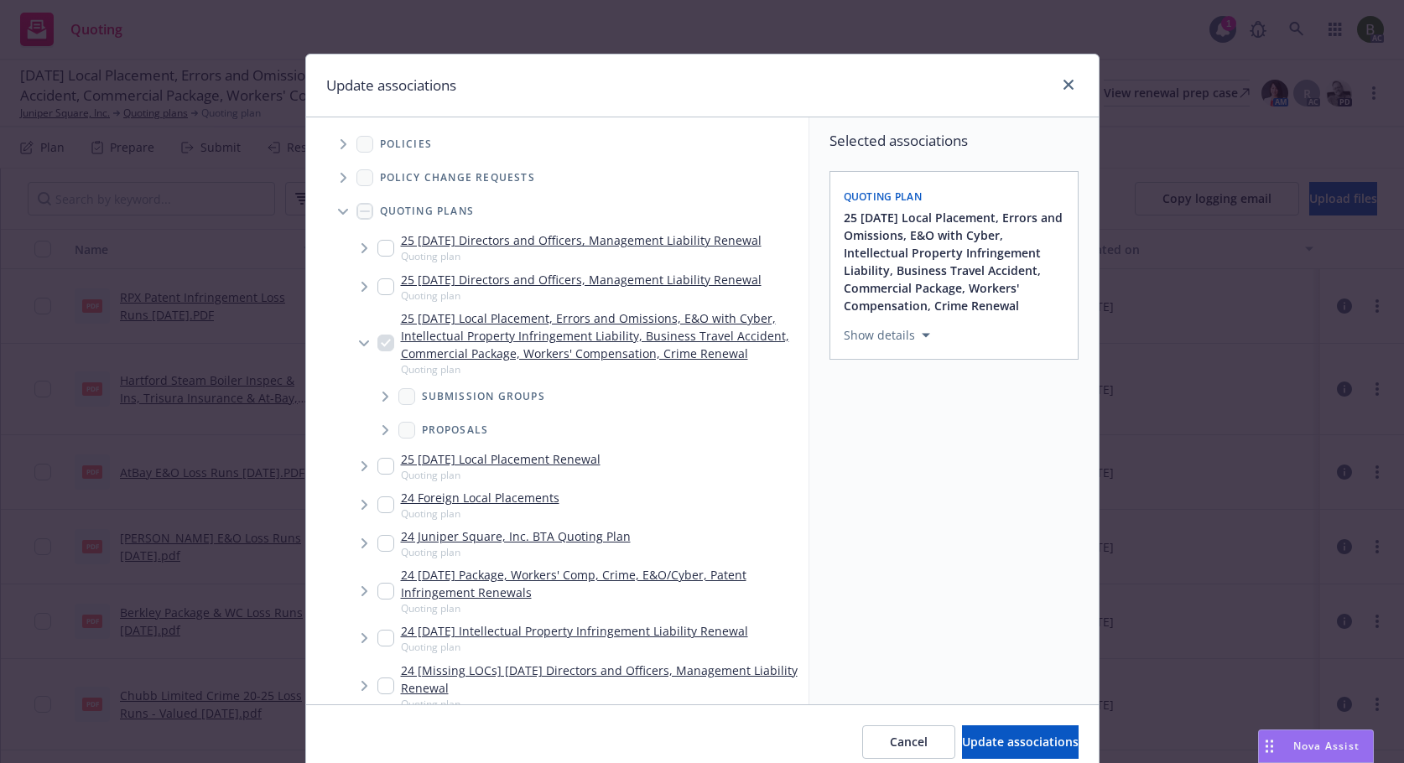
scroll to position [388, 0]
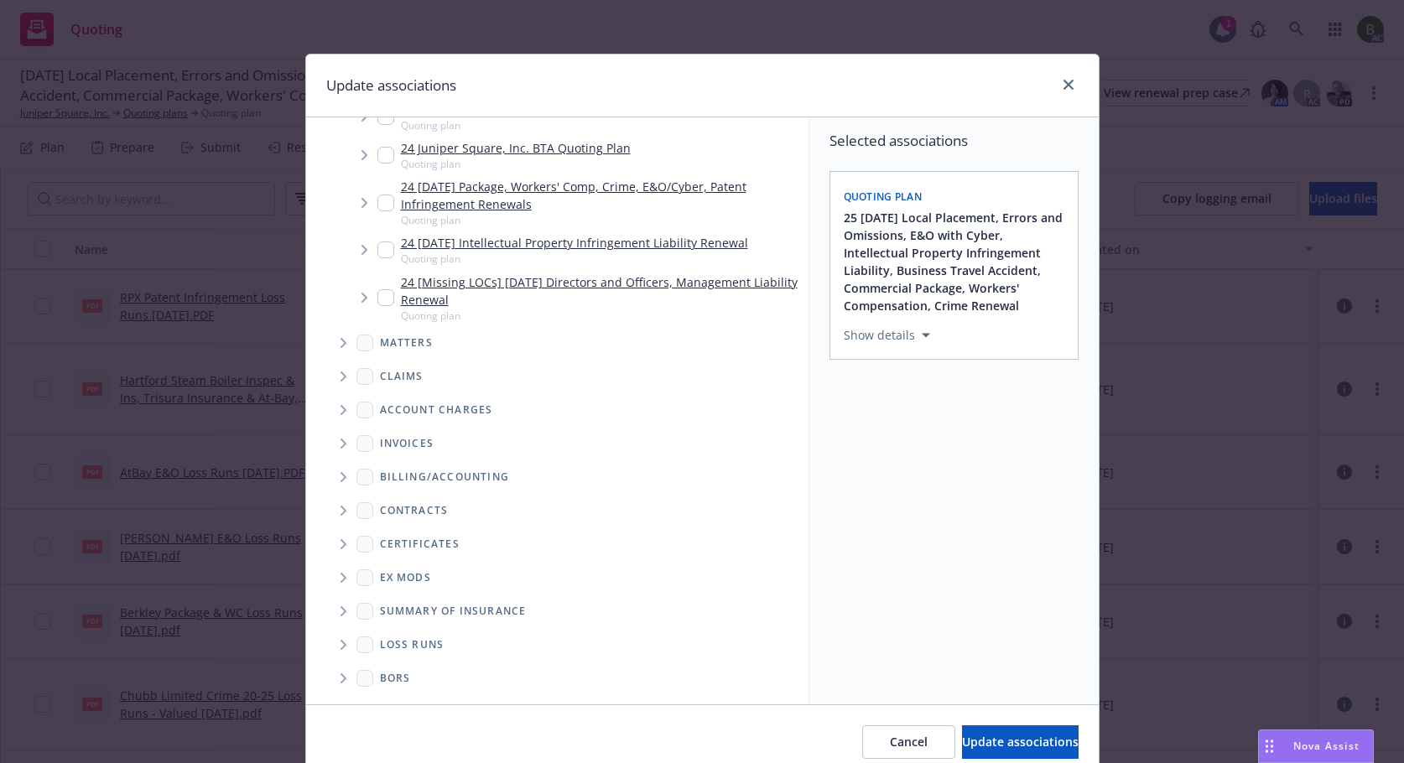
click at [341, 642] on icon "Folder Tree Example" at bounding box center [344, 645] width 7 height 10
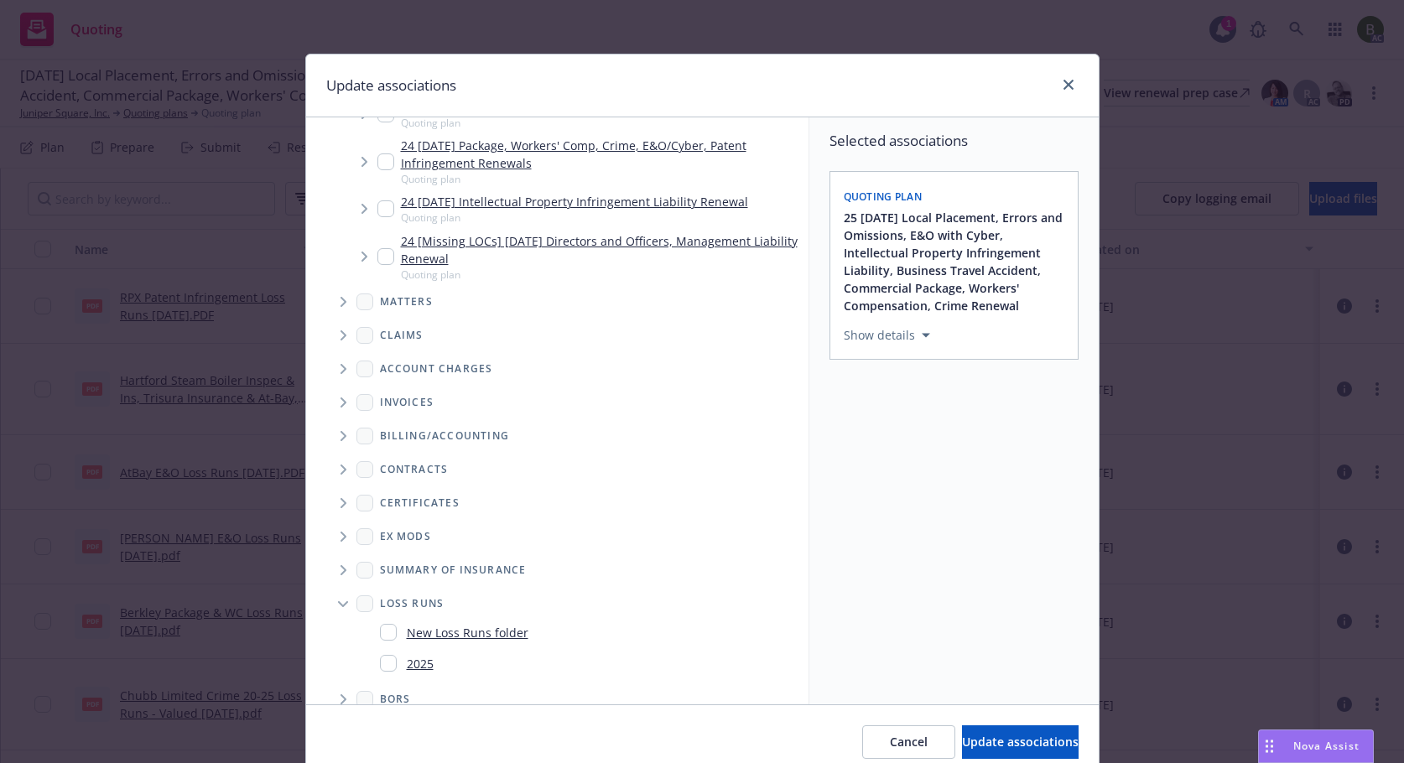
scroll to position [451, 0]
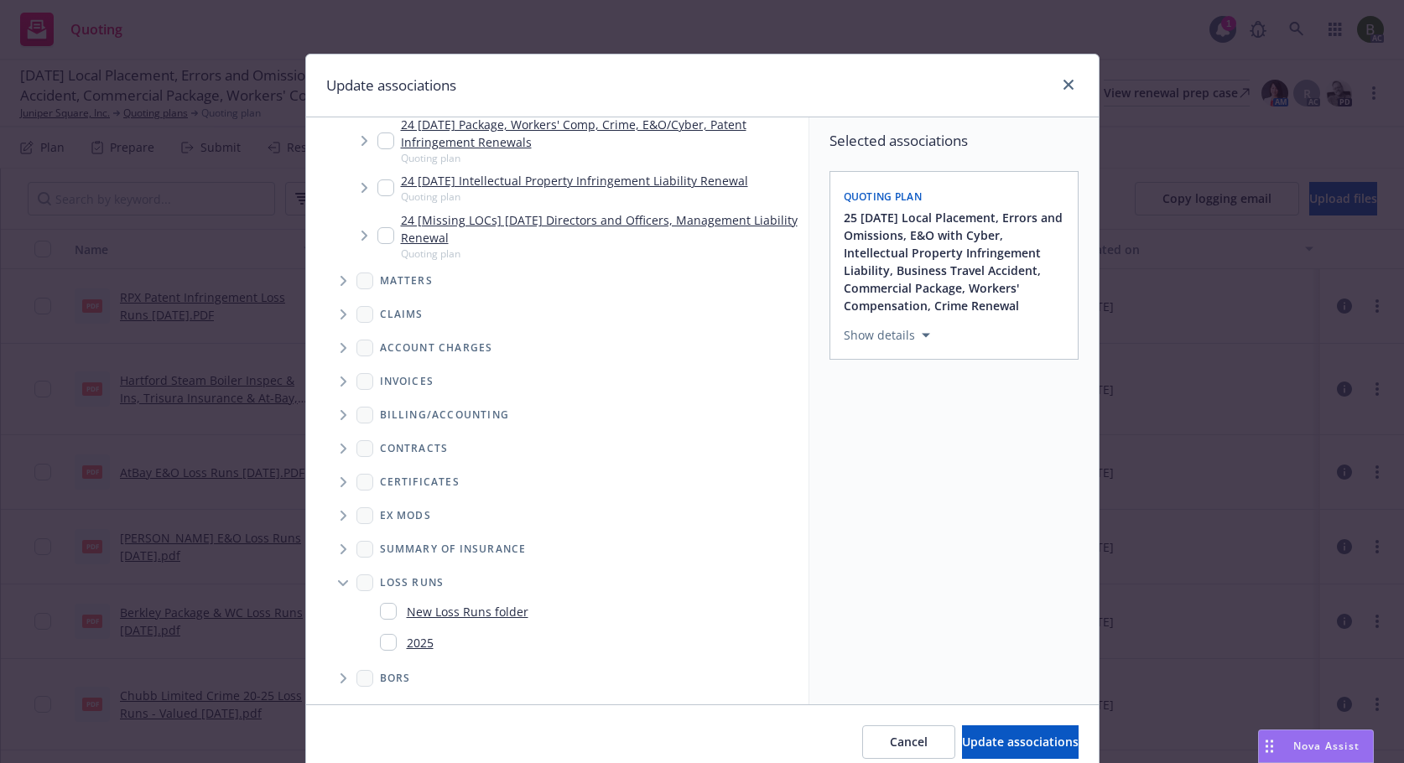
click at [380, 640] on input "Folder Tree Example" at bounding box center [388, 642] width 17 height 17
checkbox input "true"
click at [962, 736] on button "Update associations" at bounding box center [1020, 743] width 117 height 34
type textarea "x"
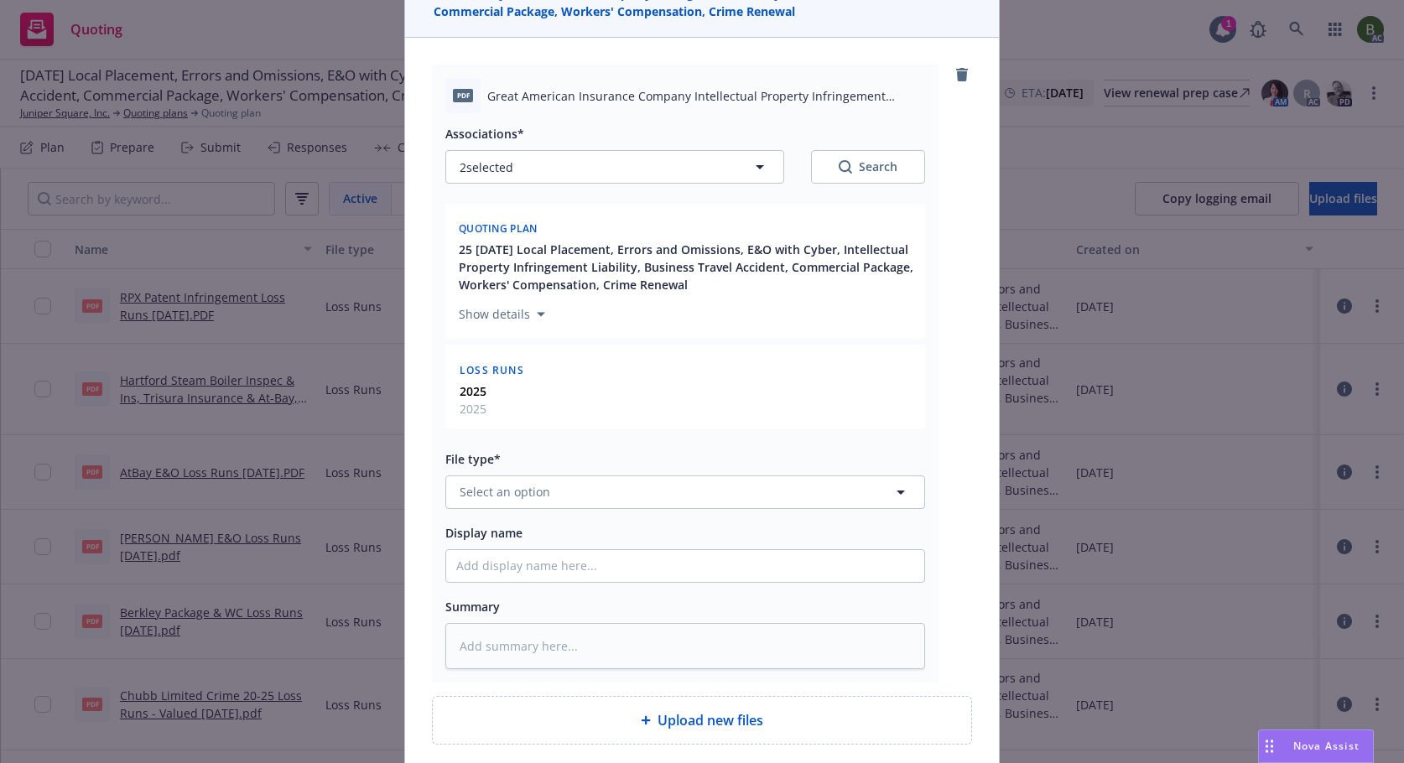
scroll to position [305, 0]
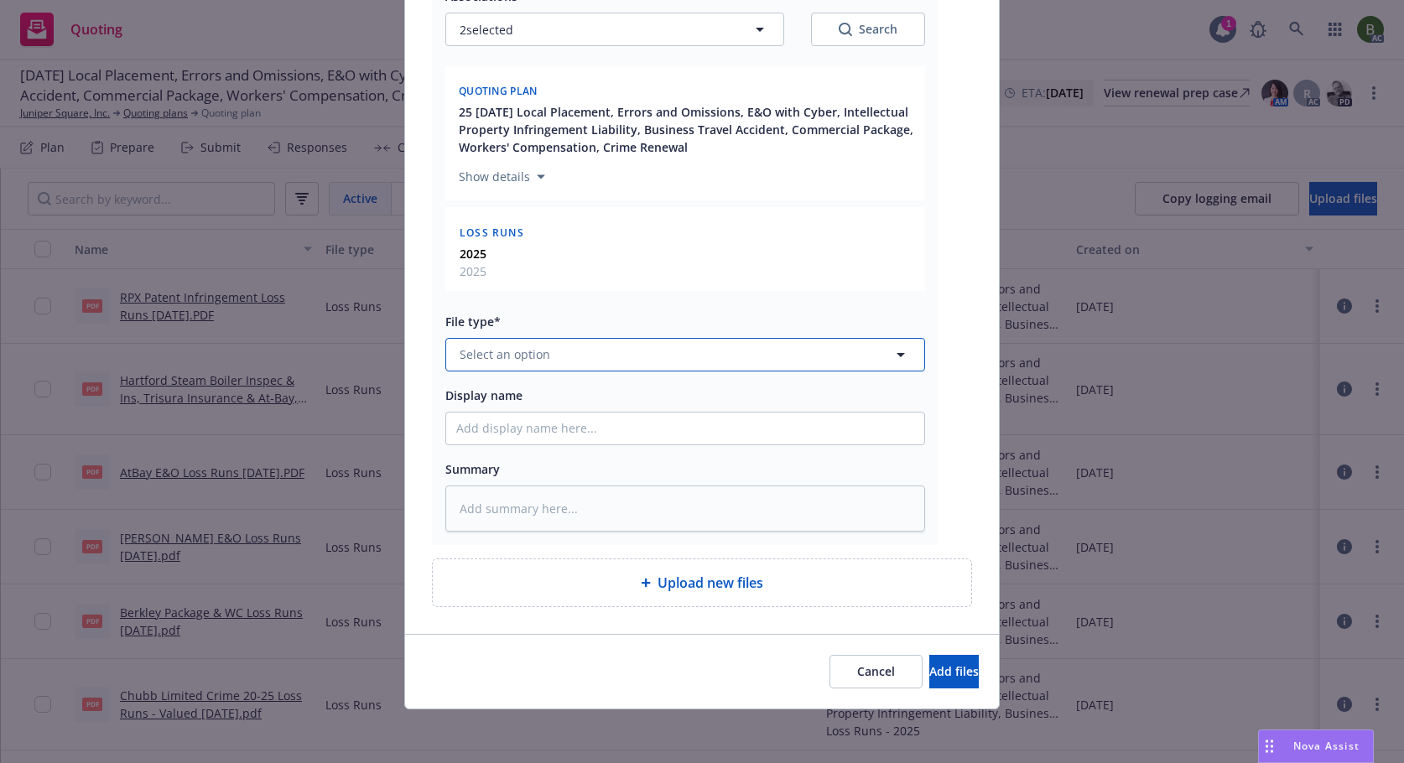
click at [546, 357] on button "Select an option" at bounding box center [685, 355] width 480 height 34
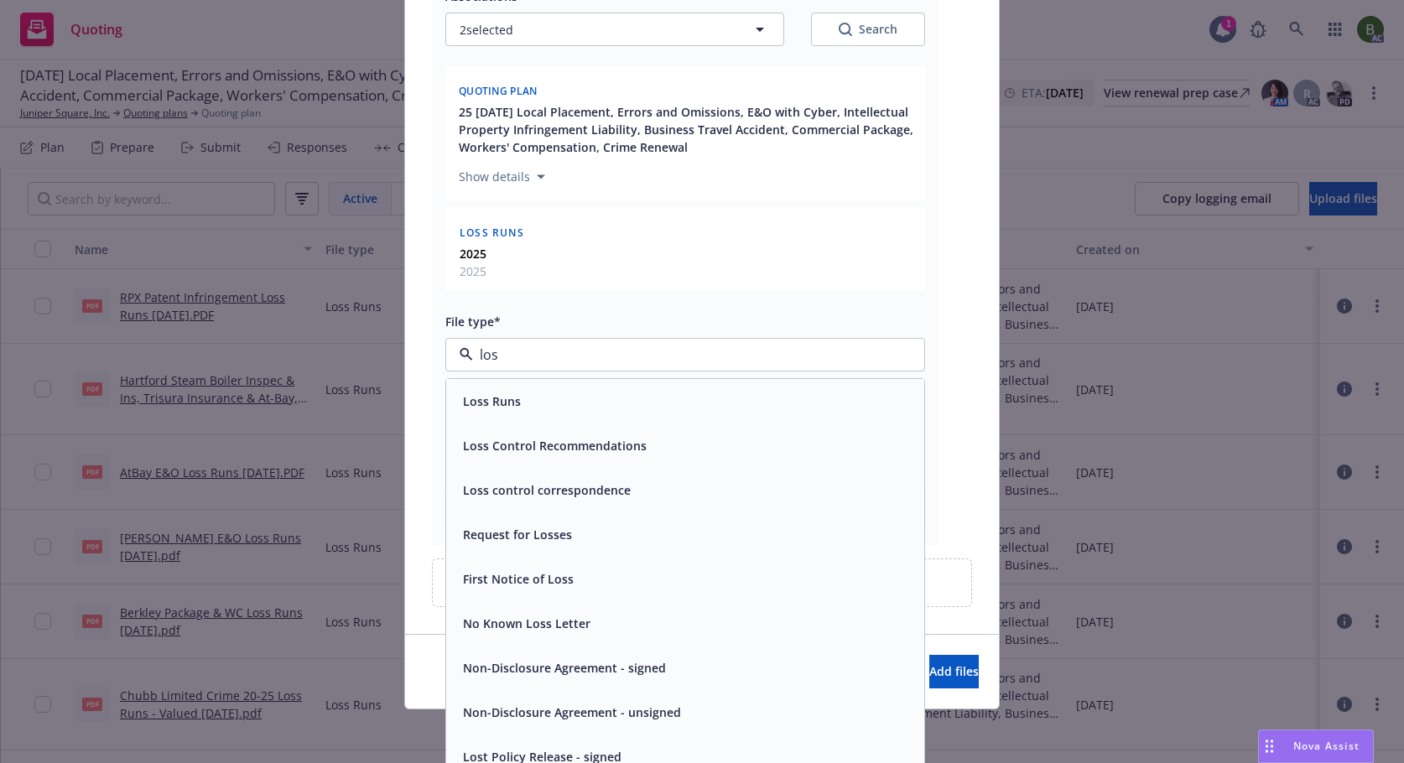
type input "loss"
click at [487, 399] on span "Loss Runs" at bounding box center [492, 402] width 58 height 18
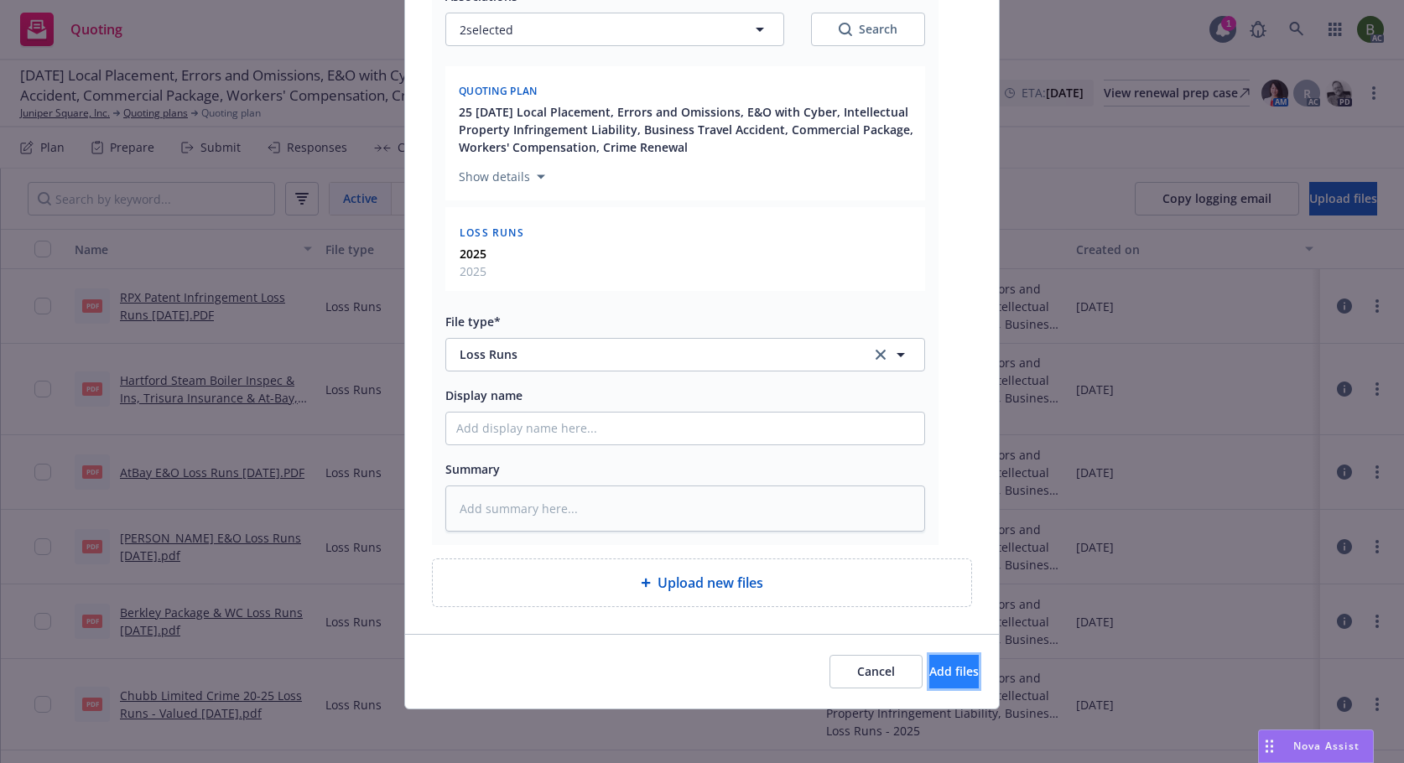
click at [930, 681] on button "Add files" at bounding box center [954, 672] width 49 height 34
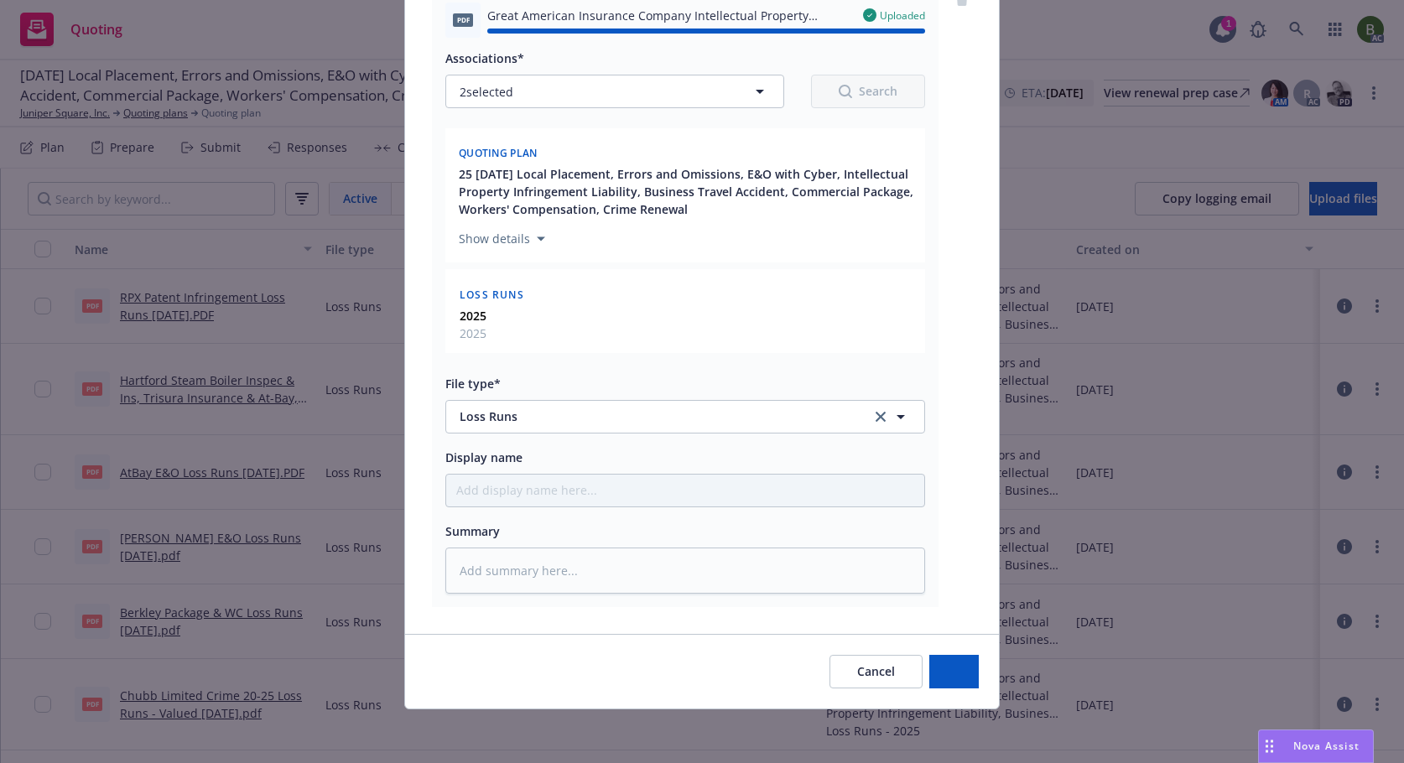
type textarea "x"
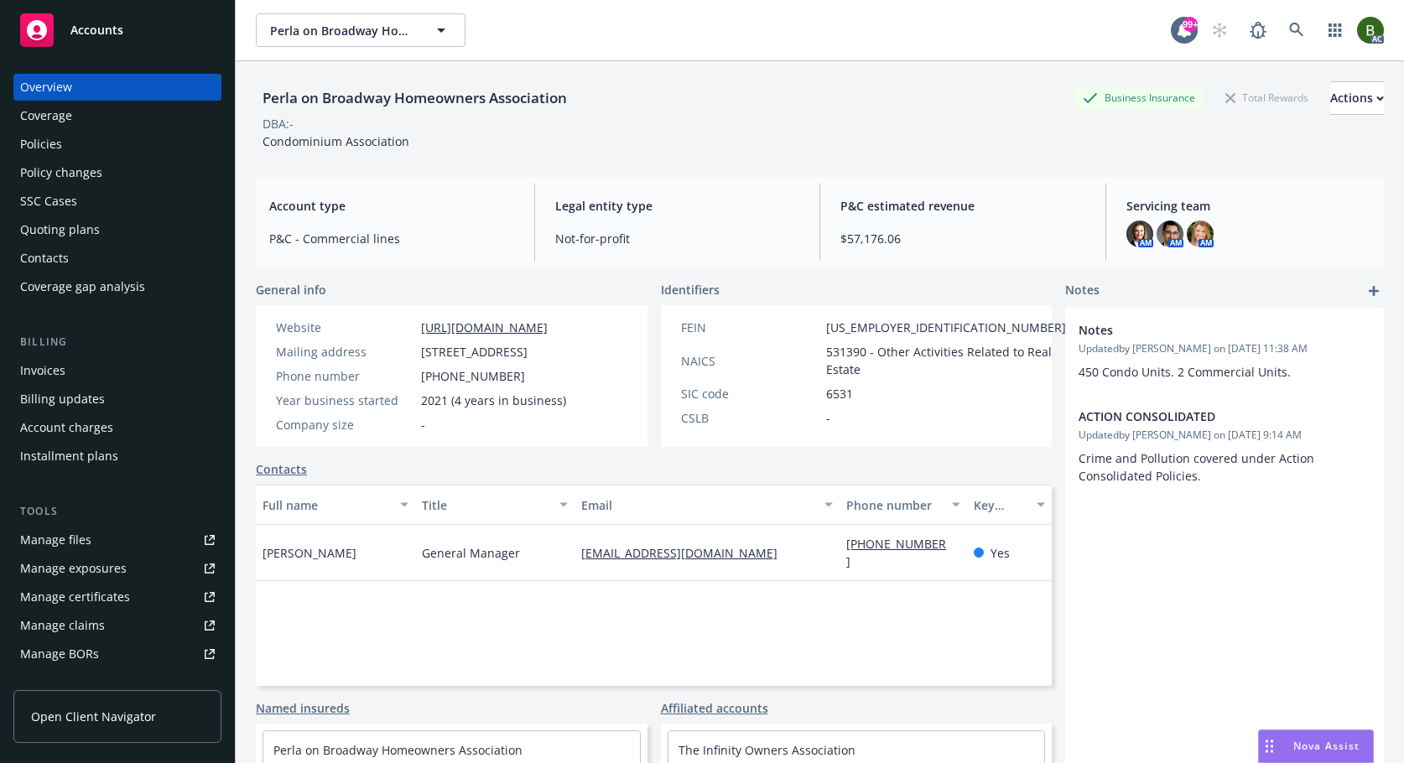
click at [49, 148] on div "Policies" at bounding box center [41, 144] width 42 height 27
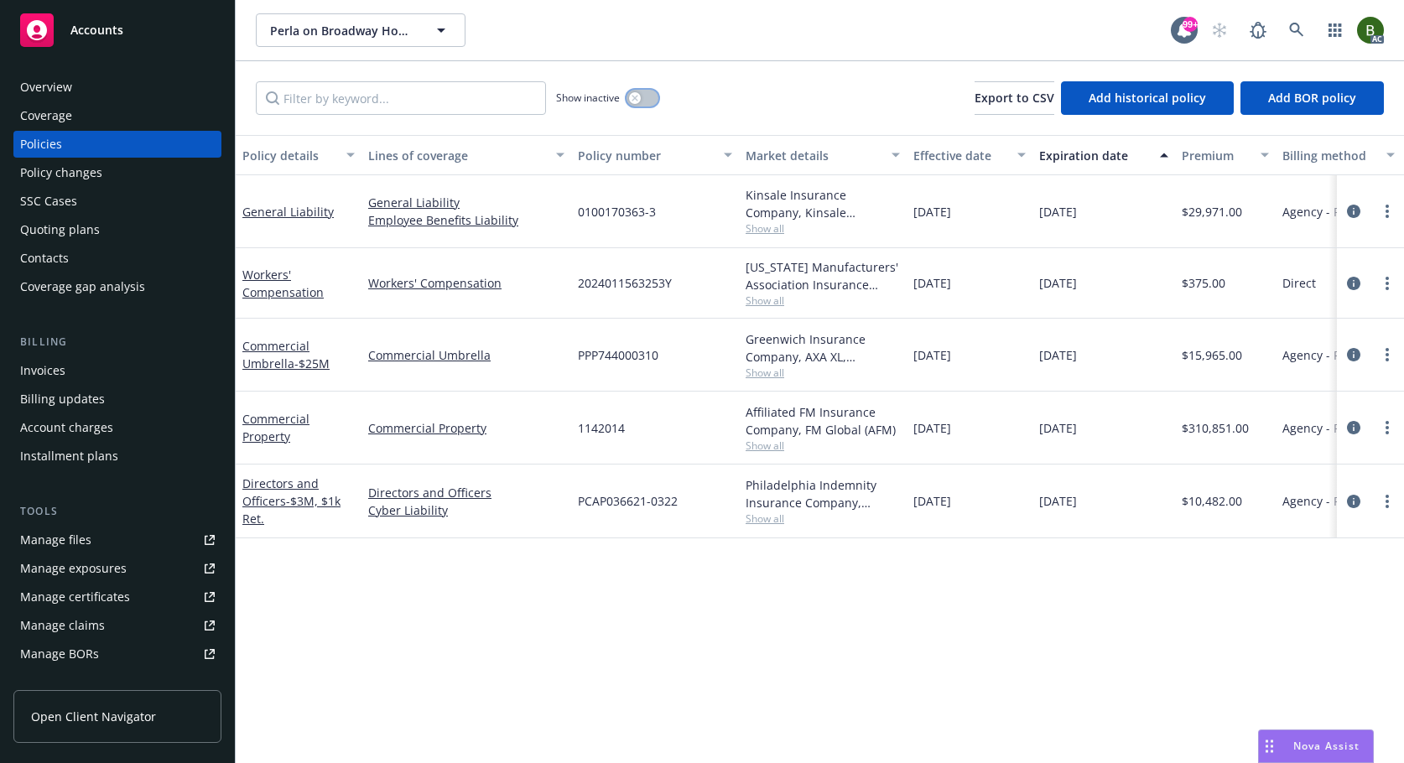
click at [651, 105] on button "button" at bounding box center [643, 98] width 32 height 17
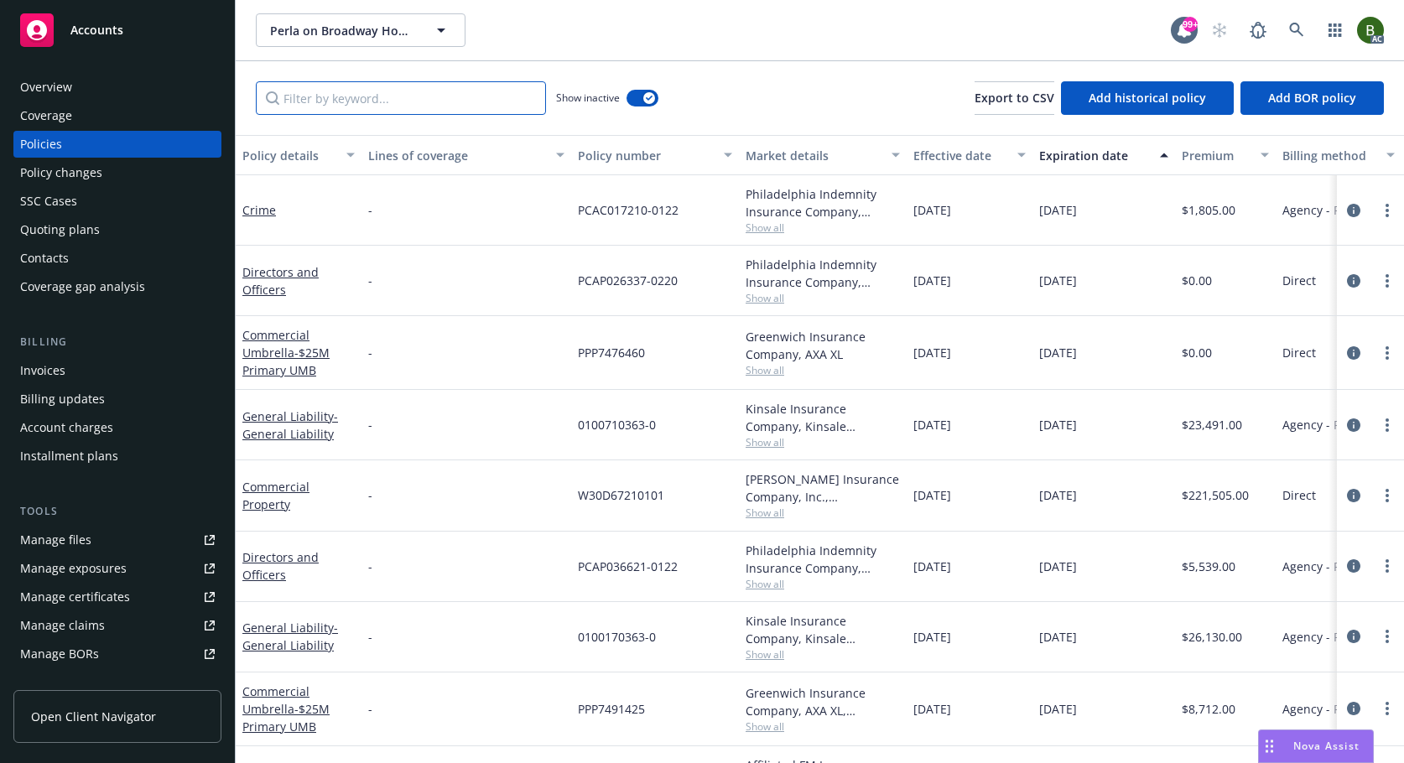
click at [475, 112] on input "Filter by keyword..." at bounding box center [401, 98] width 290 height 34
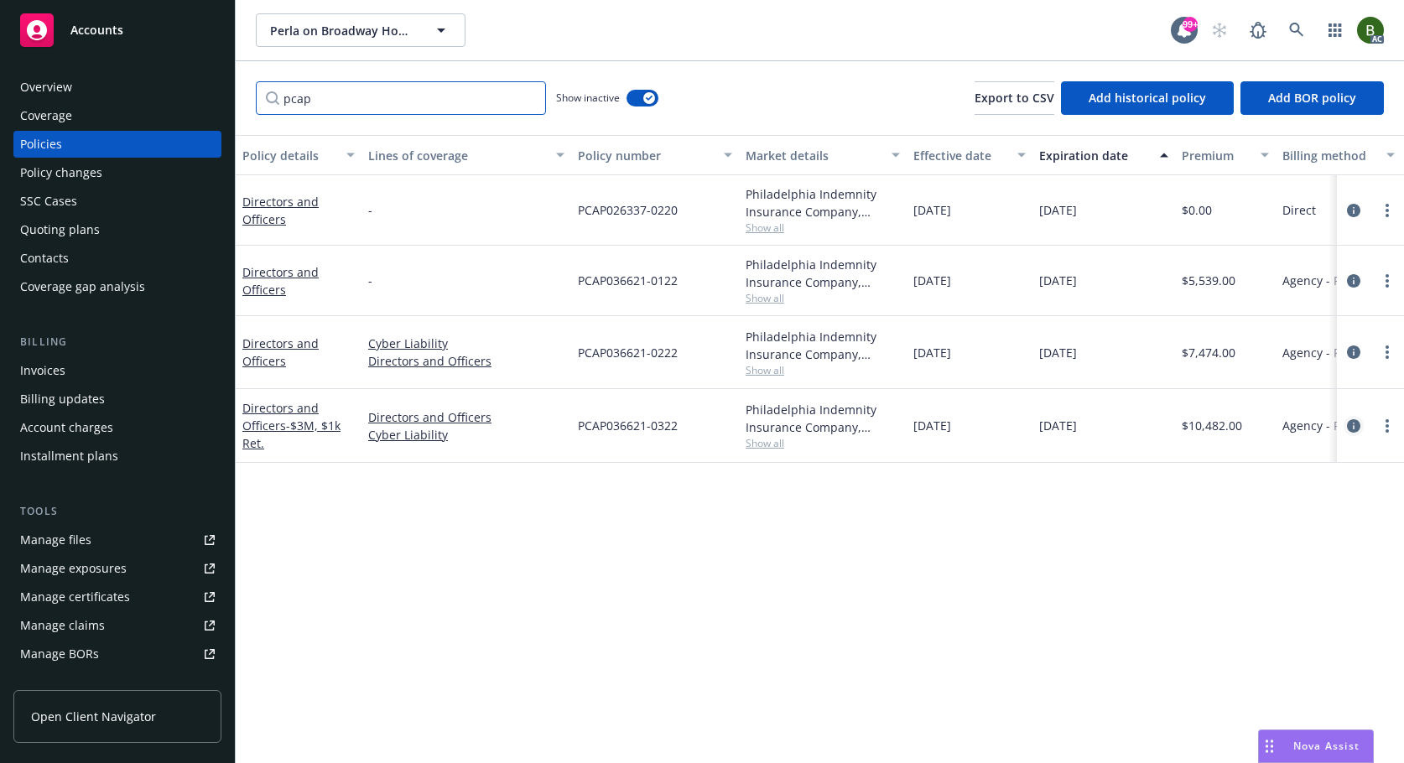
type input "pcap"
click at [1354, 421] on icon "circleInformation" at bounding box center [1353, 425] width 13 height 13
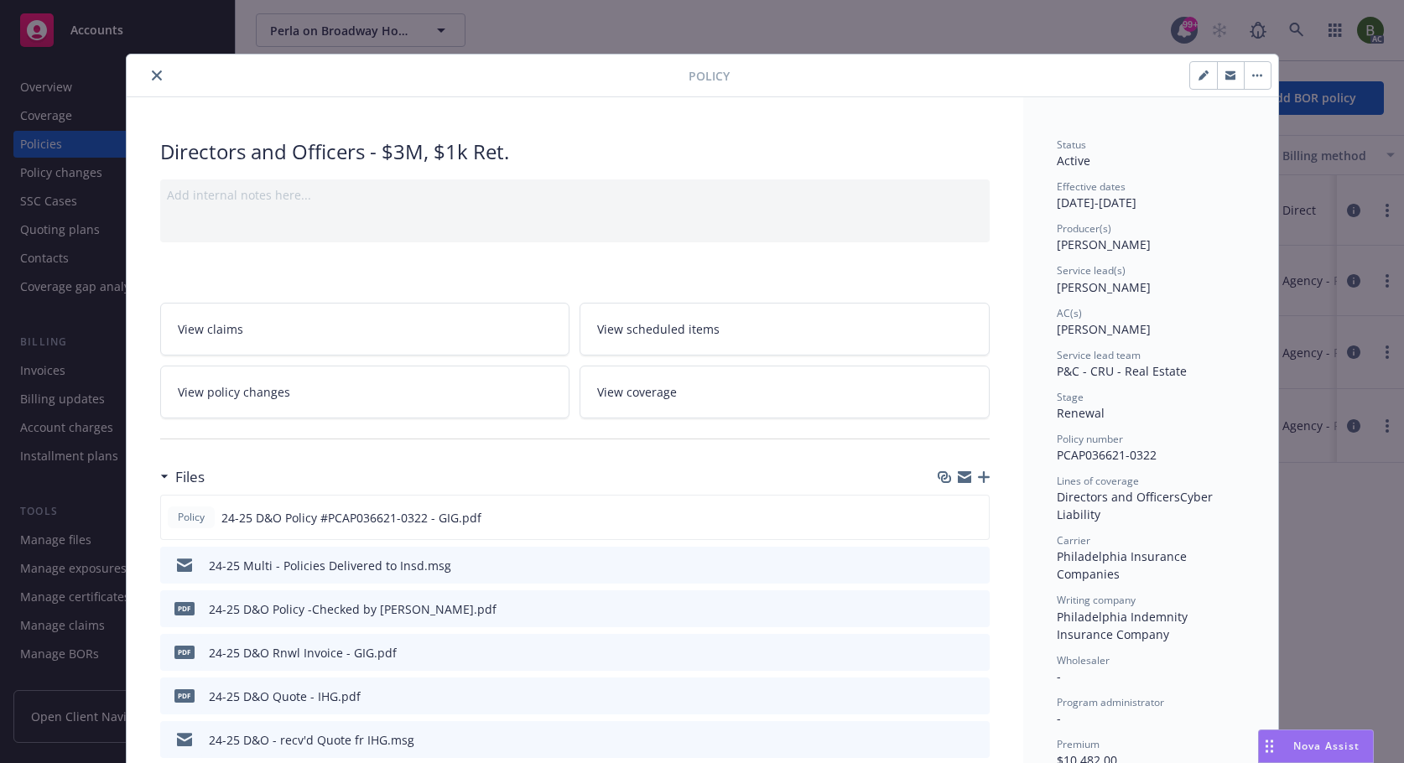
click at [971, 563] on icon "preview file" at bounding box center [973, 565] width 15 height 12
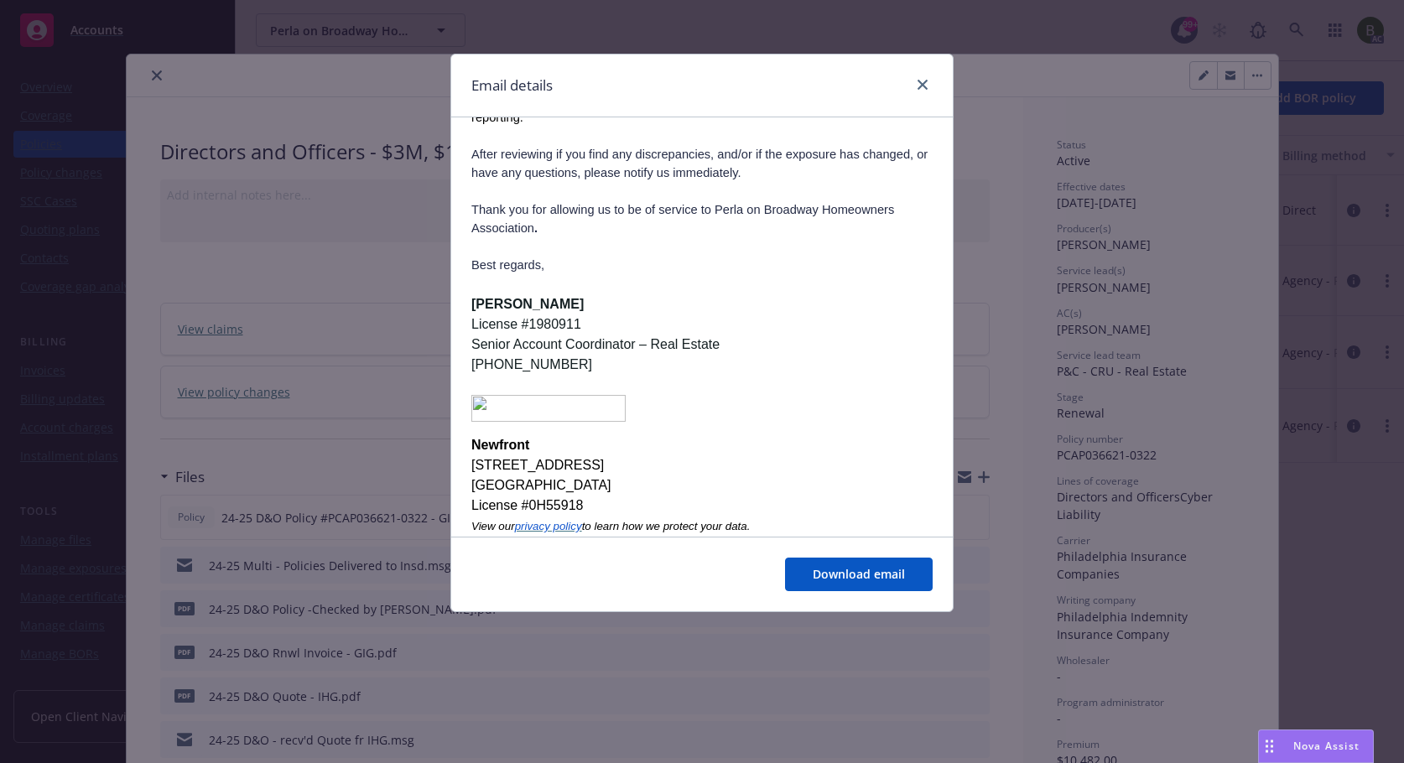
scroll to position [717, 0]
click at [925, 85] on icon "close" at bounding box center [923, 85] width 10 height 10
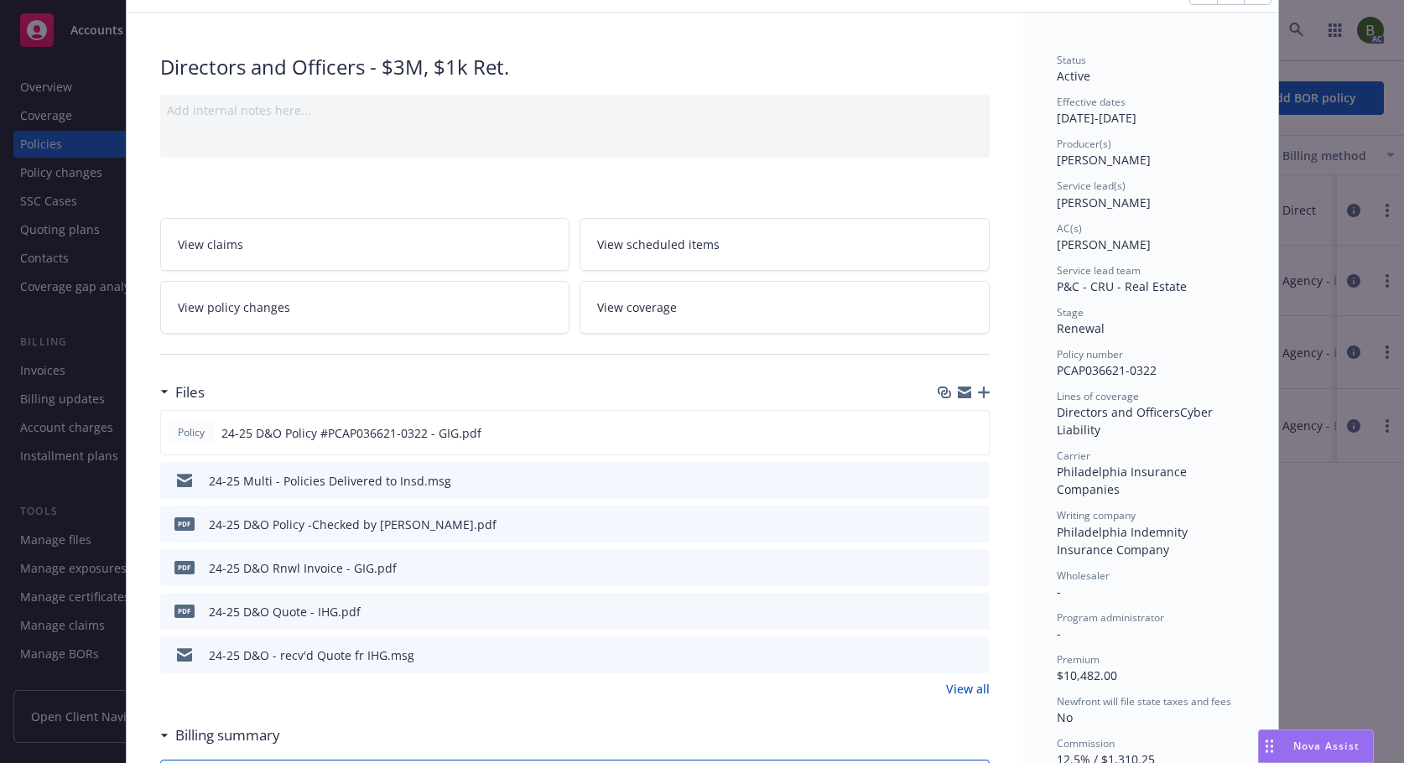
scroll to position [168, 0]
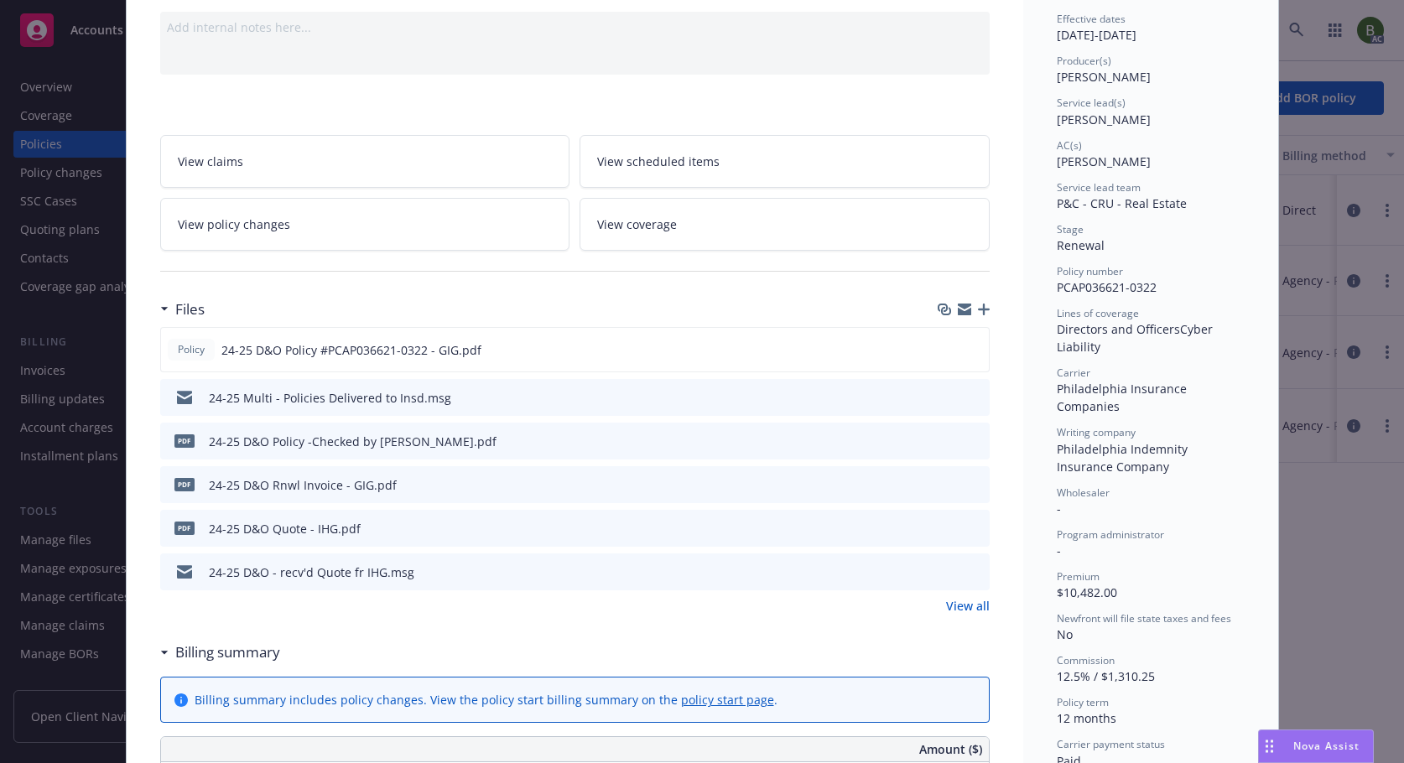
click at [973, 572] on icon "preview file" at bounding box center [973, 571] width 15 height 12
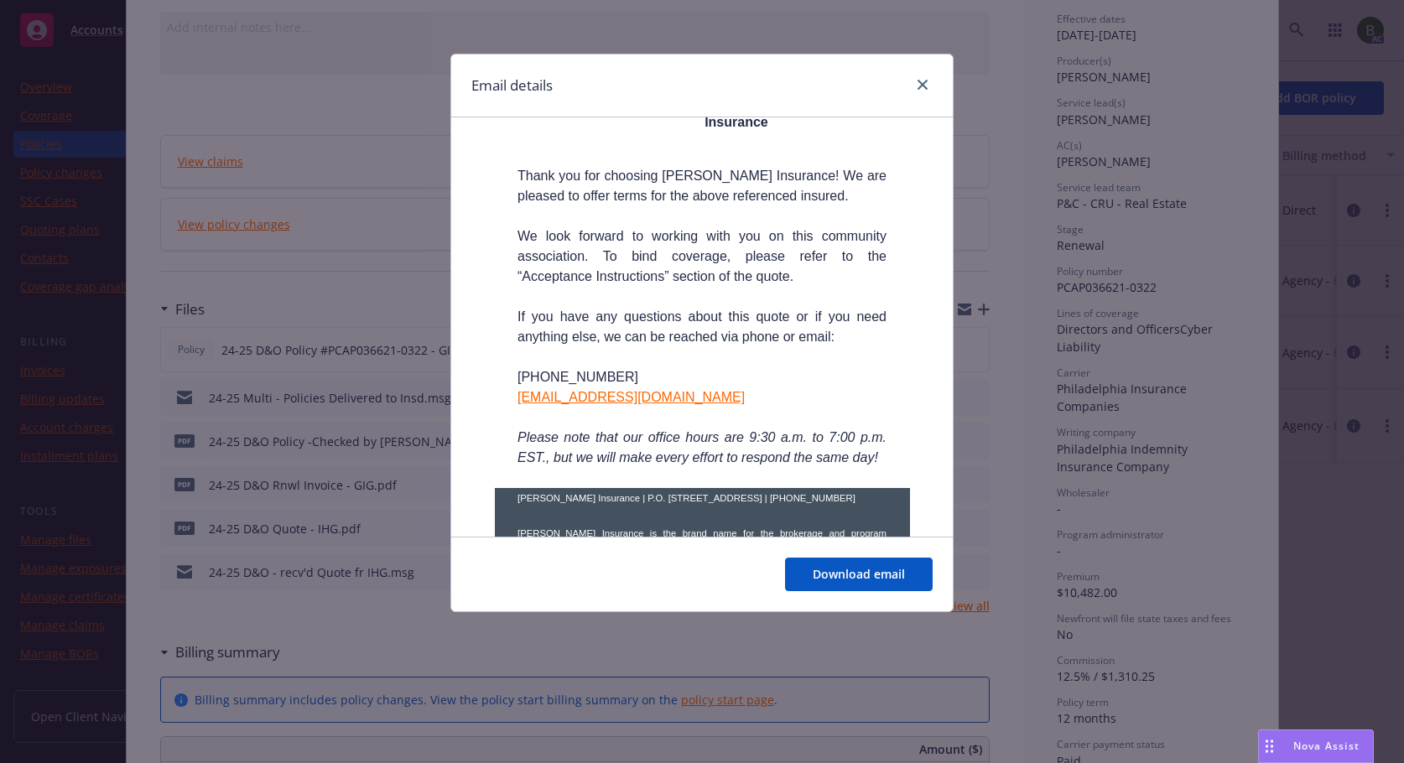
scroll to position [43, 0]
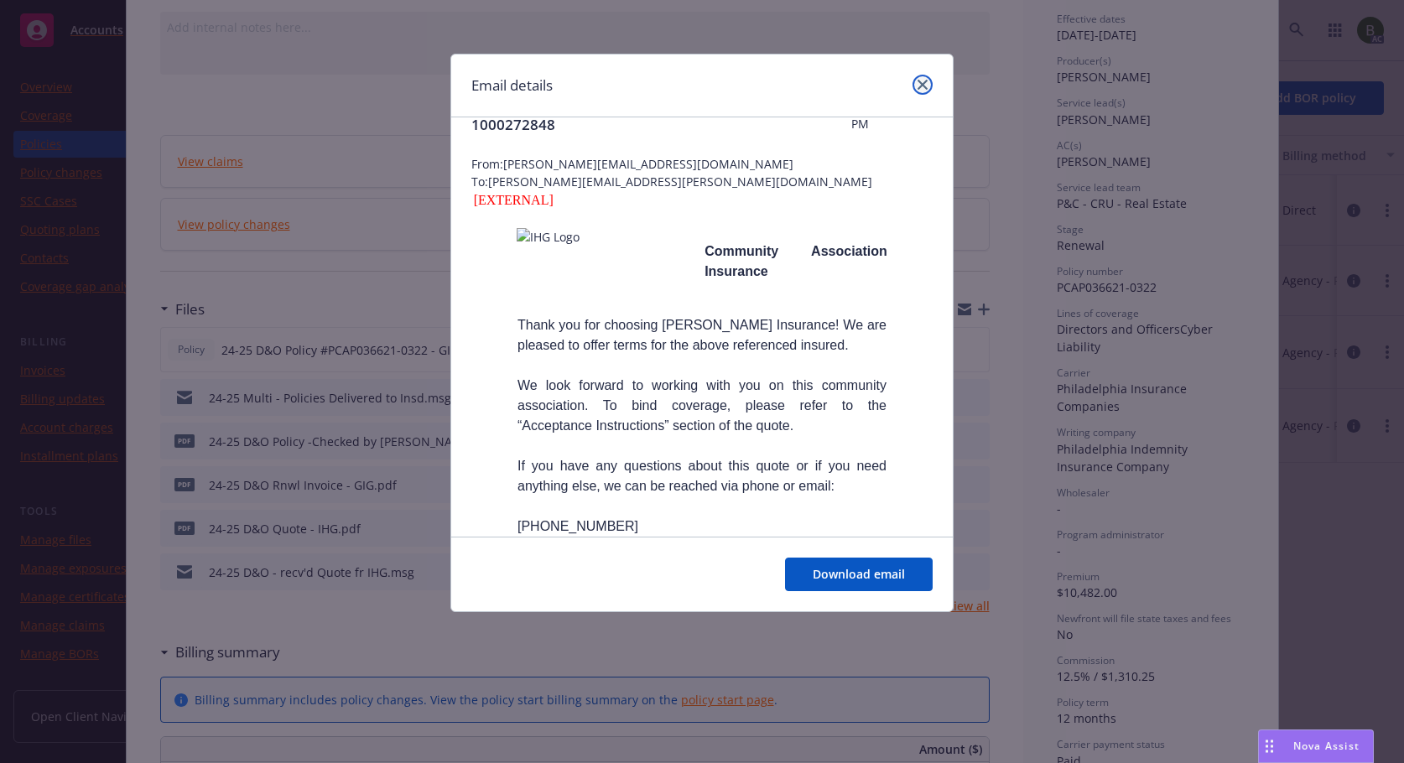
click at [926, 82] on icon "close" at bounding box center [923, 85] width 10 height 10
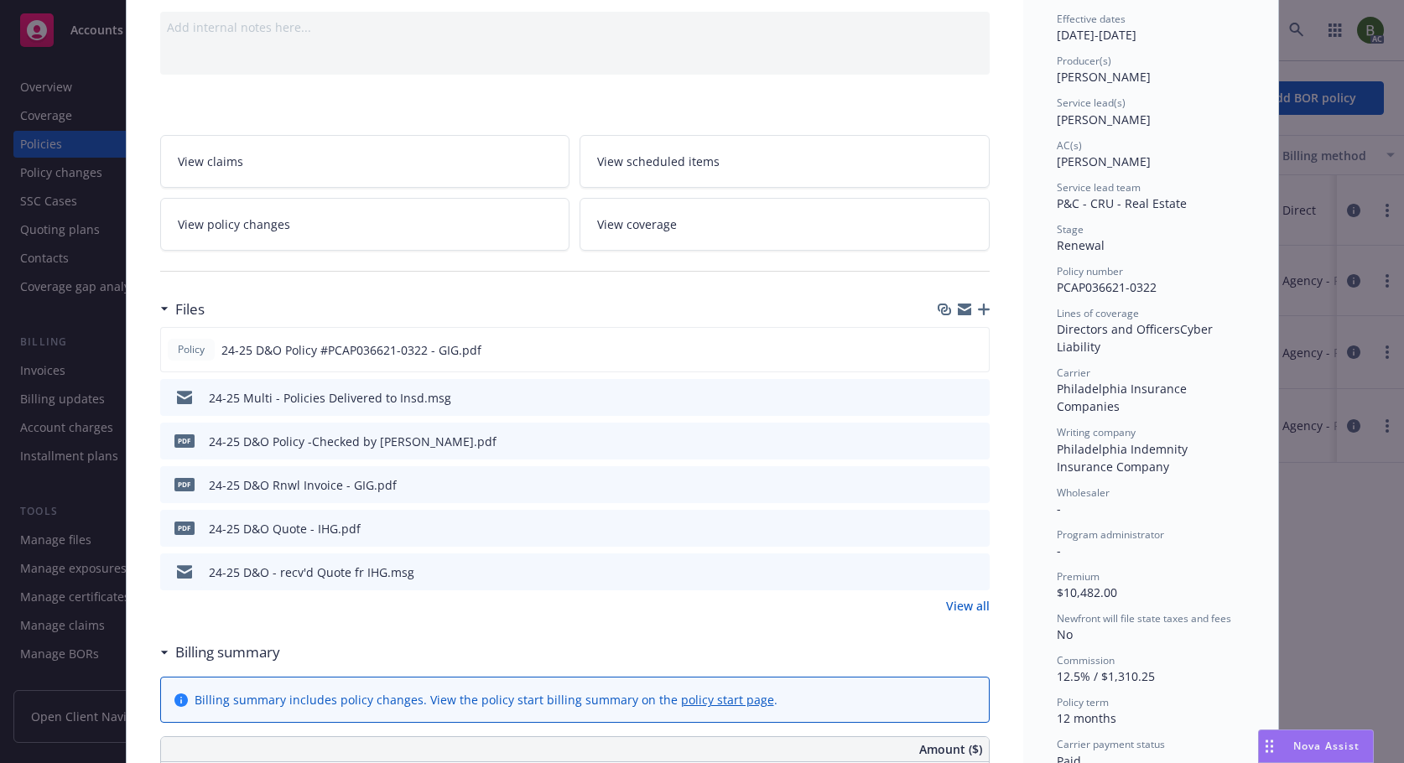
click at [966, 482] on icon "preview file" at bounding box center [973, 484] width 15 height 12
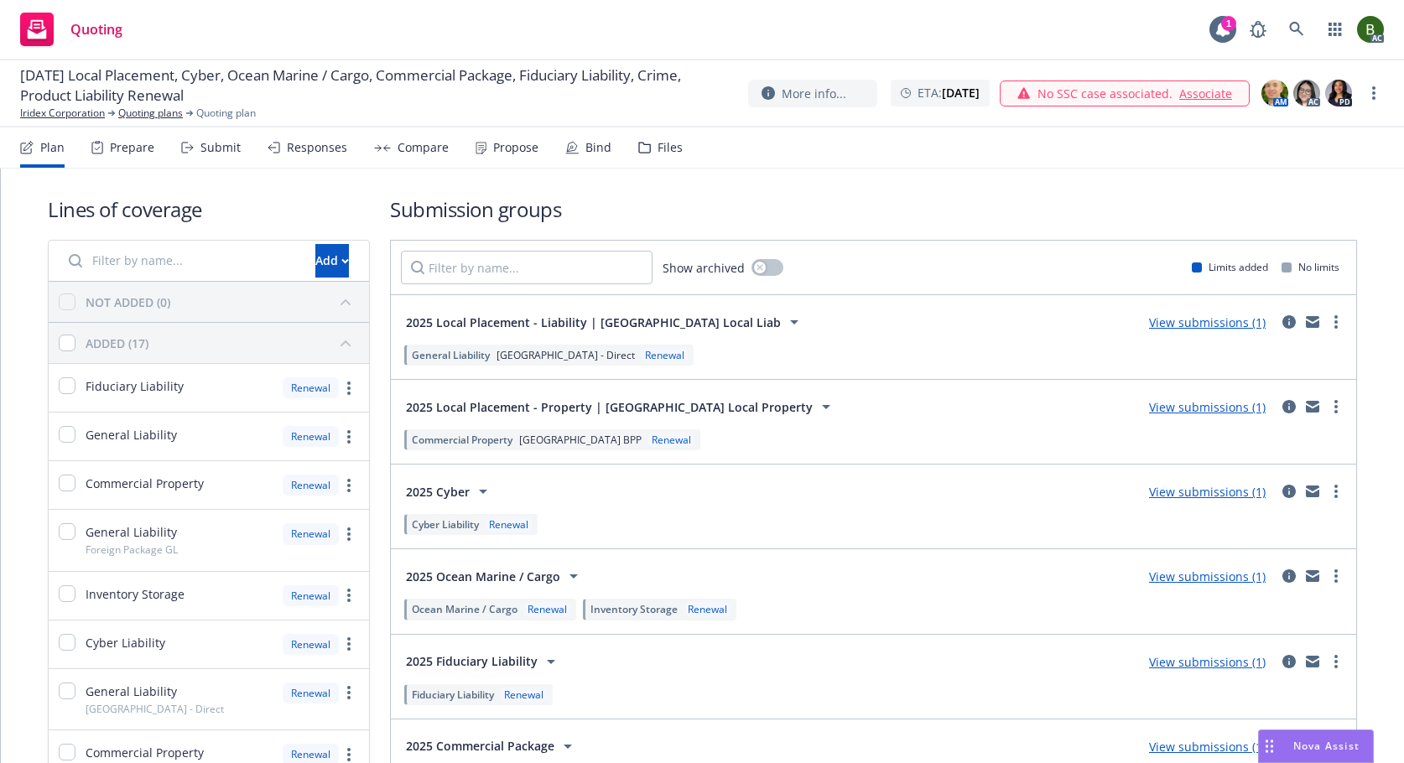
click at [678, 154] on nav "Plan Prepare Submit Responses Compare Propose Bind Files" at bounding box center [702, 148] width 1364 height 40
drag, startPoint x: 652, startPoint y: 149, endPoint x: 664, endPoint y: 153, distance: 13.0
click at [658, 149] on div "Files" at bounding box center [670, 147] width 25 height 13
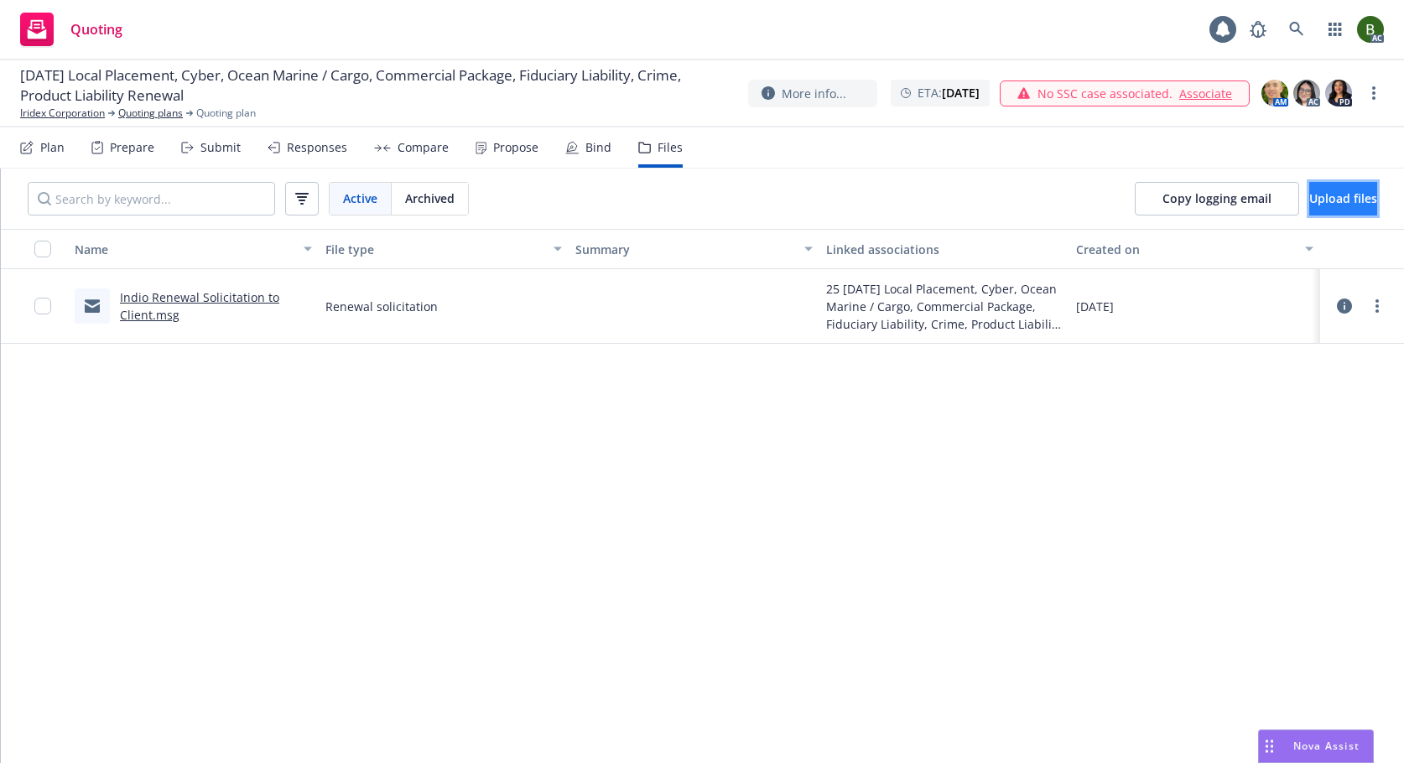
click at [1333, 203] on span "Upload files" at bounding box center [1344, 198] width 68 height 16
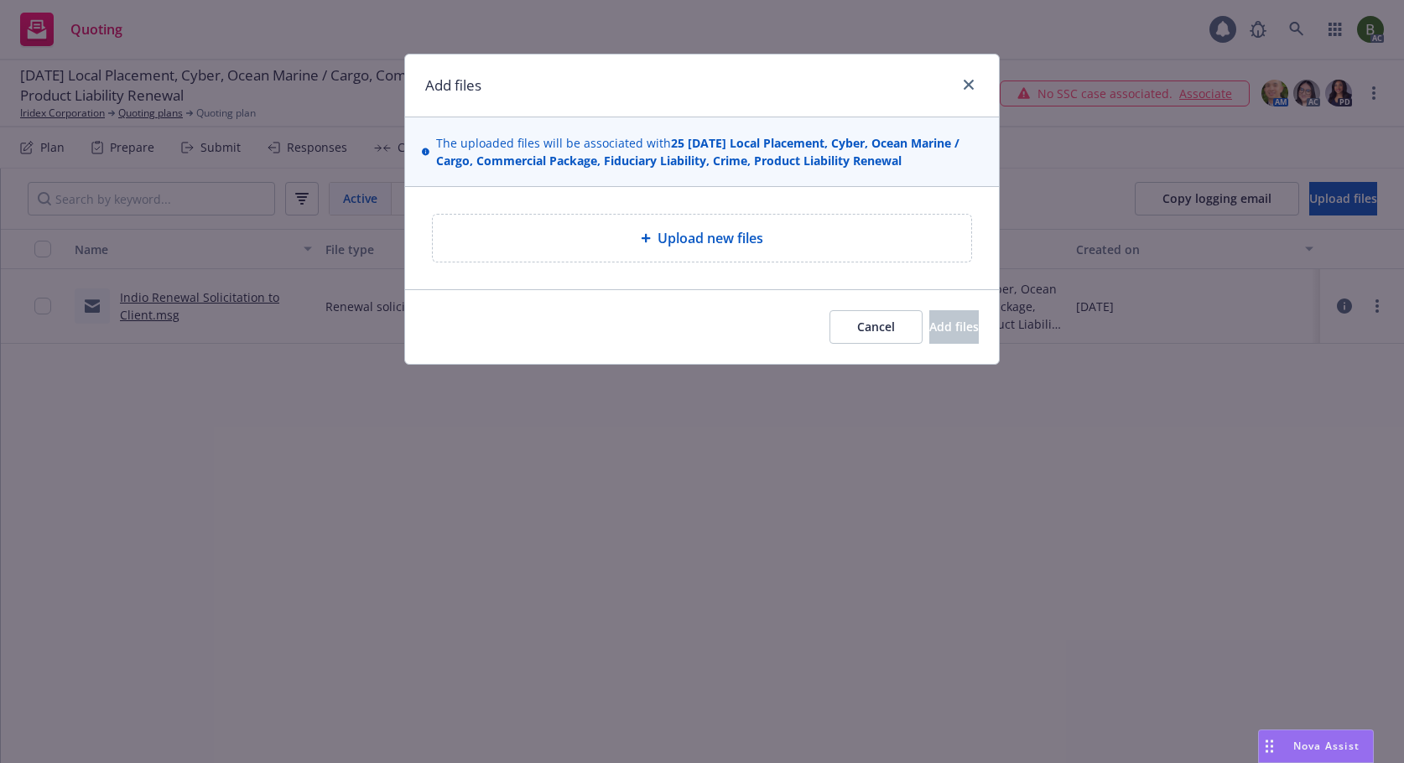
click at [699, 247] on span "Upload new files" at bounding box center [711, 238] width 106 height 20
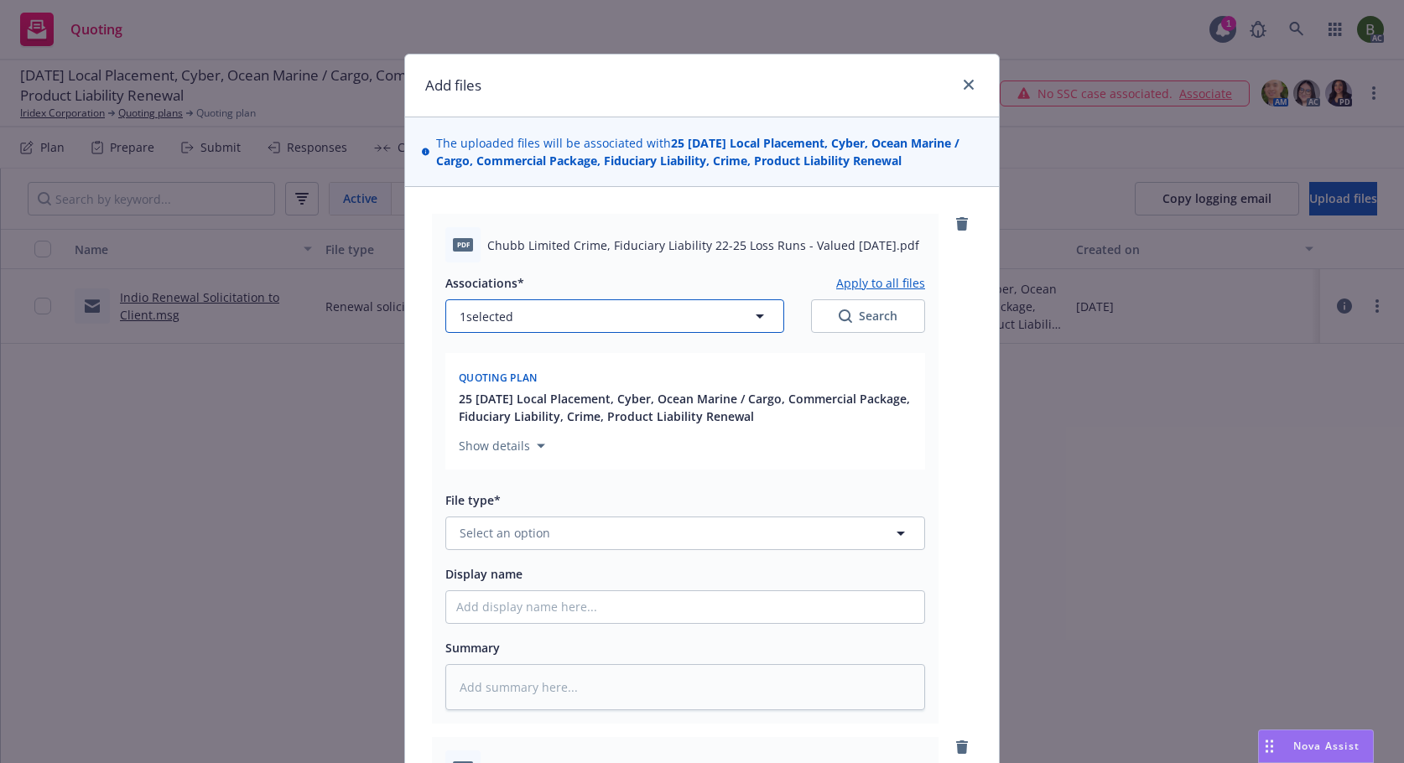
click at [649, 320] on button "1 selected" at bounding box center [614, 317] width 339 height 34
type textarea "x"
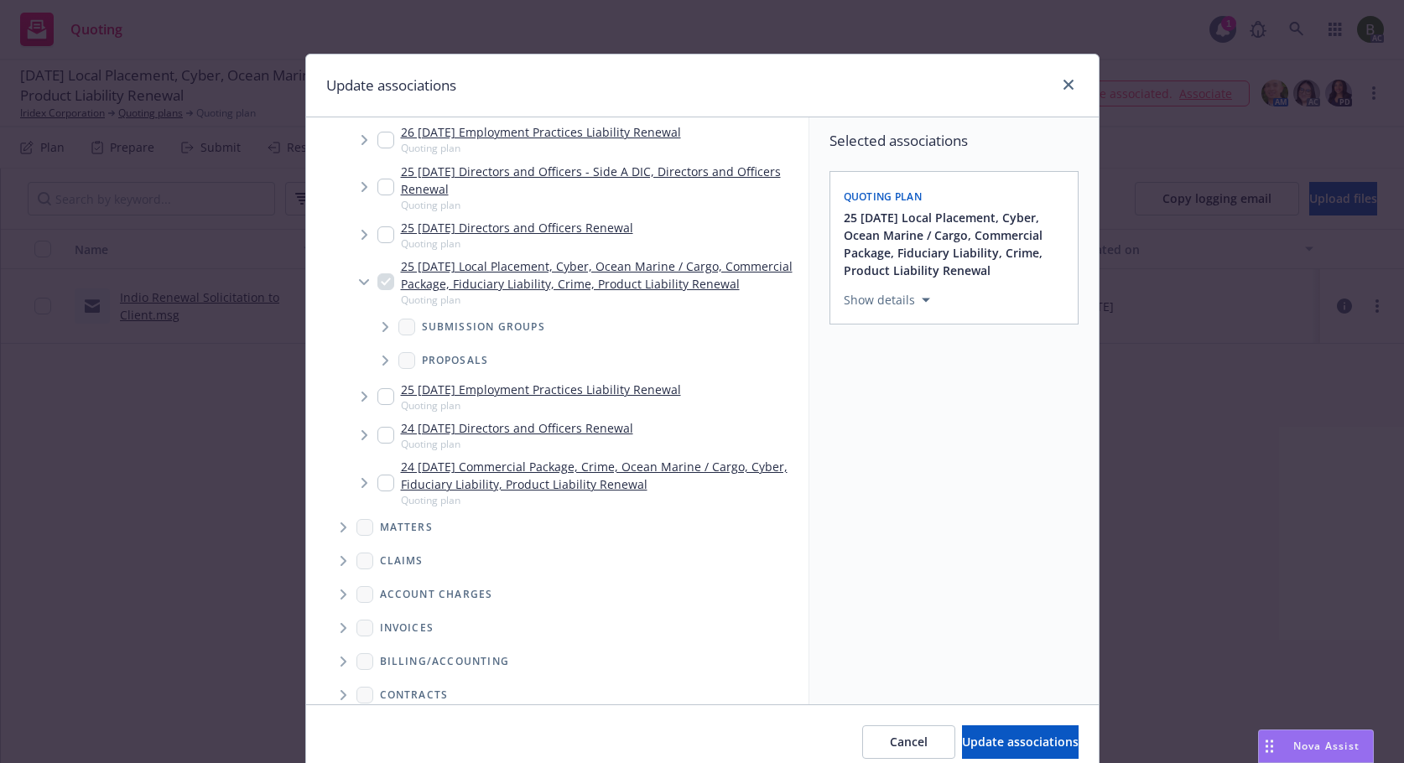
scroll to position [311, 0]
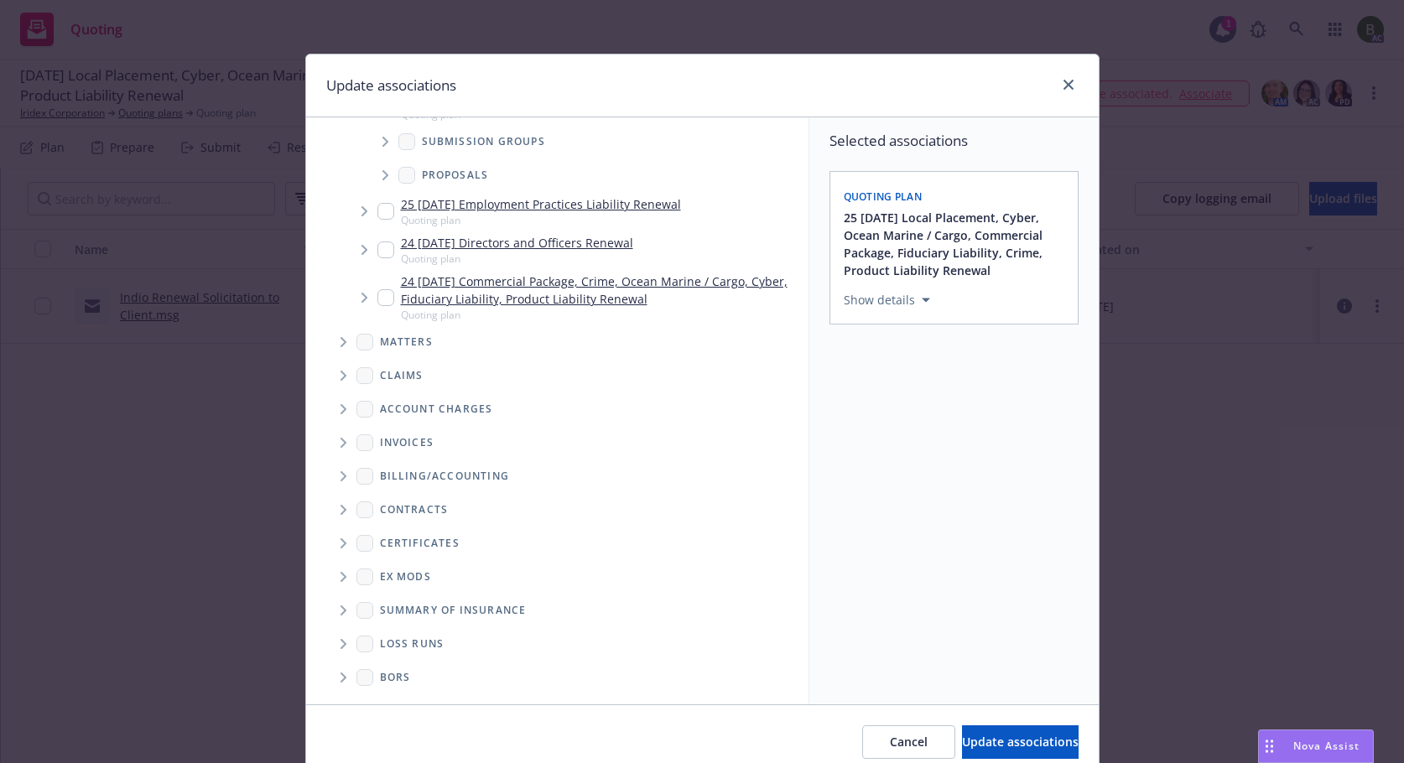
click at [341, 645] on icon "Folder Tree Example" at bounding box center [344, 644] width 6 height 10
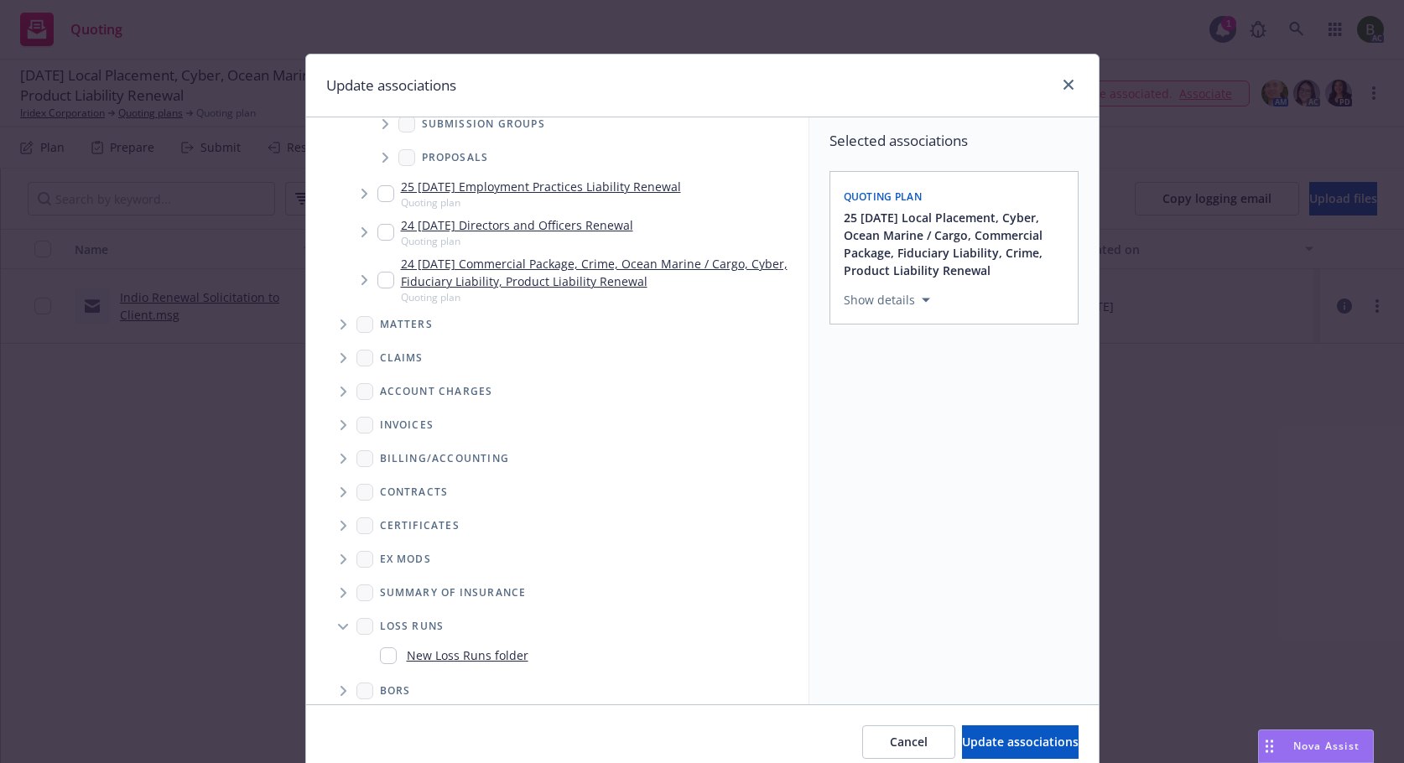
click at [414, 664] on link "New Loss Runs folder" at bounding box center [468, 656] width 122 height 18
checkbox input "true"
click at [920, 422] on div "Select an option" at bounding box center [947, 416] width 179 height 17
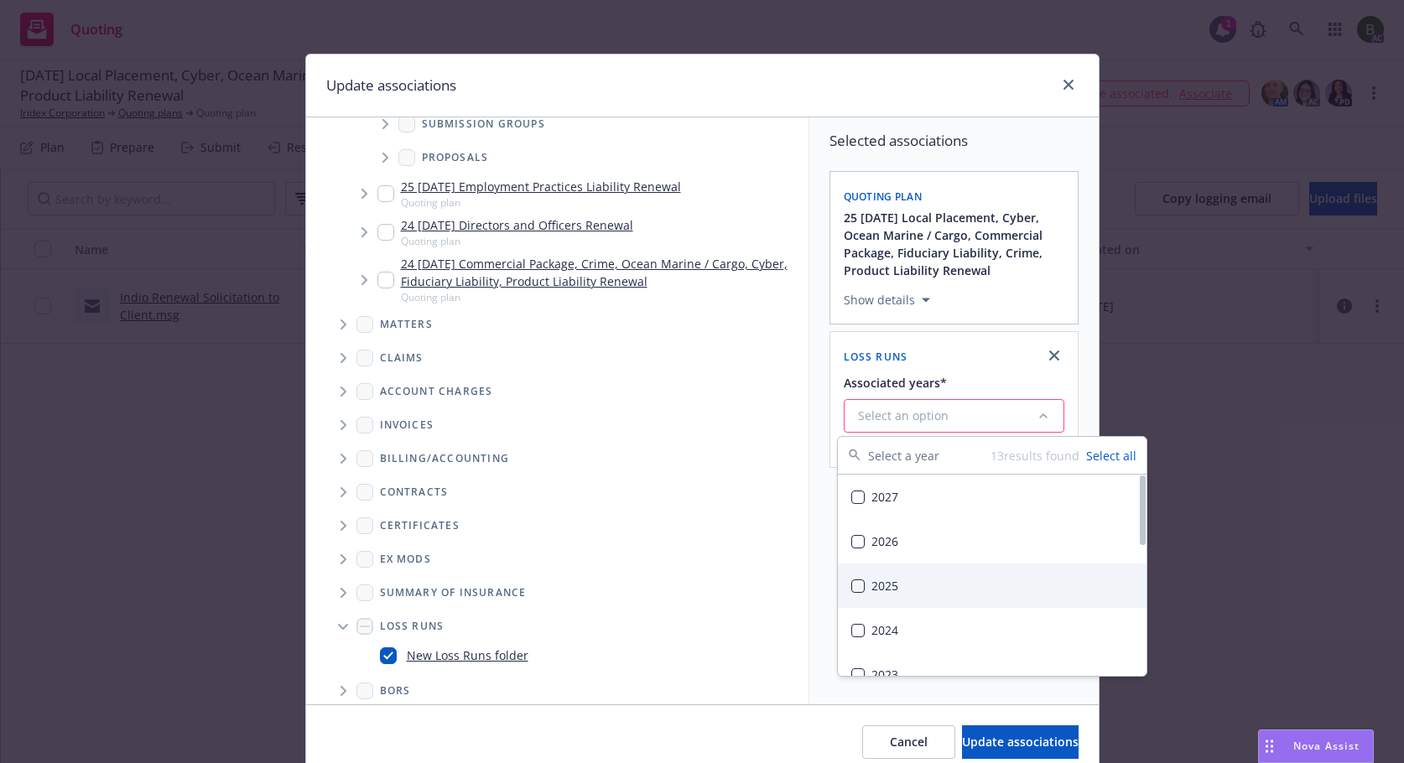
click at [885, 586] on div "2025" at bounding box center [992, 586] width 309 height 44
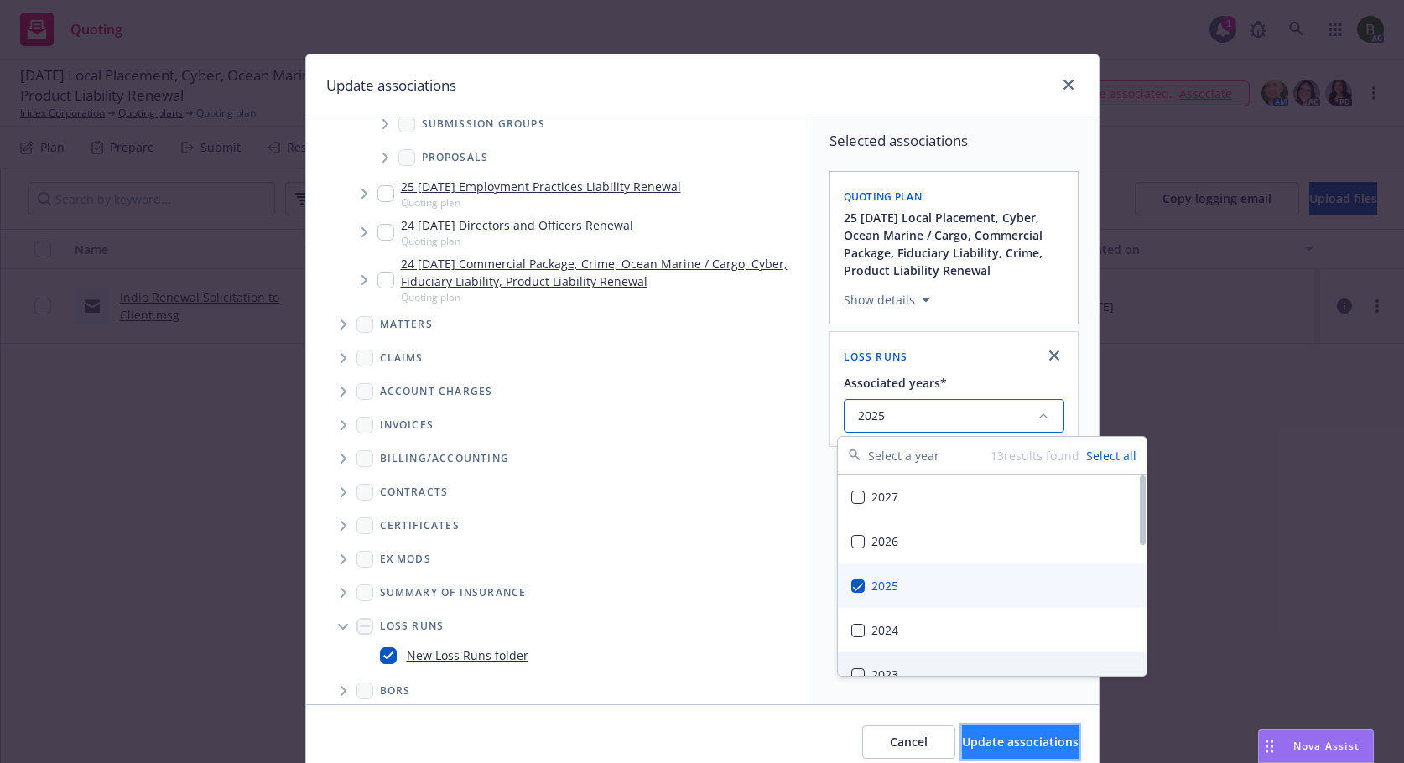
click at [973, 732] on button "Update associations" at bounding box center [1020, 743] width 117 height 34
type textarea "x"
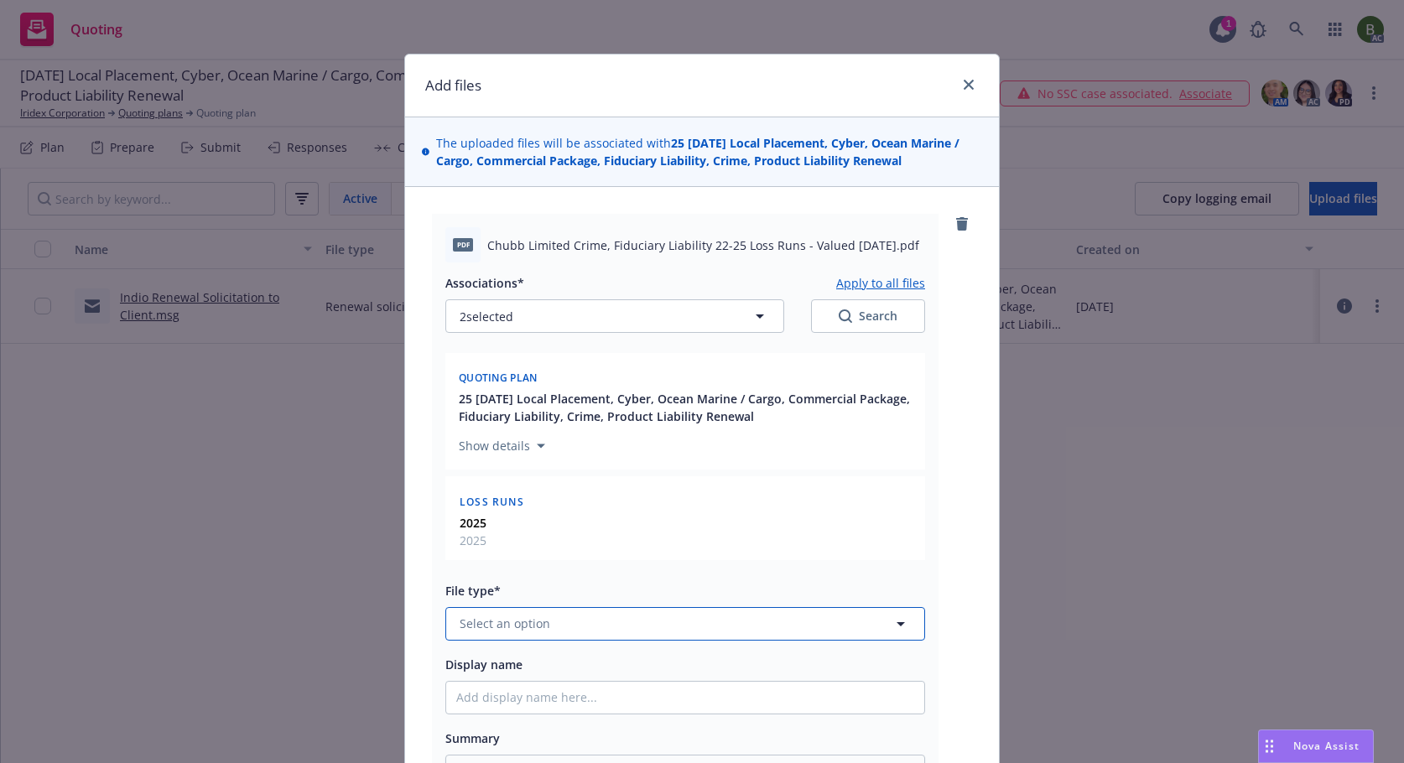
click at [642, 619] on button "Select an option" at bounding box center [685, 624] width 480 height 34
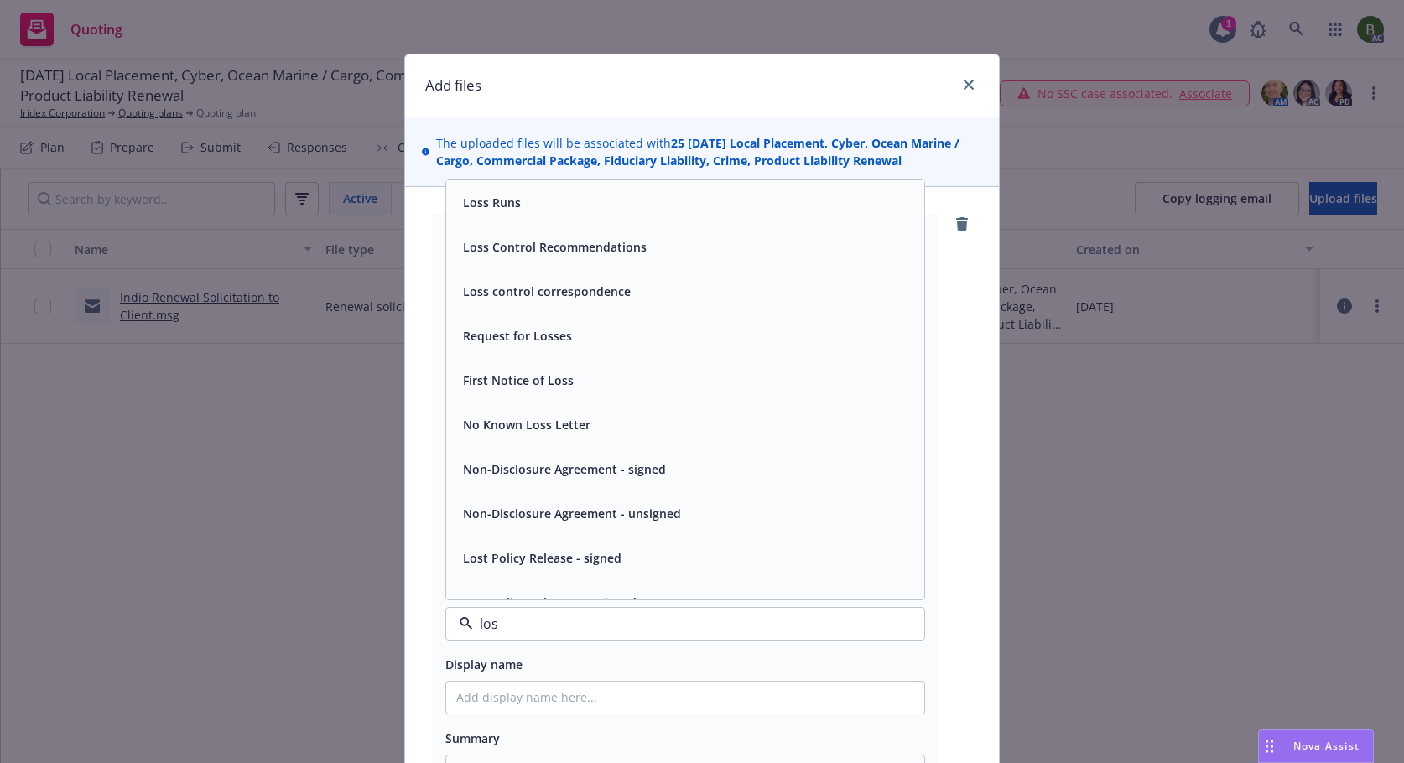
type input "loss"
click at [518, 221] on div "Loss Runs" at bounding box center [685, 202] width 478 height 44
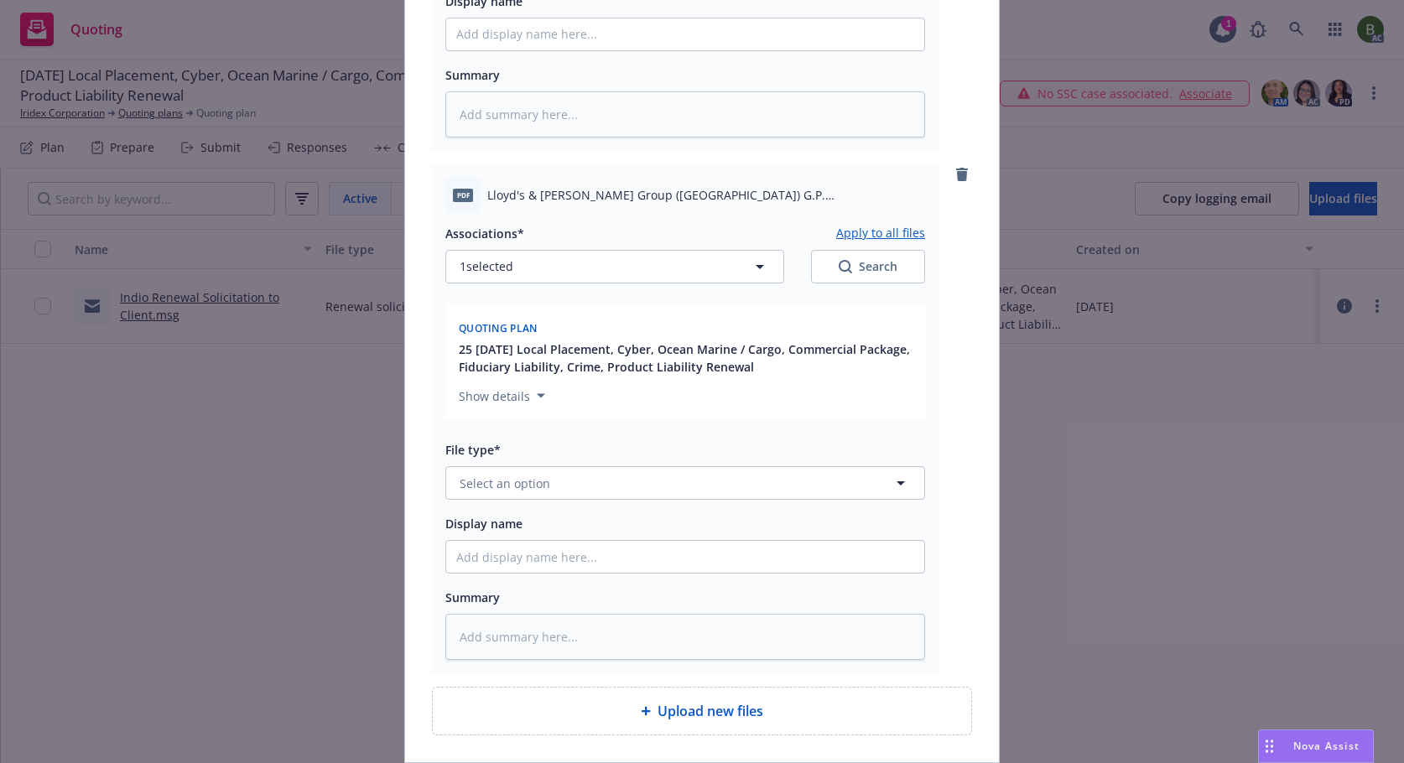
scroll to position [671, 0]
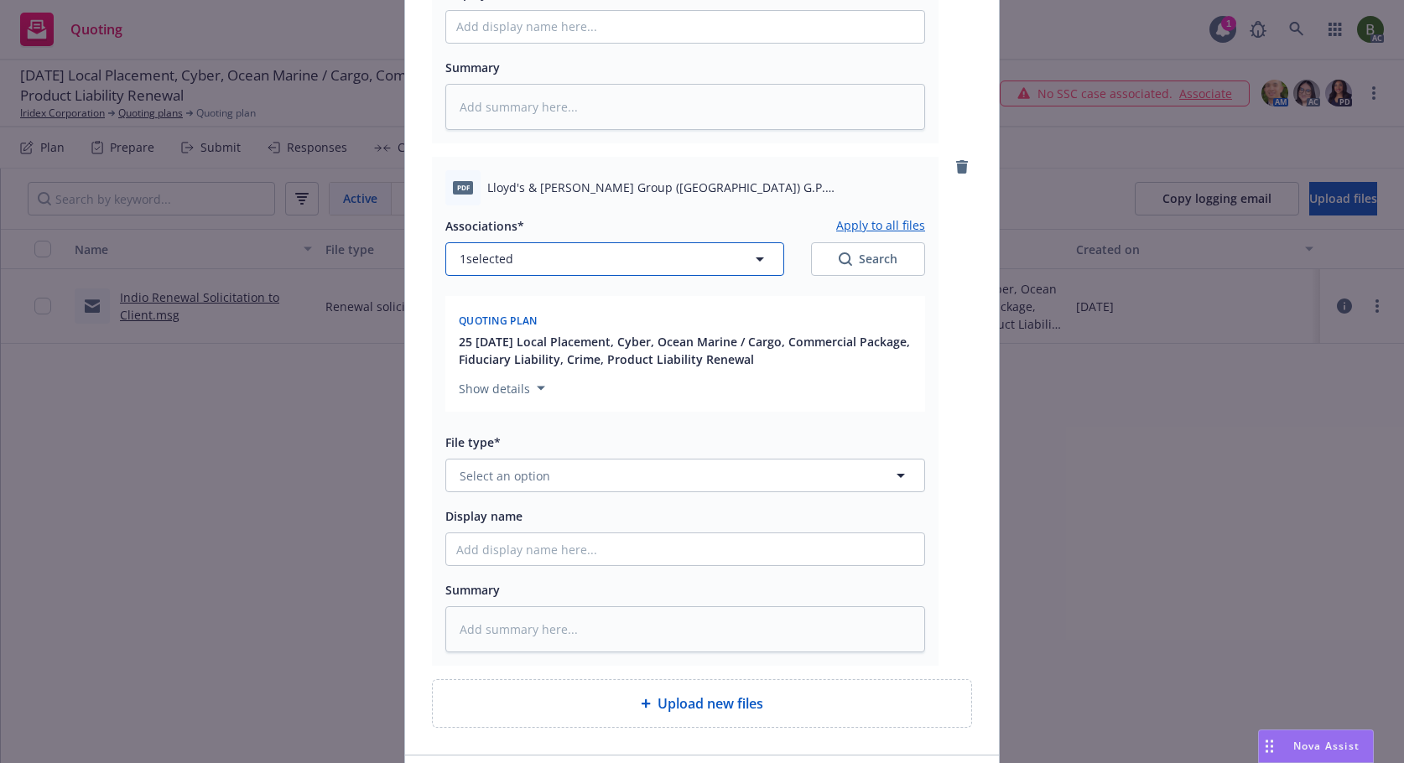
click at [596, 263] on button "1 selected" at bounding box center [614, 259] width 339 height 34
type textarea "x"
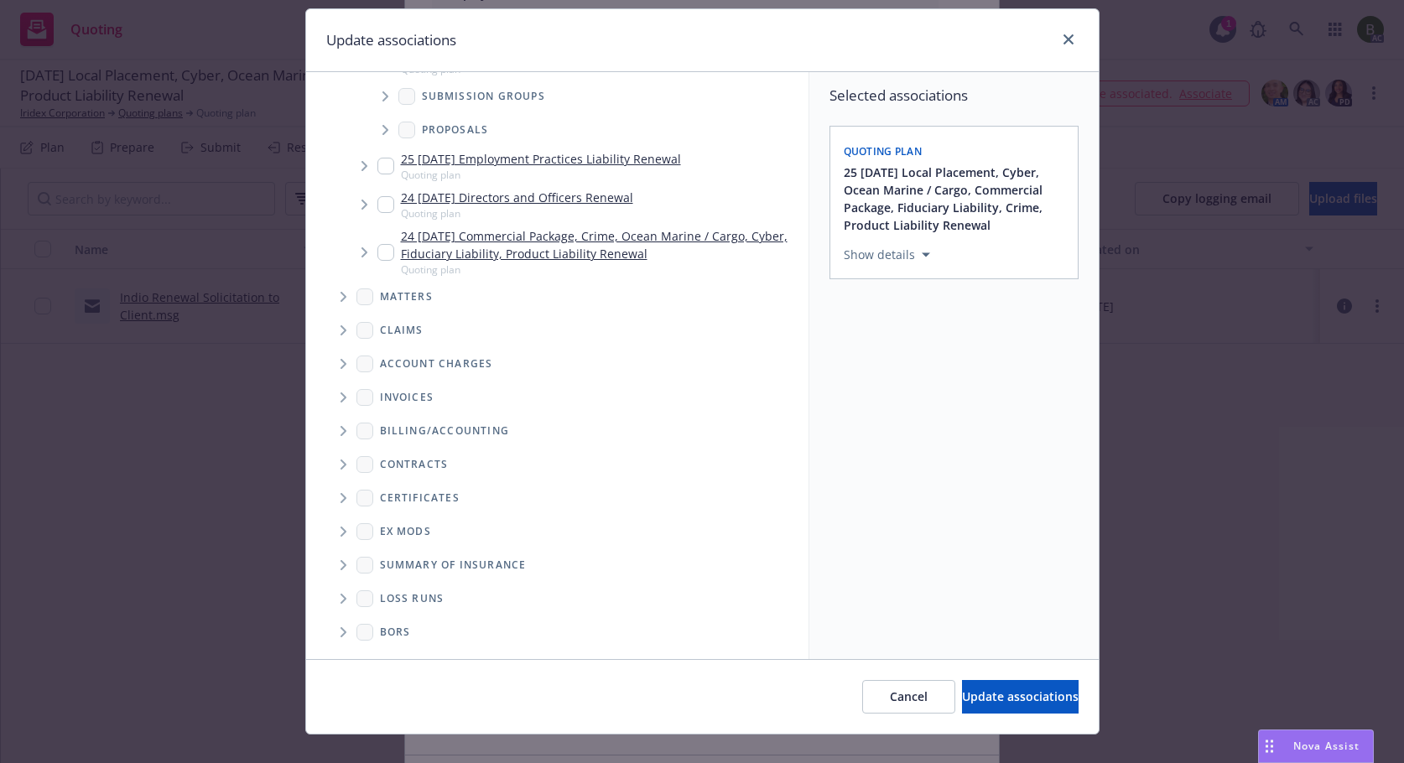
scroll to position [70, 0]
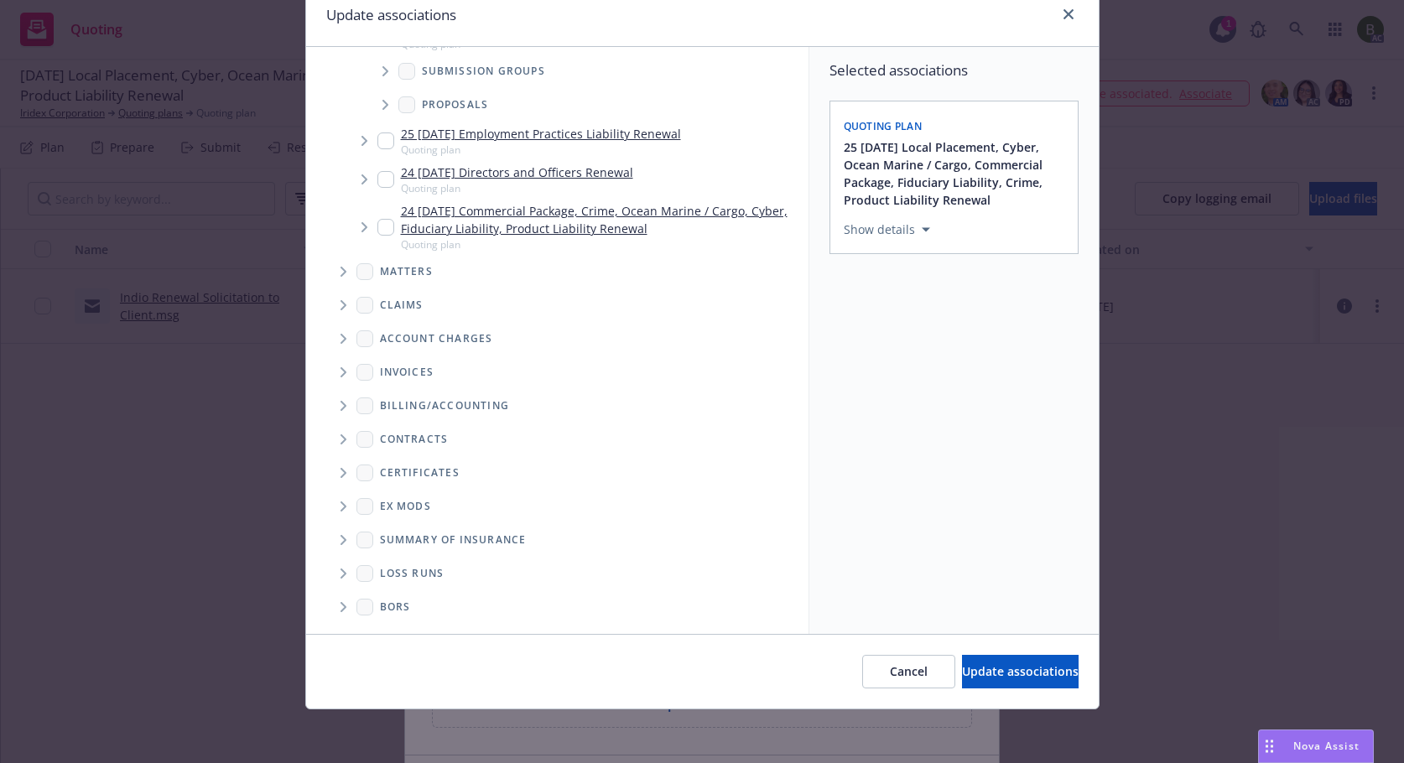
click at [341, 578] on icon "Folder Tree Example" at bounding box center [344, 574] width 7 height 10
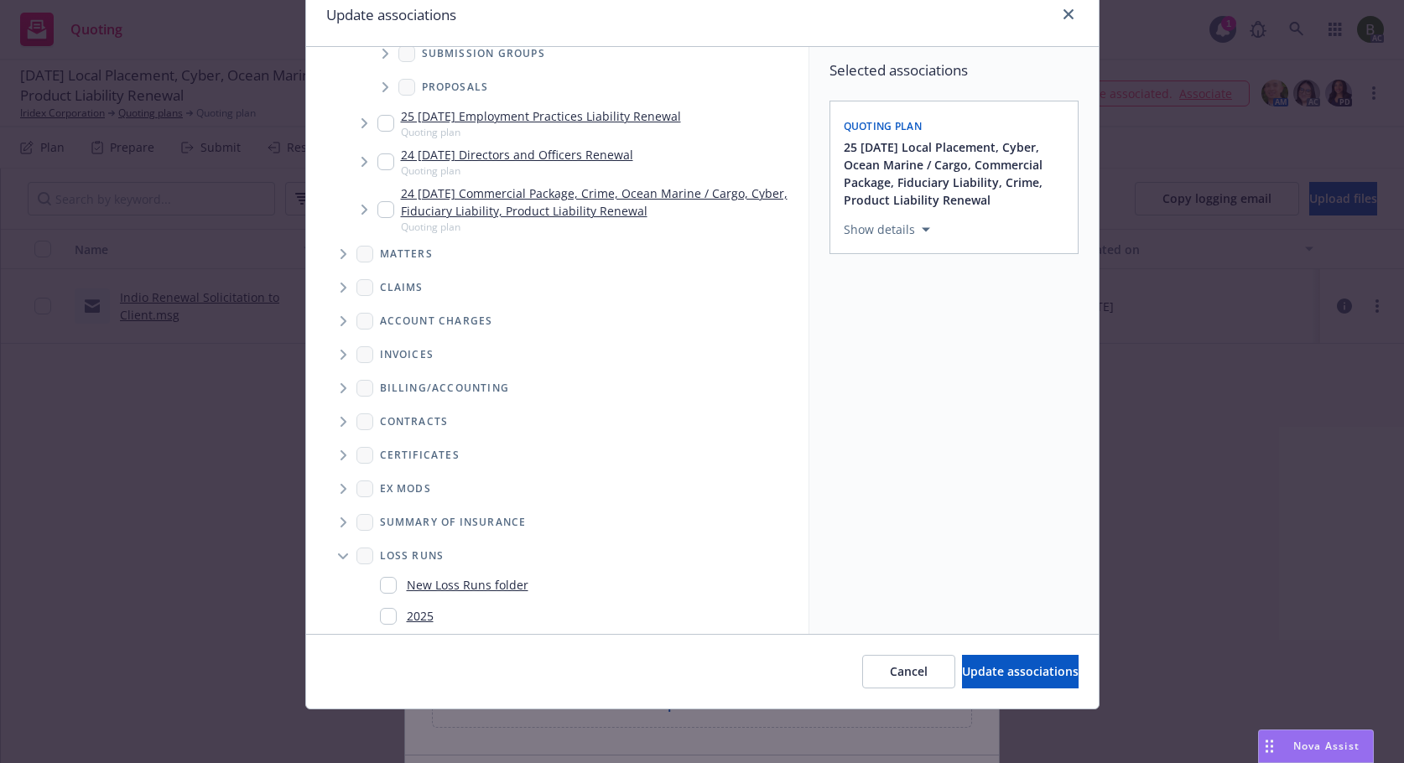
click at [425, 625] on link "2025" at bounding box center [420, 616] width 27 height 18
checkbox input "true"
click at [992, 669] on span "Update associations" at bounding box center [1020, 672] width 117 height 16
type textarea "x"
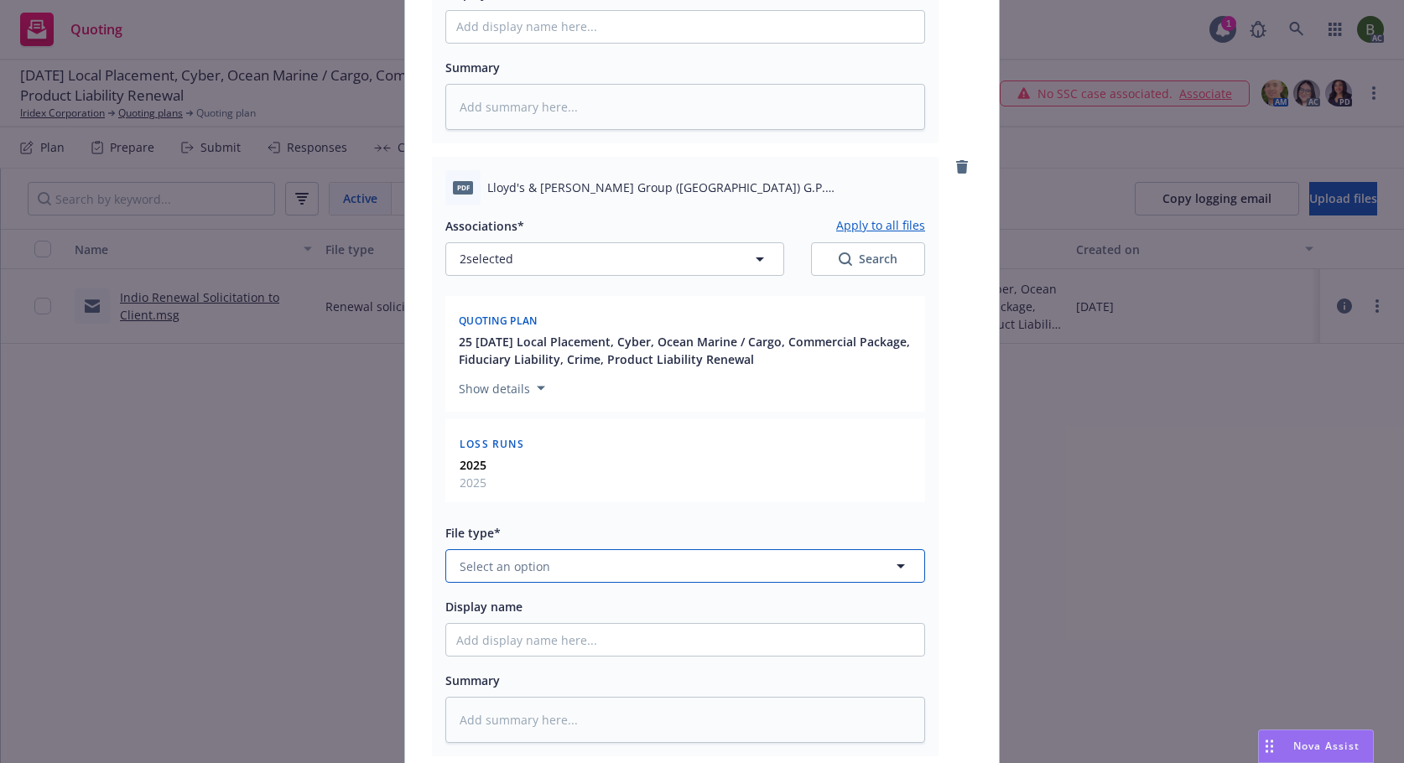
click at [652, 572] on button "Select an option" at bounding box center [685, 567] width 480 height 34
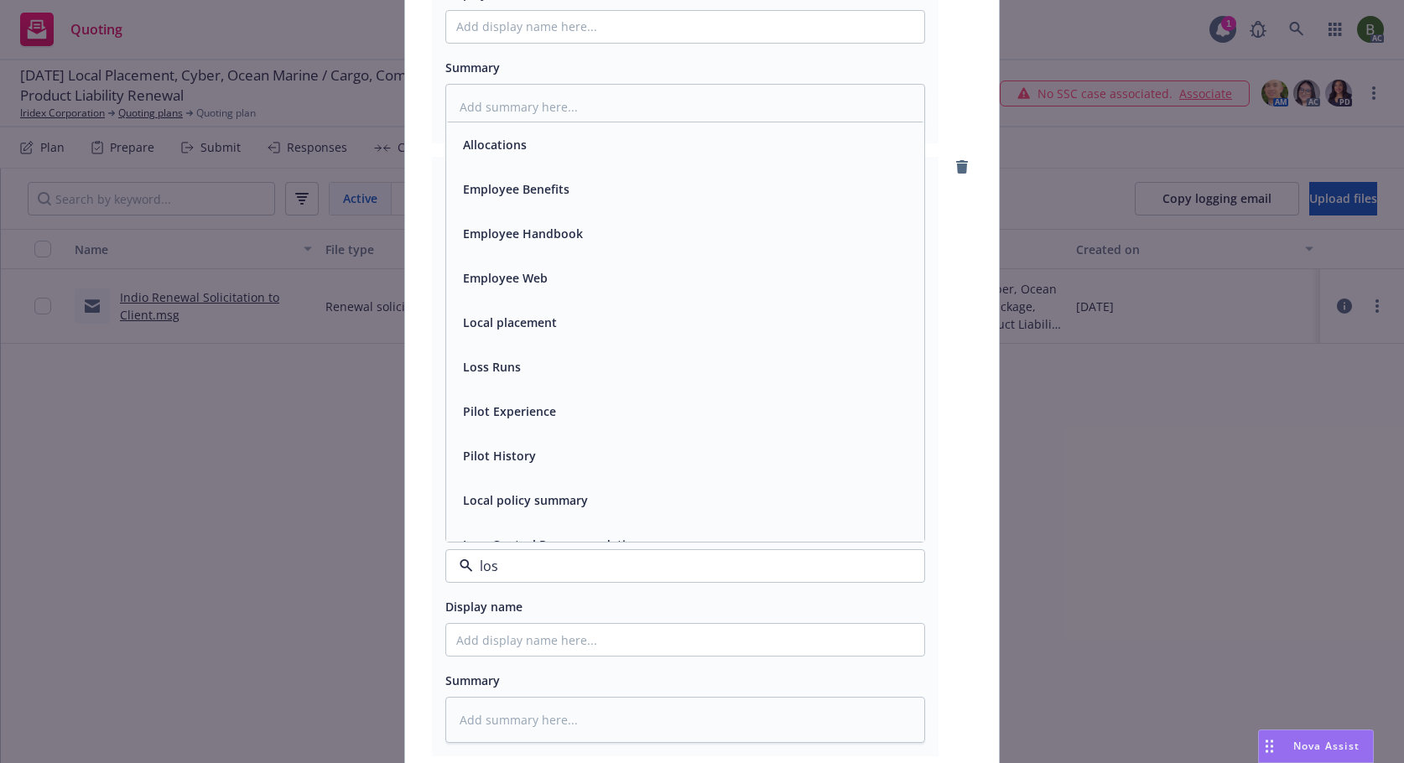
type input "loss"
click at [475, 149] on span "Loss Runs" at bounding box center [492, 145] width 58 height 18
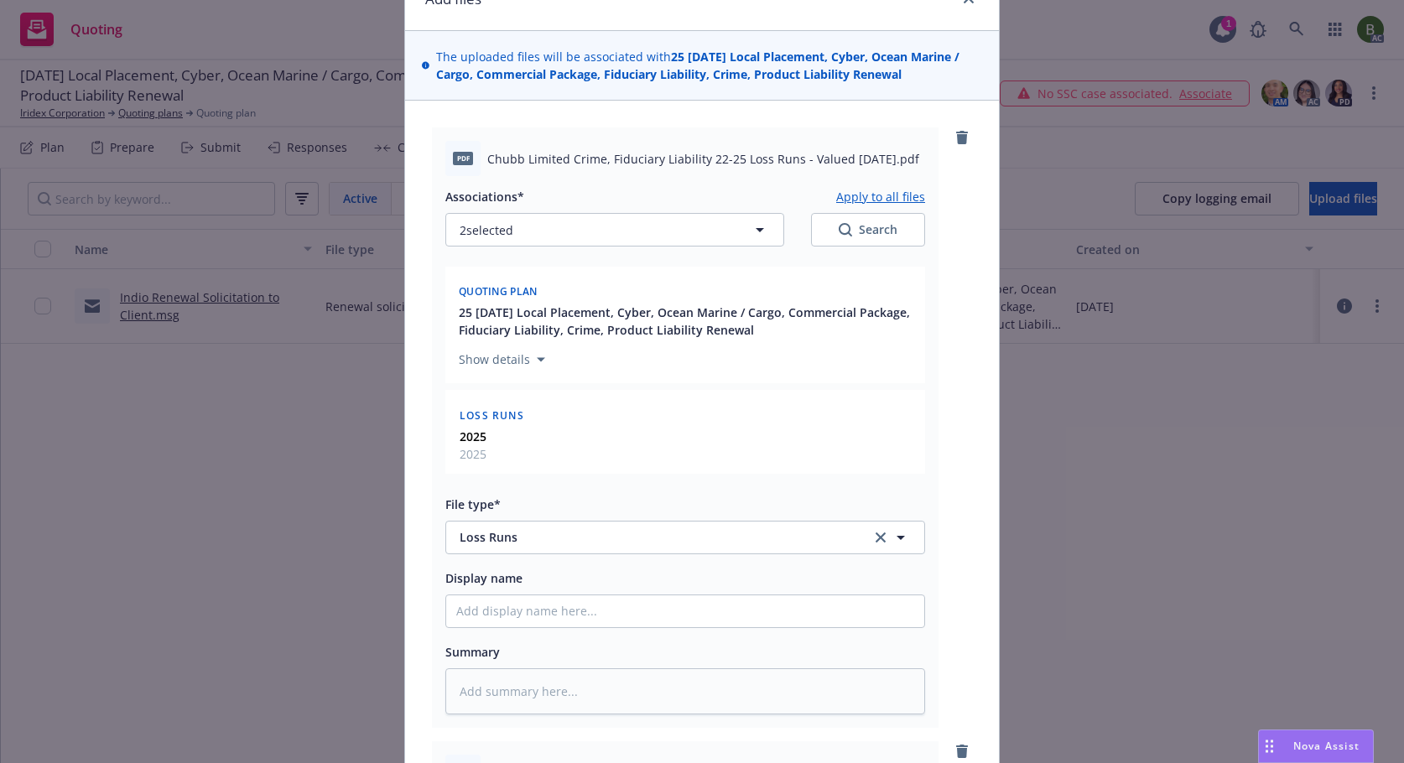
scroll to position [0, 0]
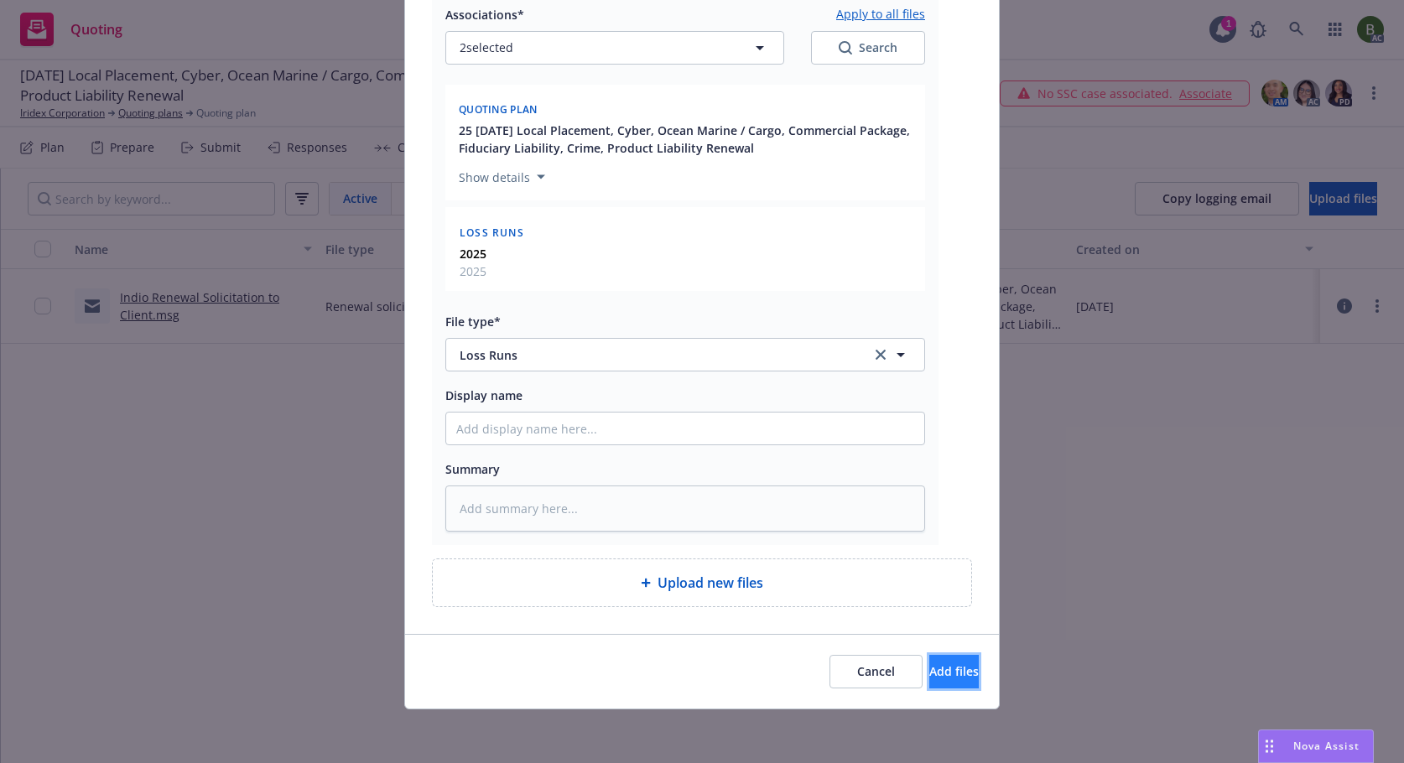
click at [930, 676] on span "Add files" at bounding box center [954, 672] width 49 height 16
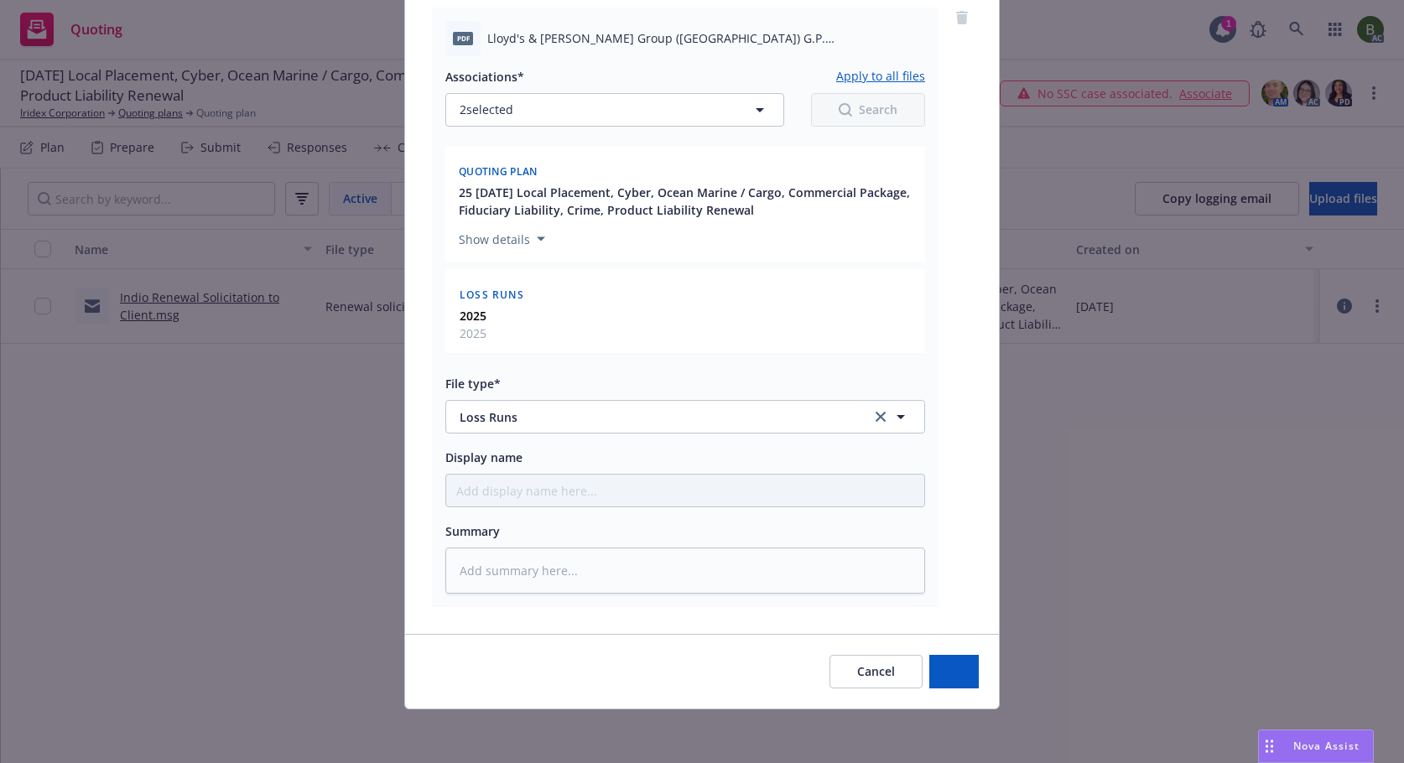
scroll to position [821, 0]
type textarea "x"
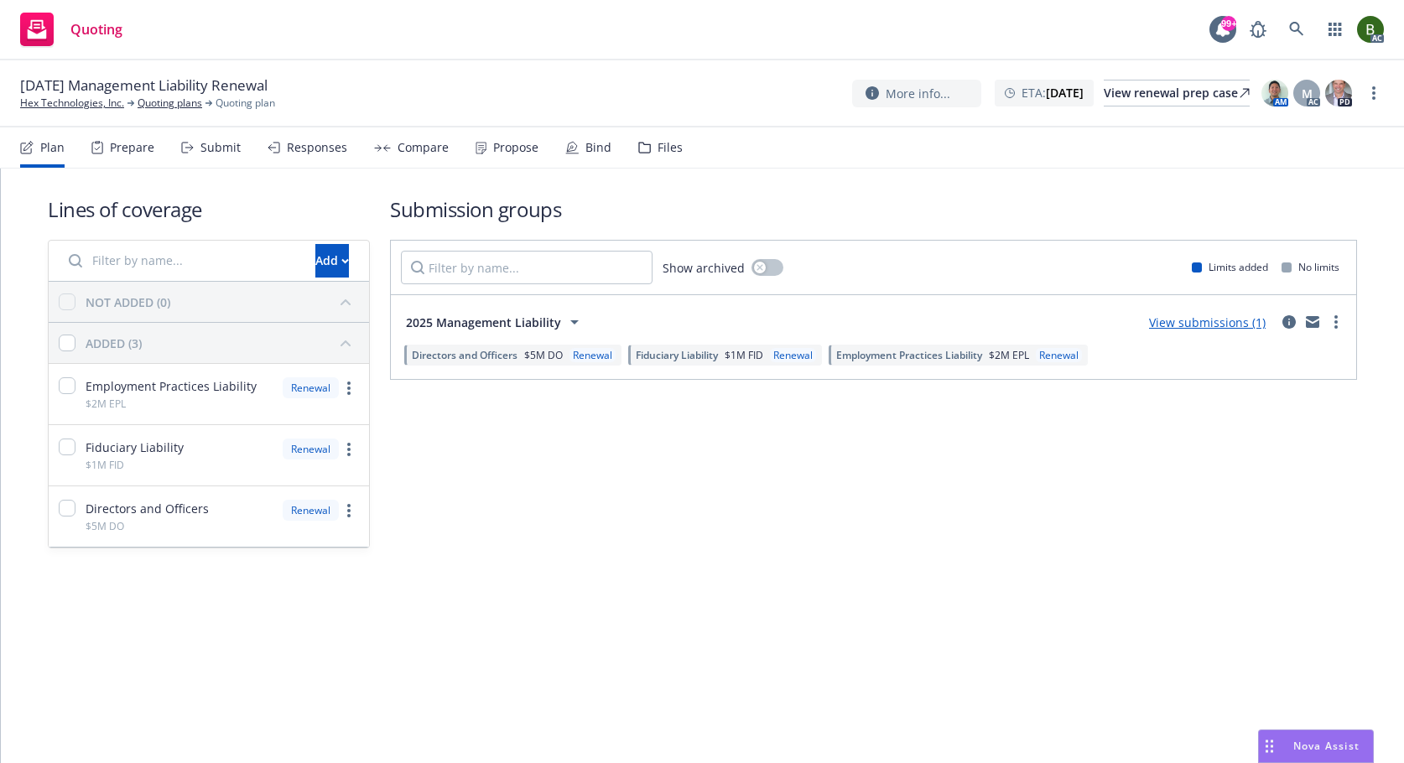
click at [664, 147] on div "Files" at bounding box center [670, 147] width 25 height 13
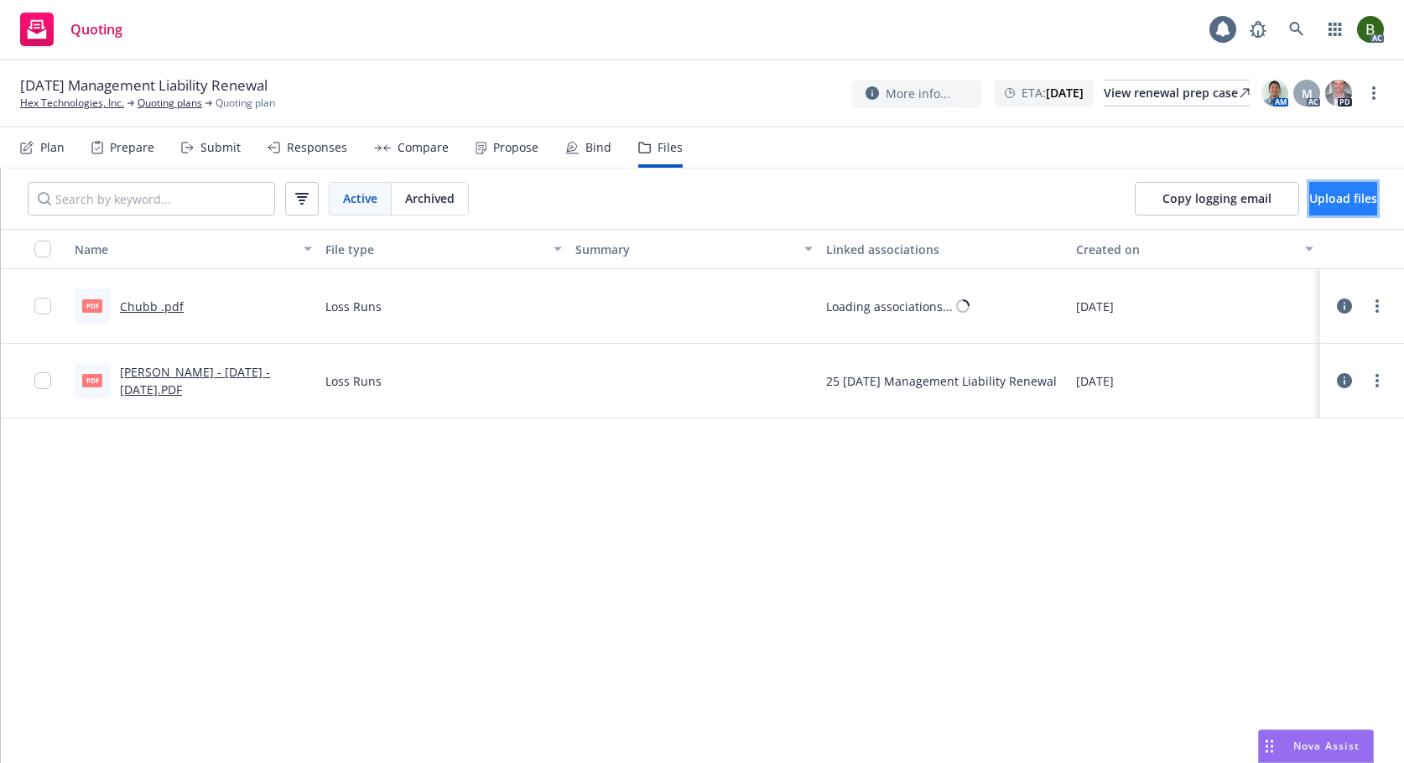
click at [1331, 191] on span "Upload files" at bounding box center [1344, 198] width 68 height 16
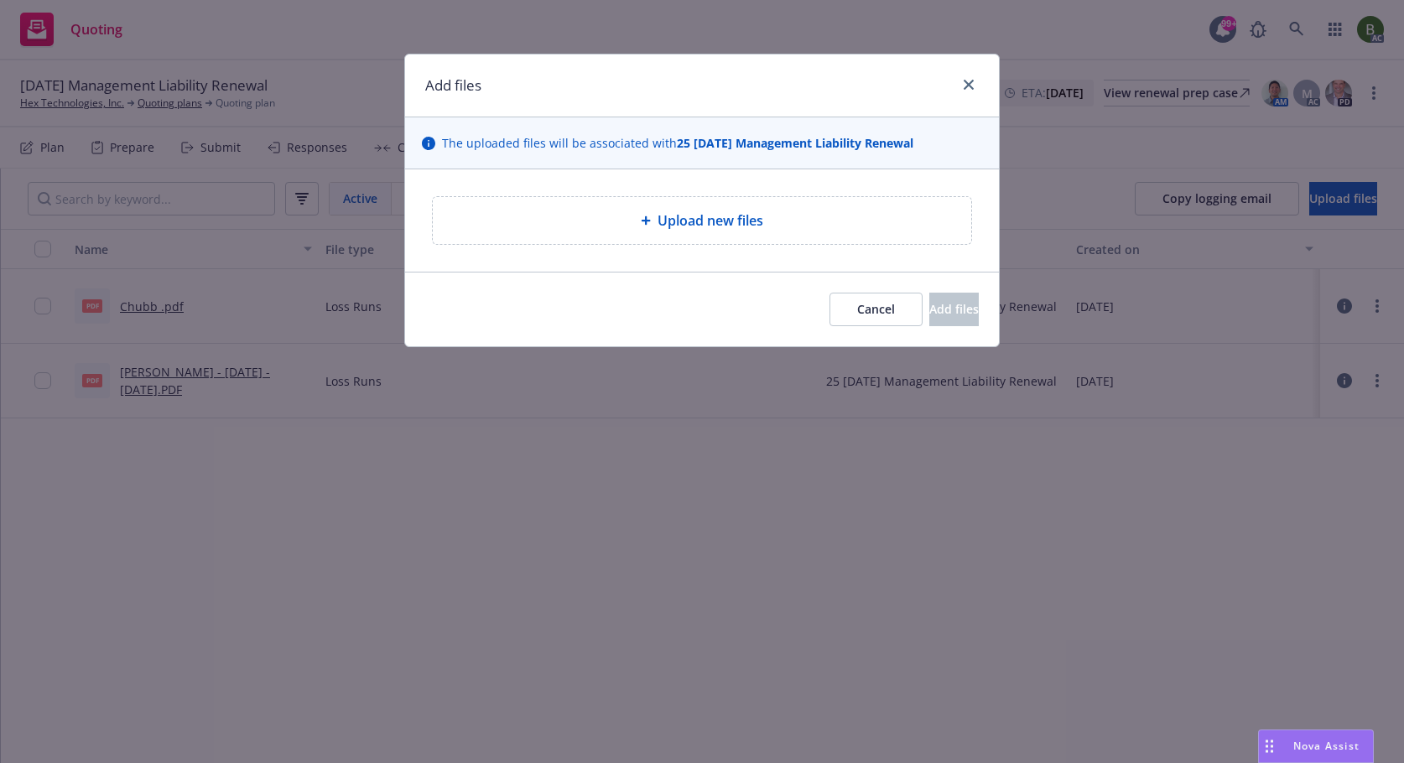
click at [732, 231] on span "Upload new files" at bounding box center [711, 221] width 106 height 20
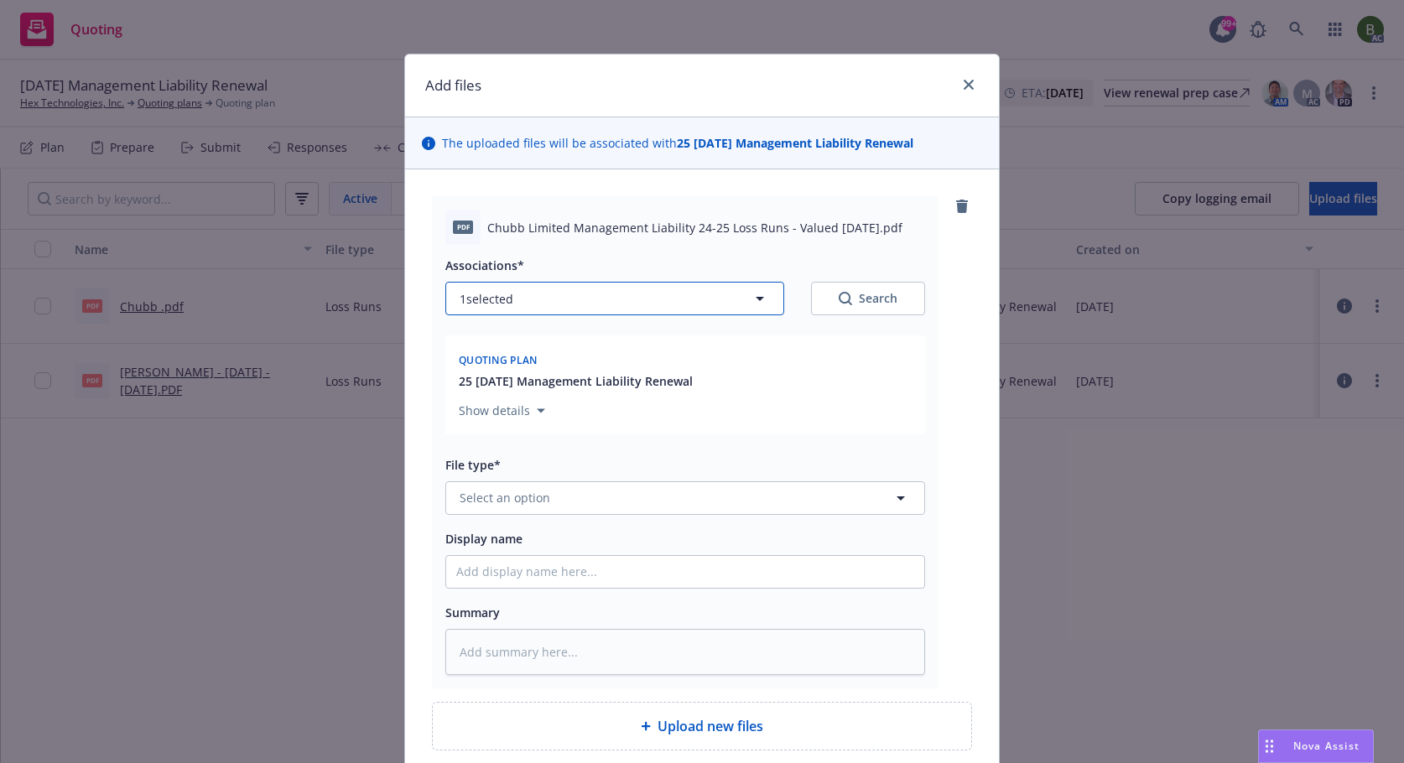
click at [760, 300] on icon "button" at bounding box center [760, 299] width 20 height 20
type textarea "x"
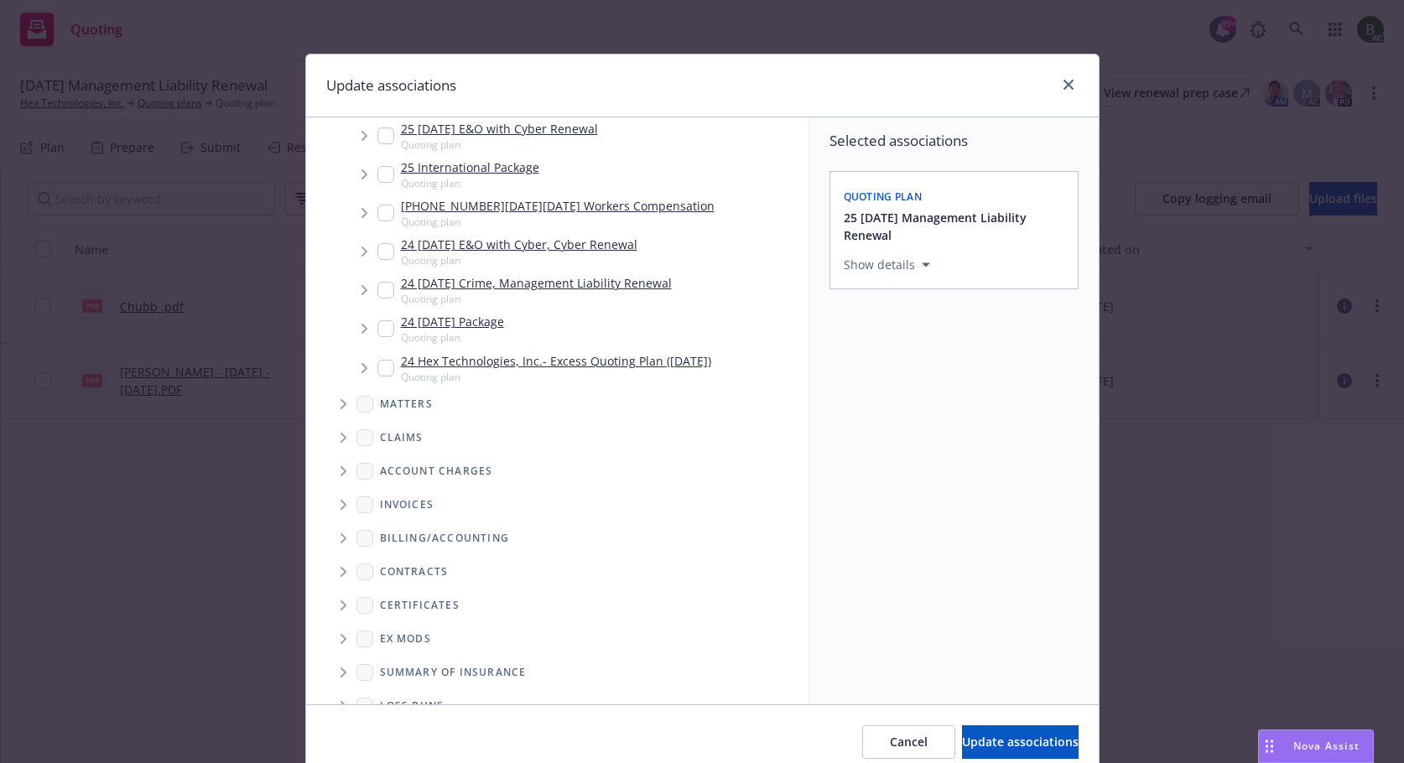
scroll to position [318, 0]
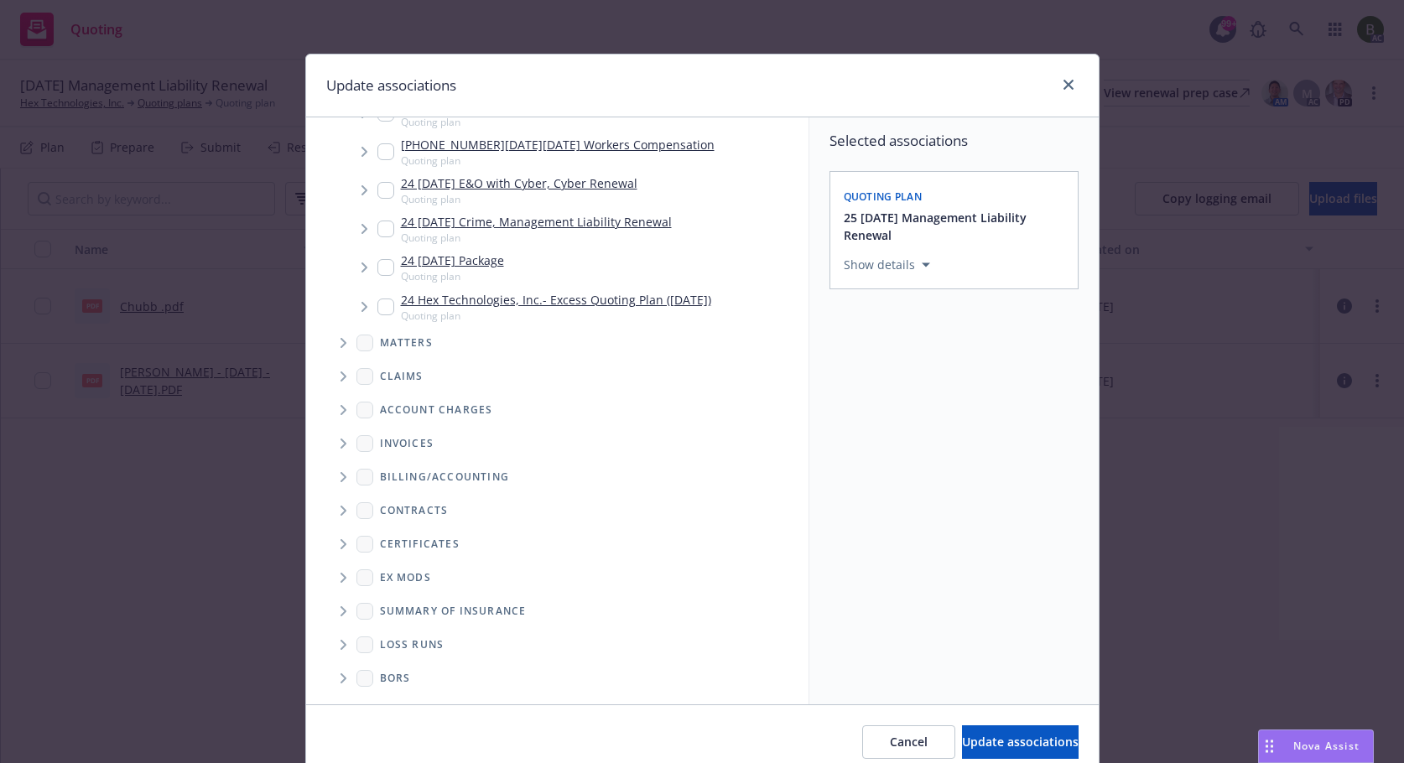
click at [341, 645] on span "Folder Tree Example" at bounding box center [343, 645] width 27 height 27
drag, startPoint x: 384, startPoint y: 694, endPoint x: 428, endPoint y: 704, distance: 44.8
click at [385, 694] on div "2025" at bounding box center [407, 705] width 54 height 24
checkbox input "true"
click at [1010, 735] on span "Update associations" at bounding box center [1020, 742] width 117 height 16
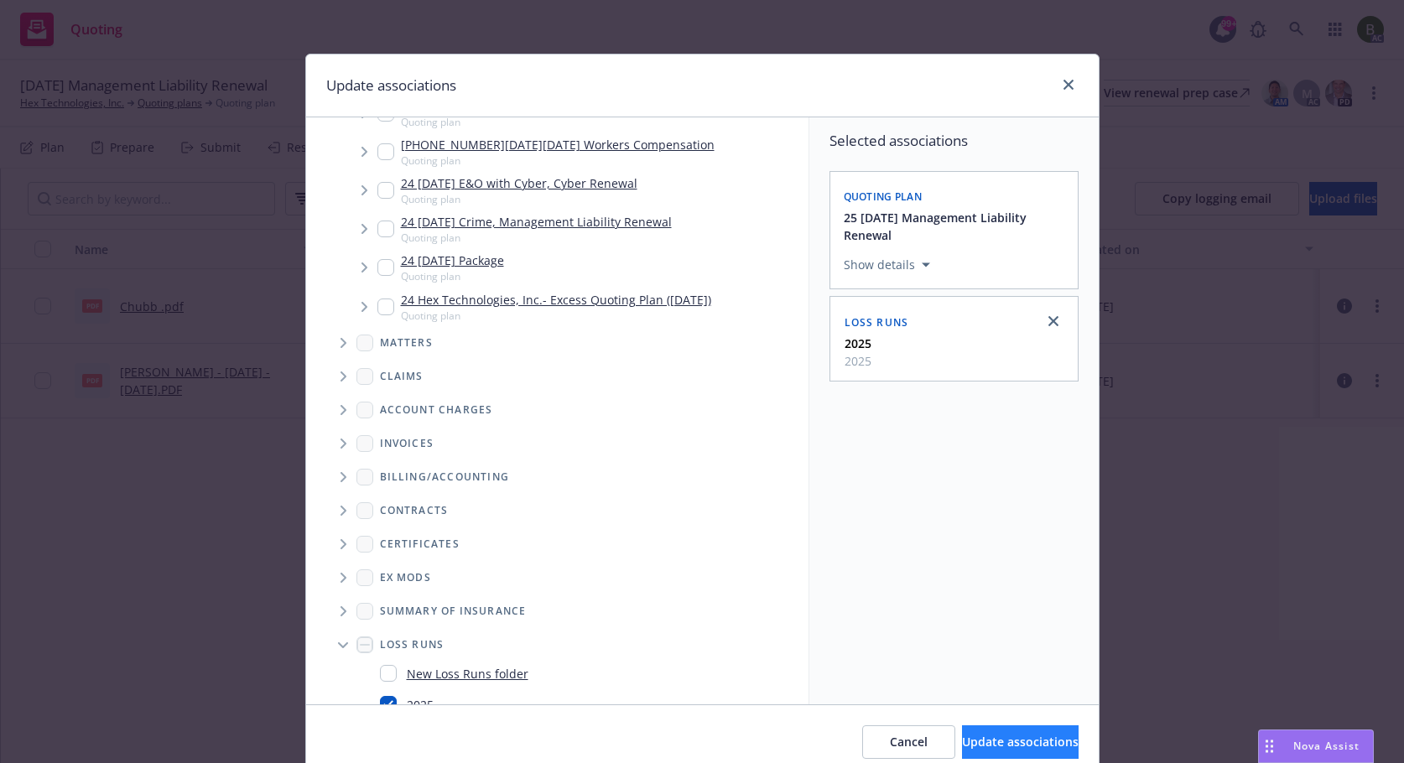
type textarea "x"
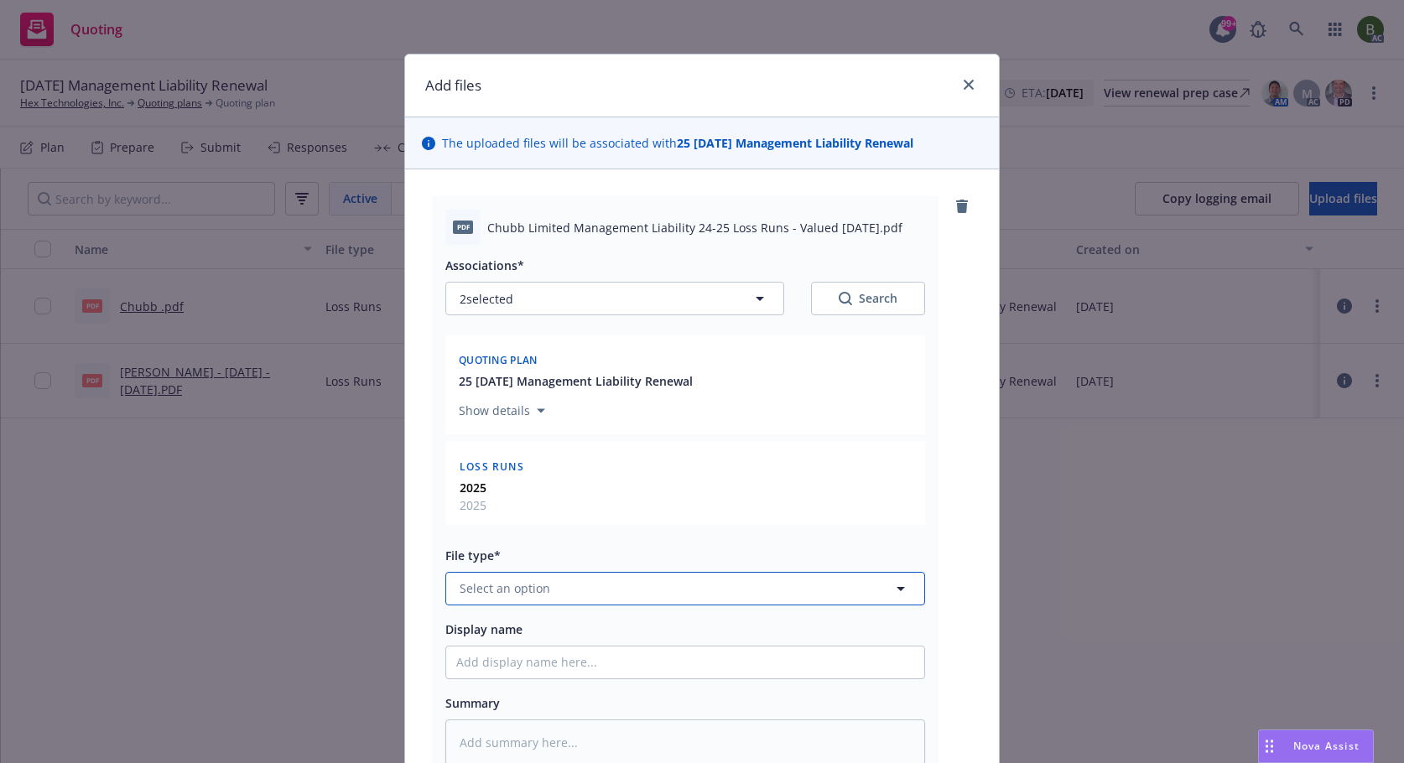
click at [643, 589] on button "Select an option" at bounding box center [685, 589] width 480 height 34
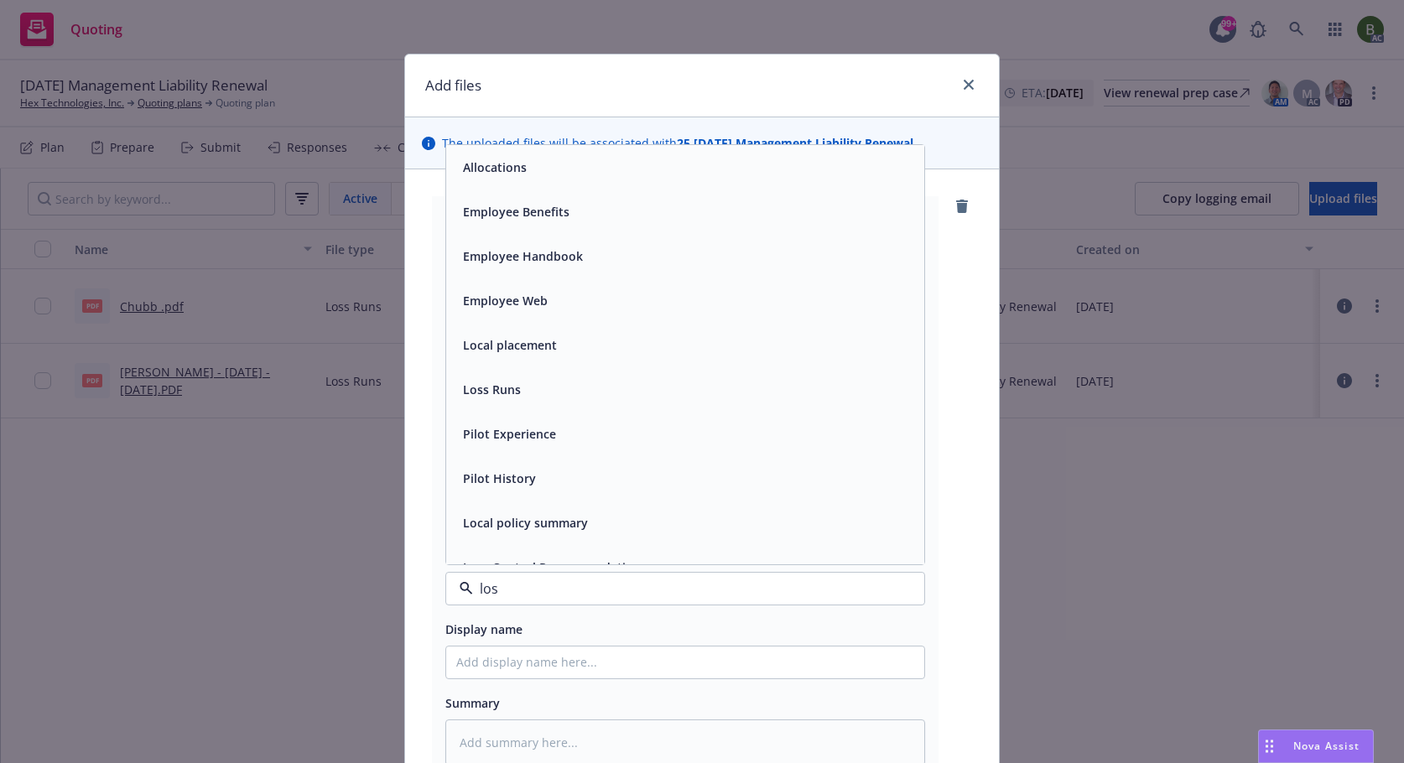
type input "loss"
click at [487, 174] on span "Loss Runs" at bounding box center [492, 168] width 58 height 18
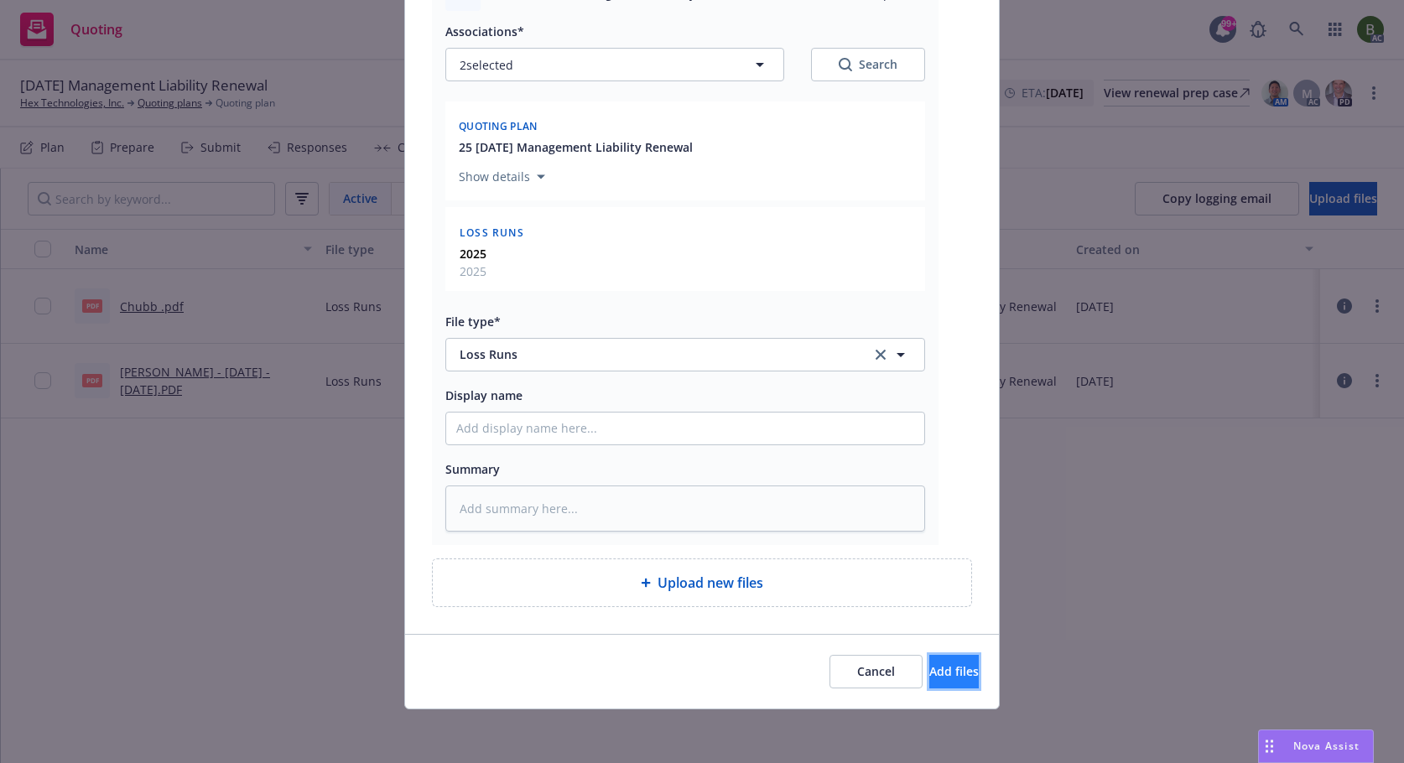
click at [932, 667] on span "Add files" at bounding box center [954, 672] width 49 height 16
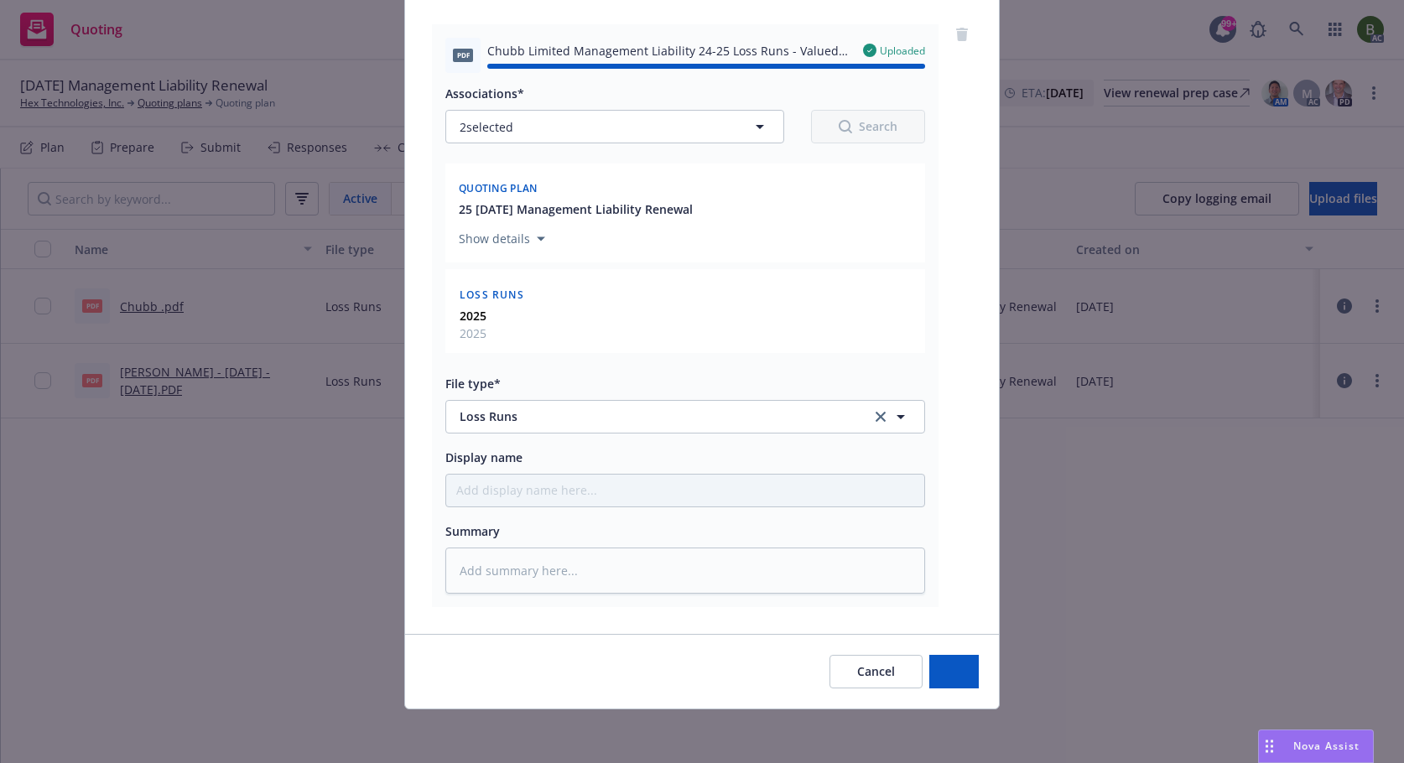
type textarea "x"
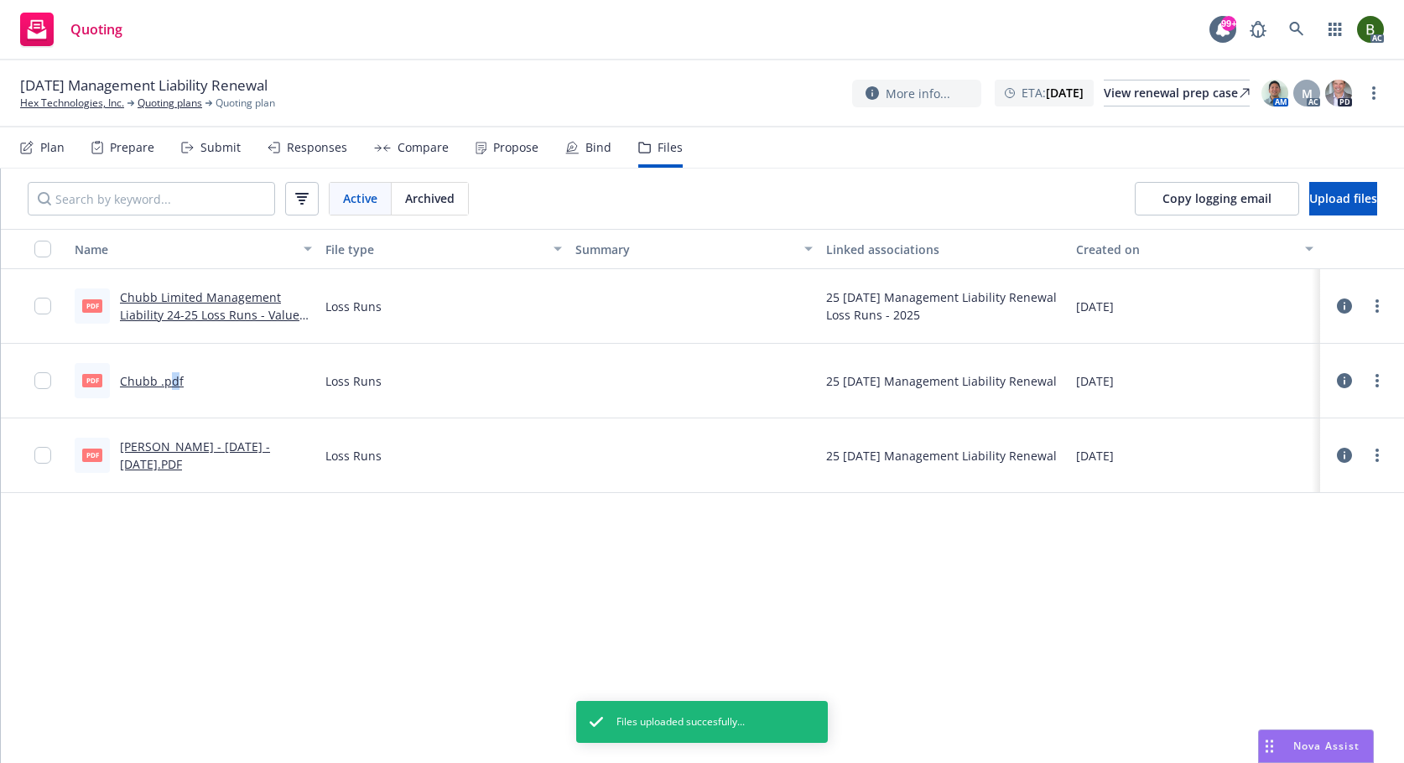
click at [173, 384] on link "Chubb .pdf" at bounding box center [152, 381] width 64 height 16
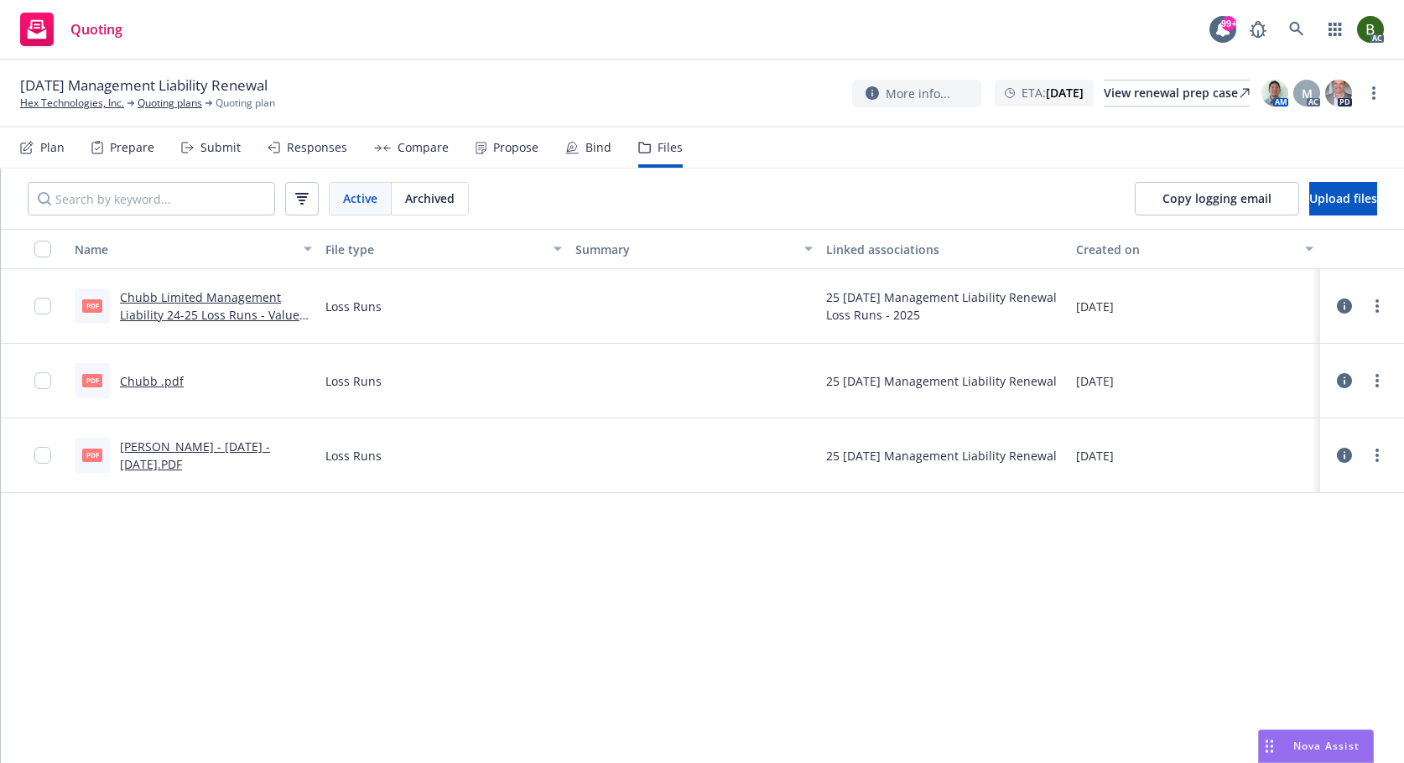
click at [182, 450] on link "[PERSON_NAME] - [DATE] - [DATE].PDF" at bounding box center [195, 456] width 150 height 34
click at [1337, 376] on button at bounding box center [1344, 381] width 15 height 34
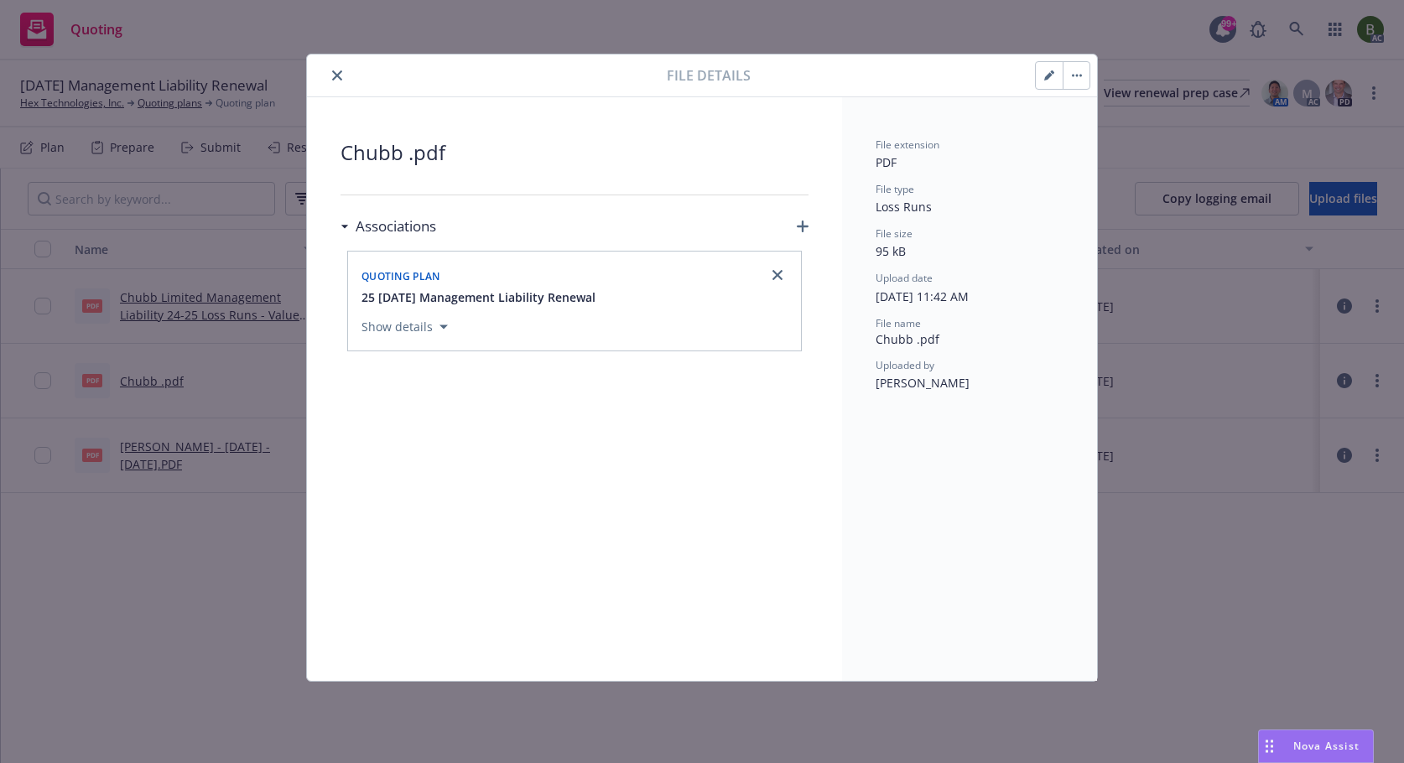
click at [341, 81] on button "close" at bounding box center [337, 75] width 20 height 20
